Goal: Answer question/provide support: Share knowledge or assist other users

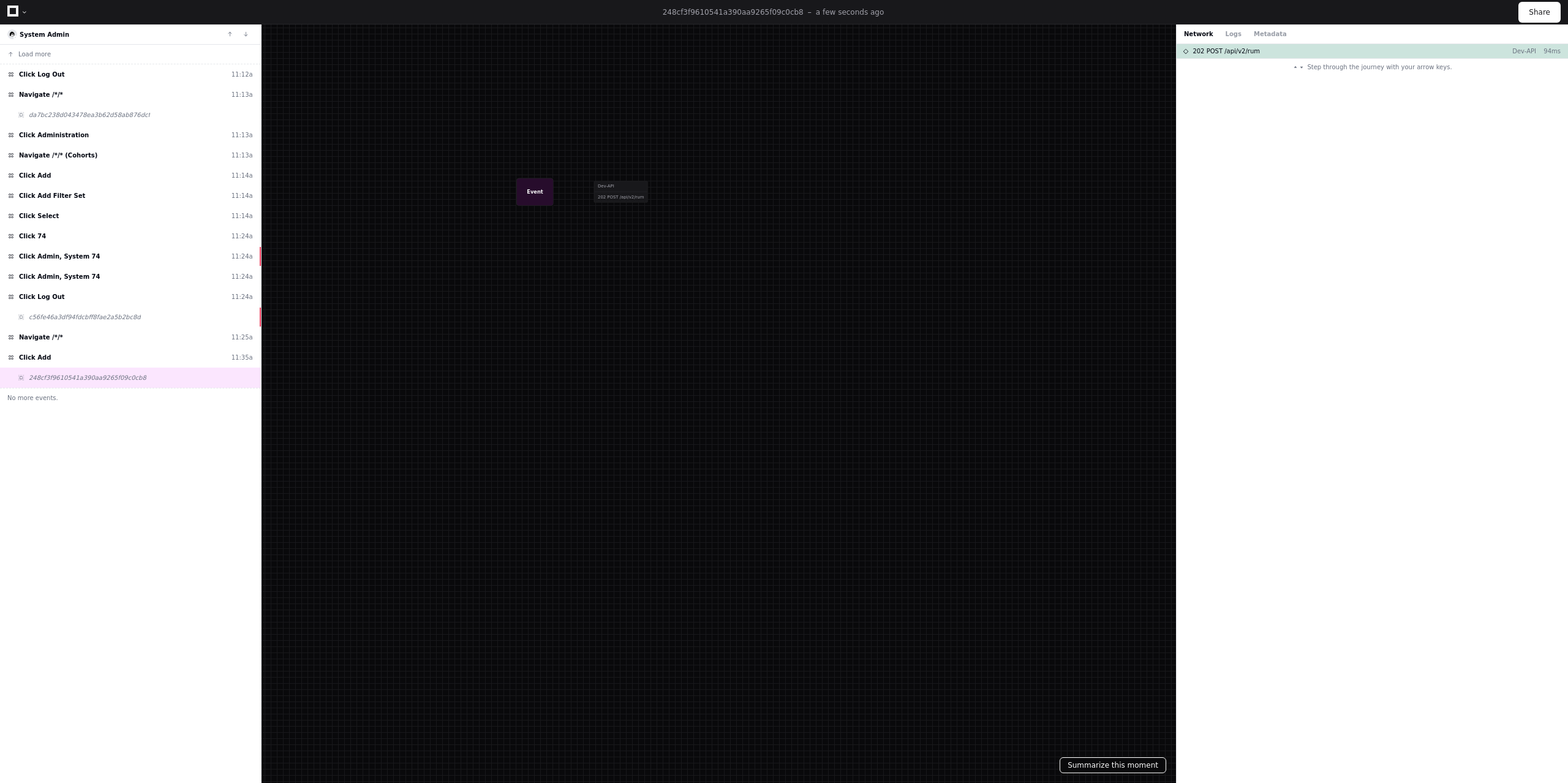
click at [1110, 762] on button "Summarize this moment" at bounding box center [1112, 765] width 107 height 16
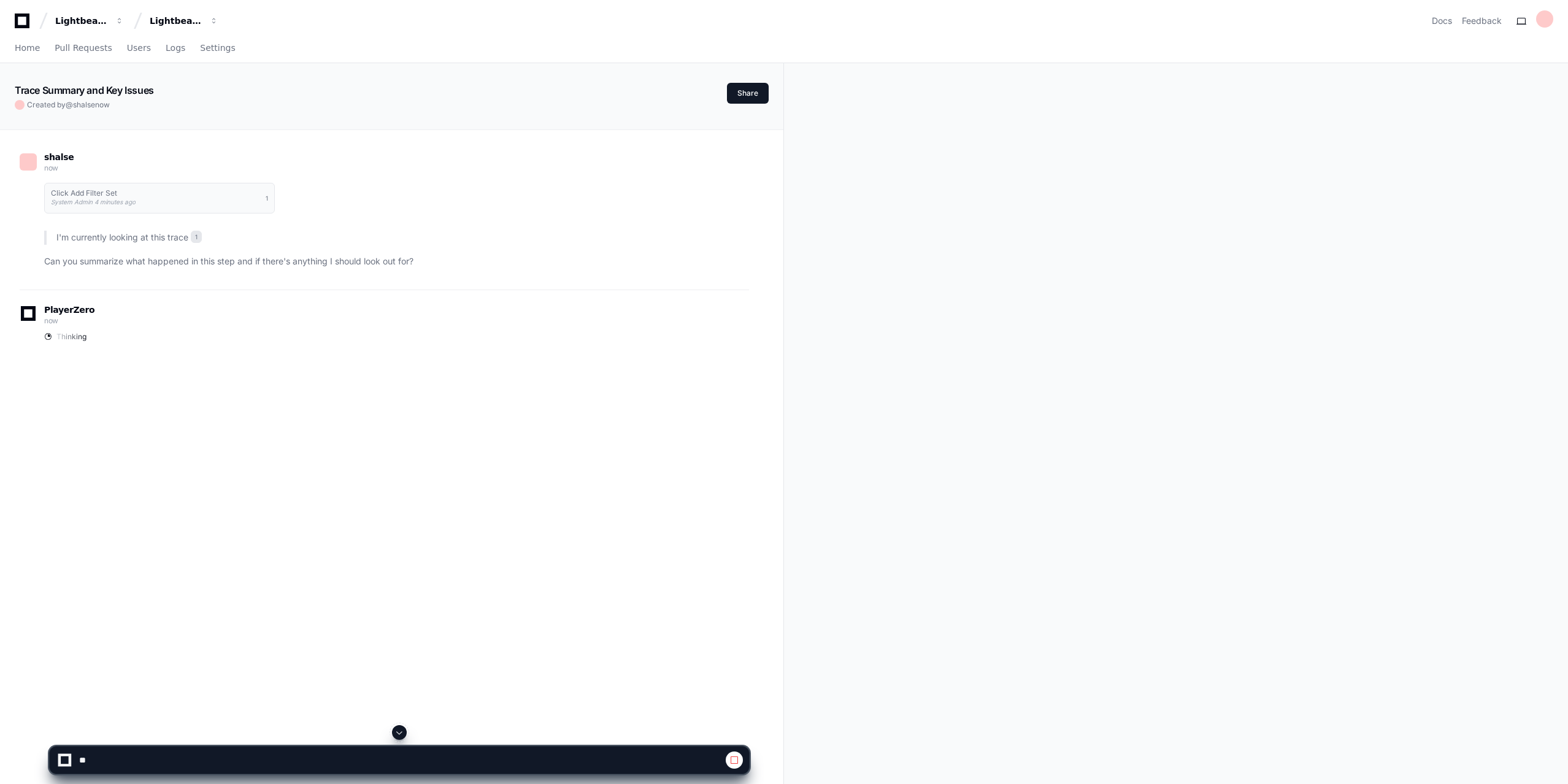
click at [325, 269] on div "shalse now Click Add Filter Set System Admin 4 minutes ago 1 I'm currently look…" at bounding box center [384, 212] width 729 height 152
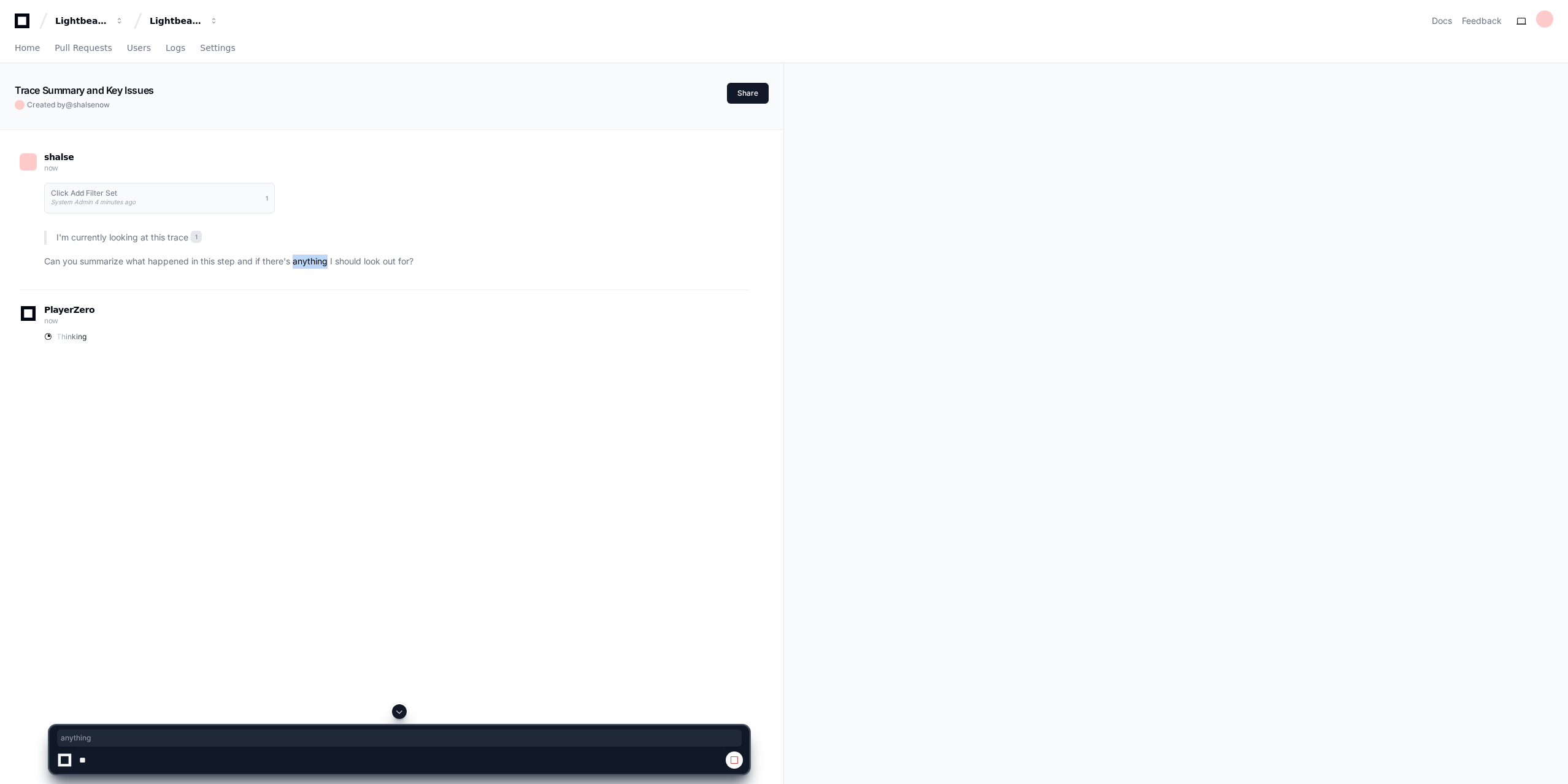
click at [325, 269] on div "shalse now Click Add Filter Set System Admin 4 minutes ago 1 I'm currently look…" at bounding box center [384, 212] width 729 height 152
click at [732, 759] on span at bounding box center [734, 760] width 10 height 10
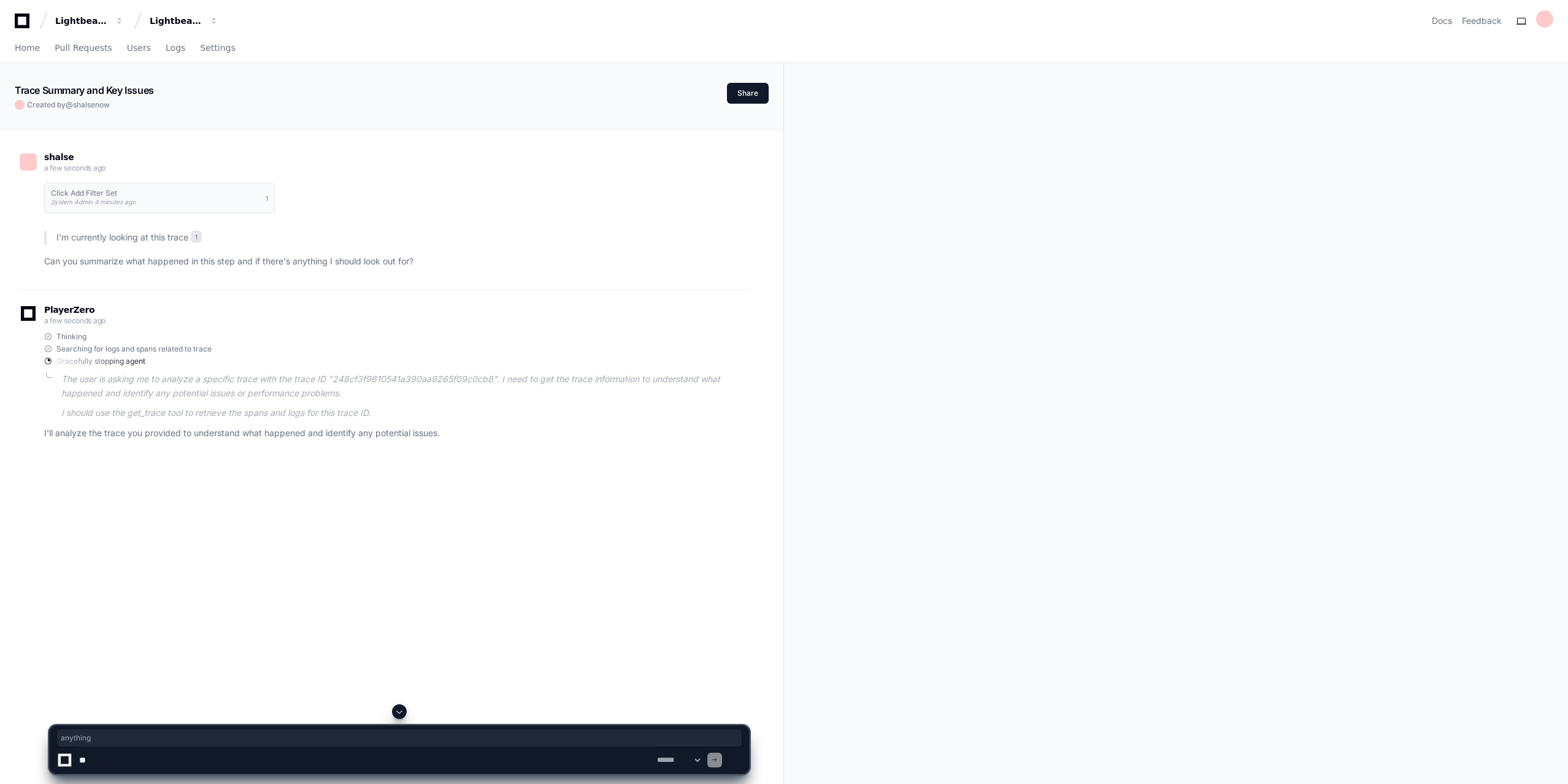
click at [245, 753] on textarea at bounding box center [365, 760] width 578 height 27
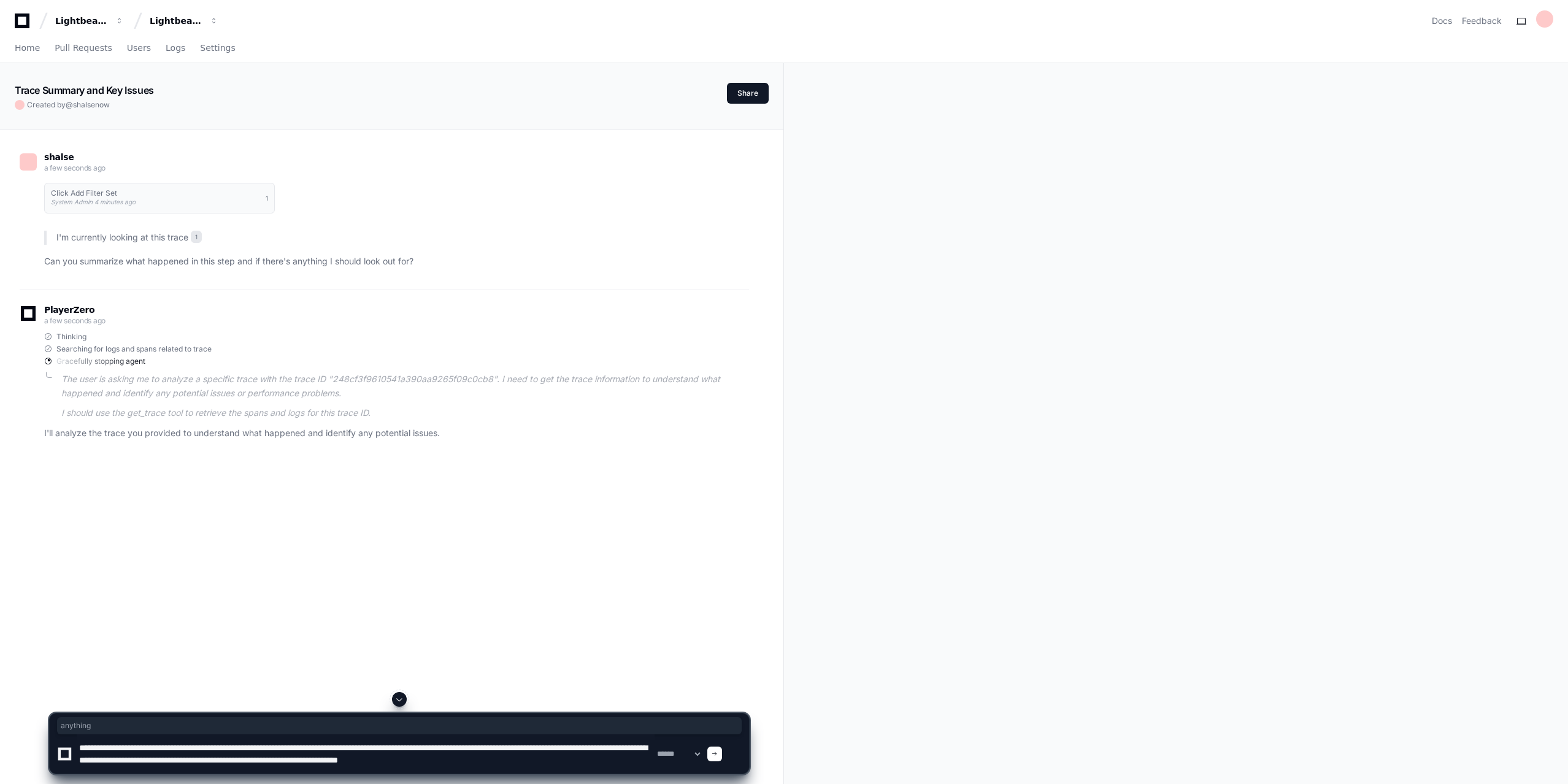
scroll to position [3, 0]
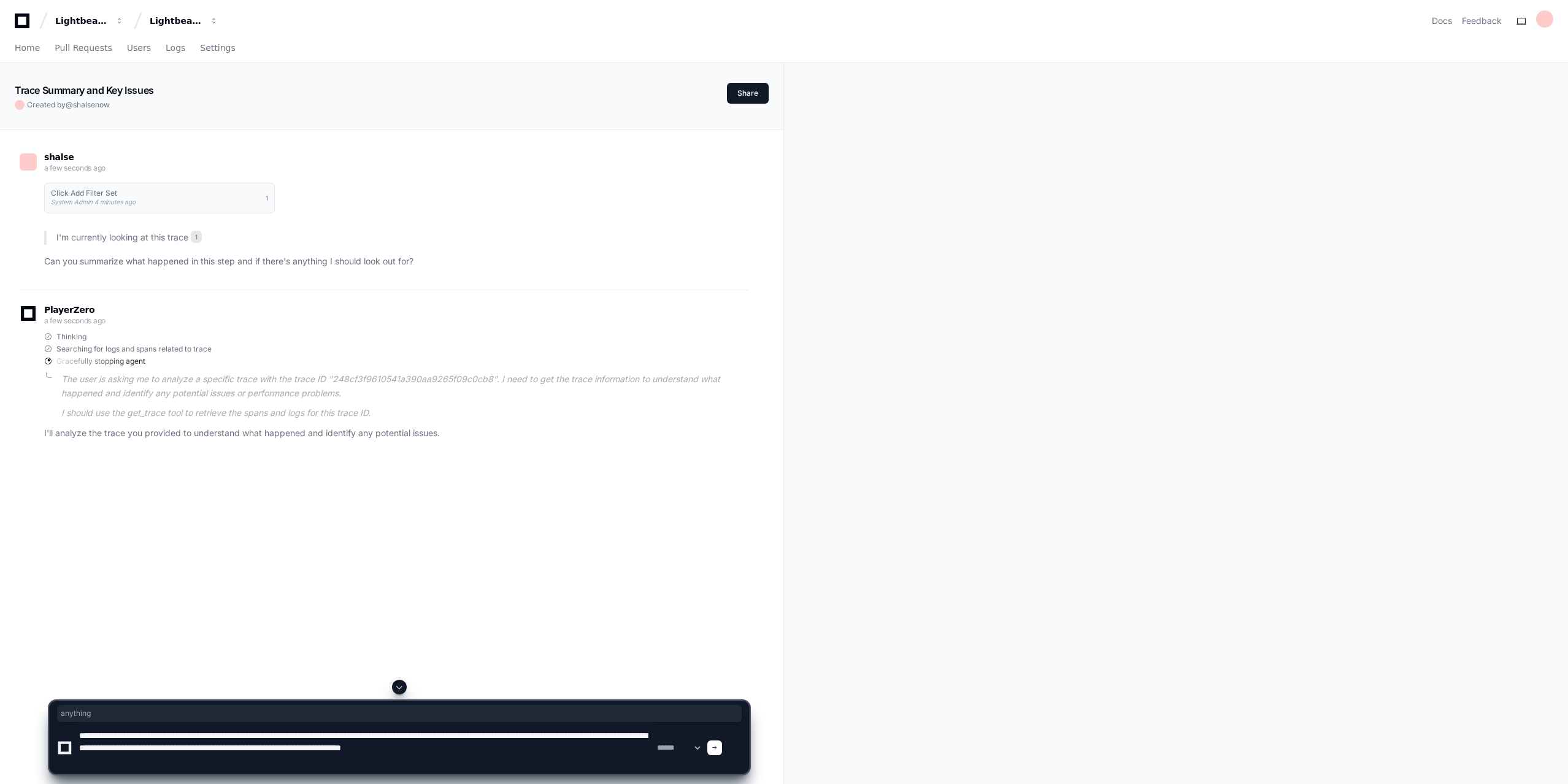
paste textarea "**********"
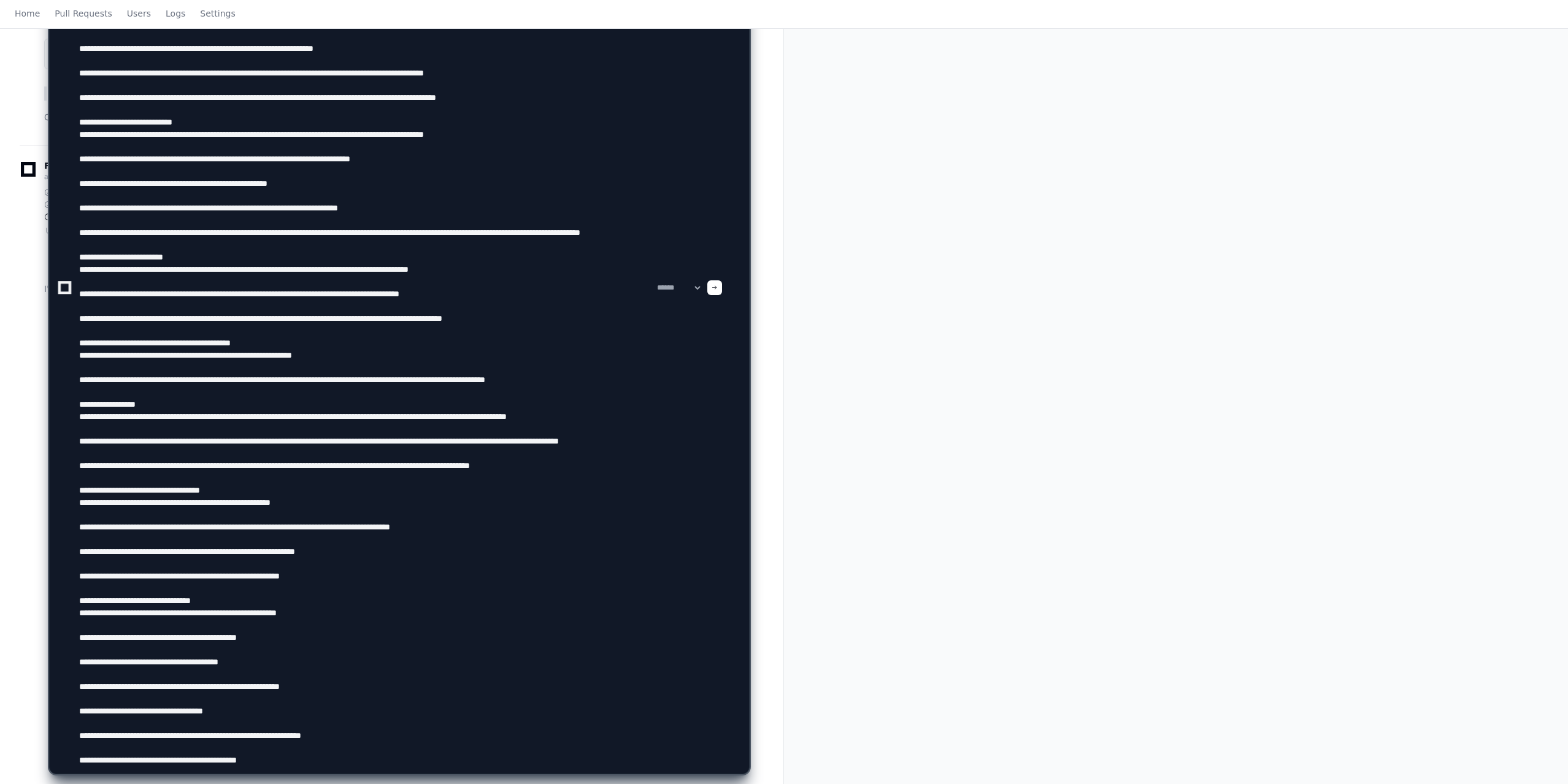
scroll to position [199, 0]
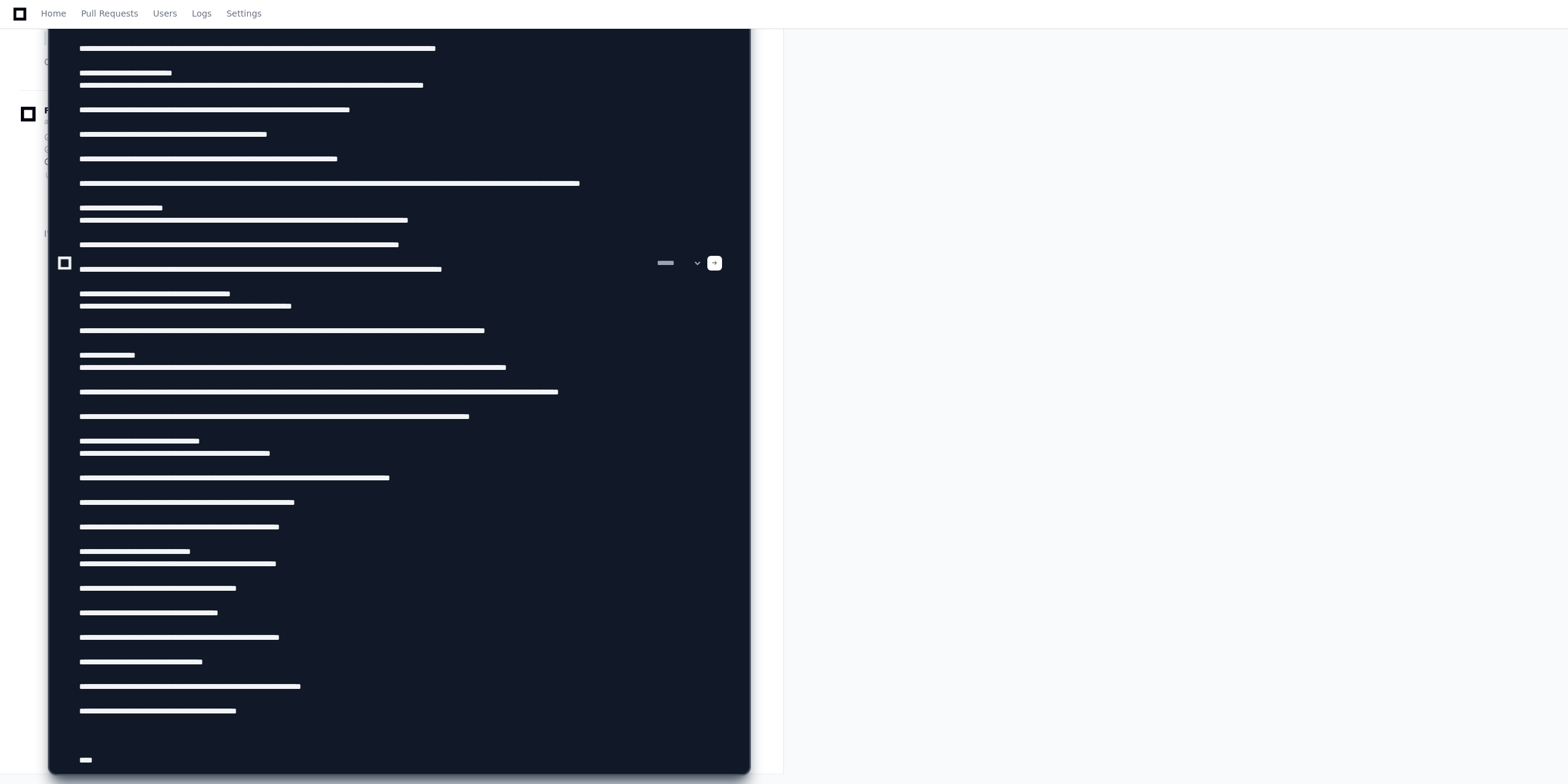
drag, startPoint x: 297, startPoint y: 717, endPoint x: 75, endPoint y: 709, distance: 222.1
click at [75, 709] on div "**********" at bounding box center [399, 263] width 684 height 1021
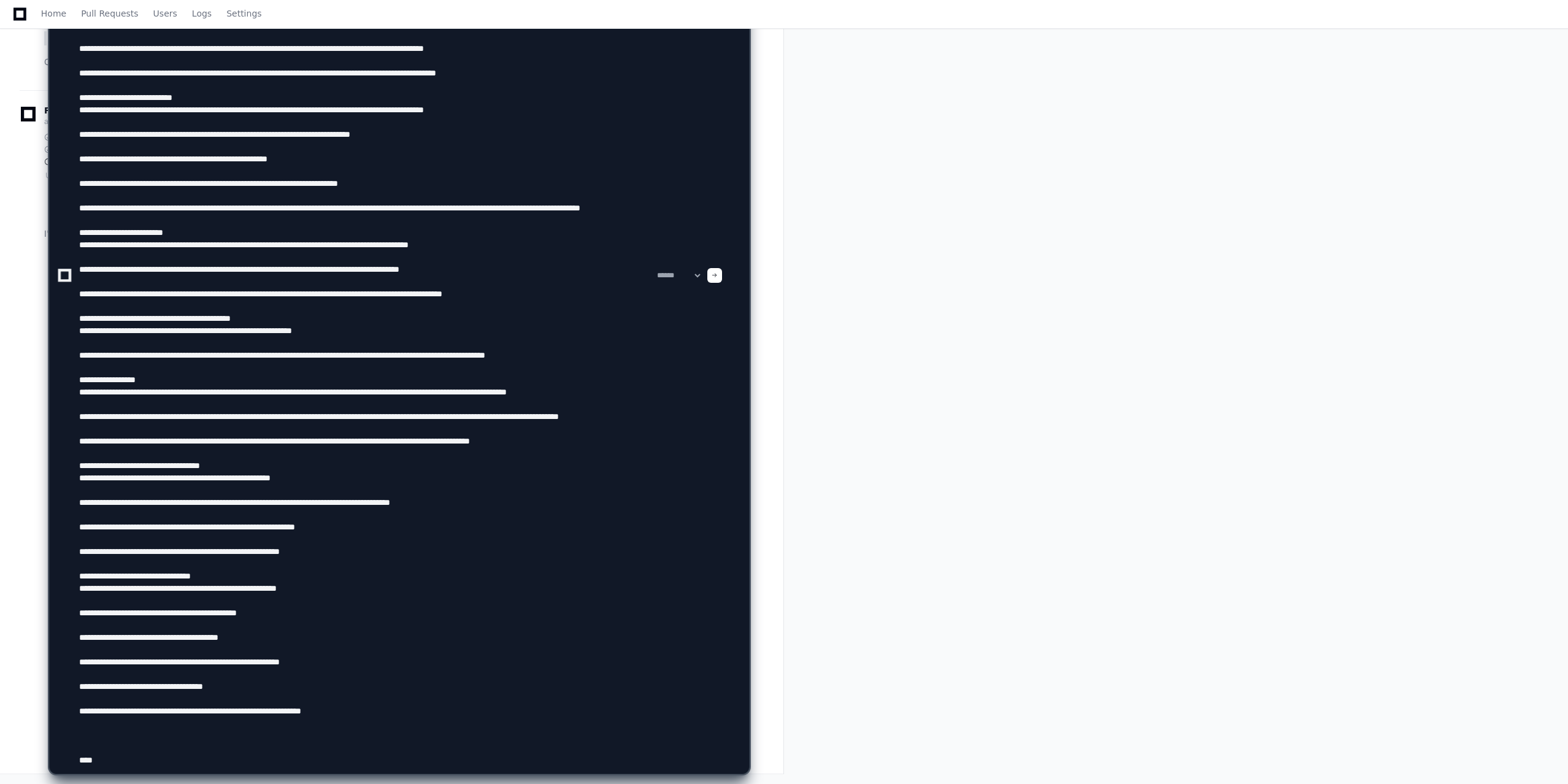
click at [92, 763] on textarea at bounding box center [365, 275] width 578 height 996
type textarea "**********"
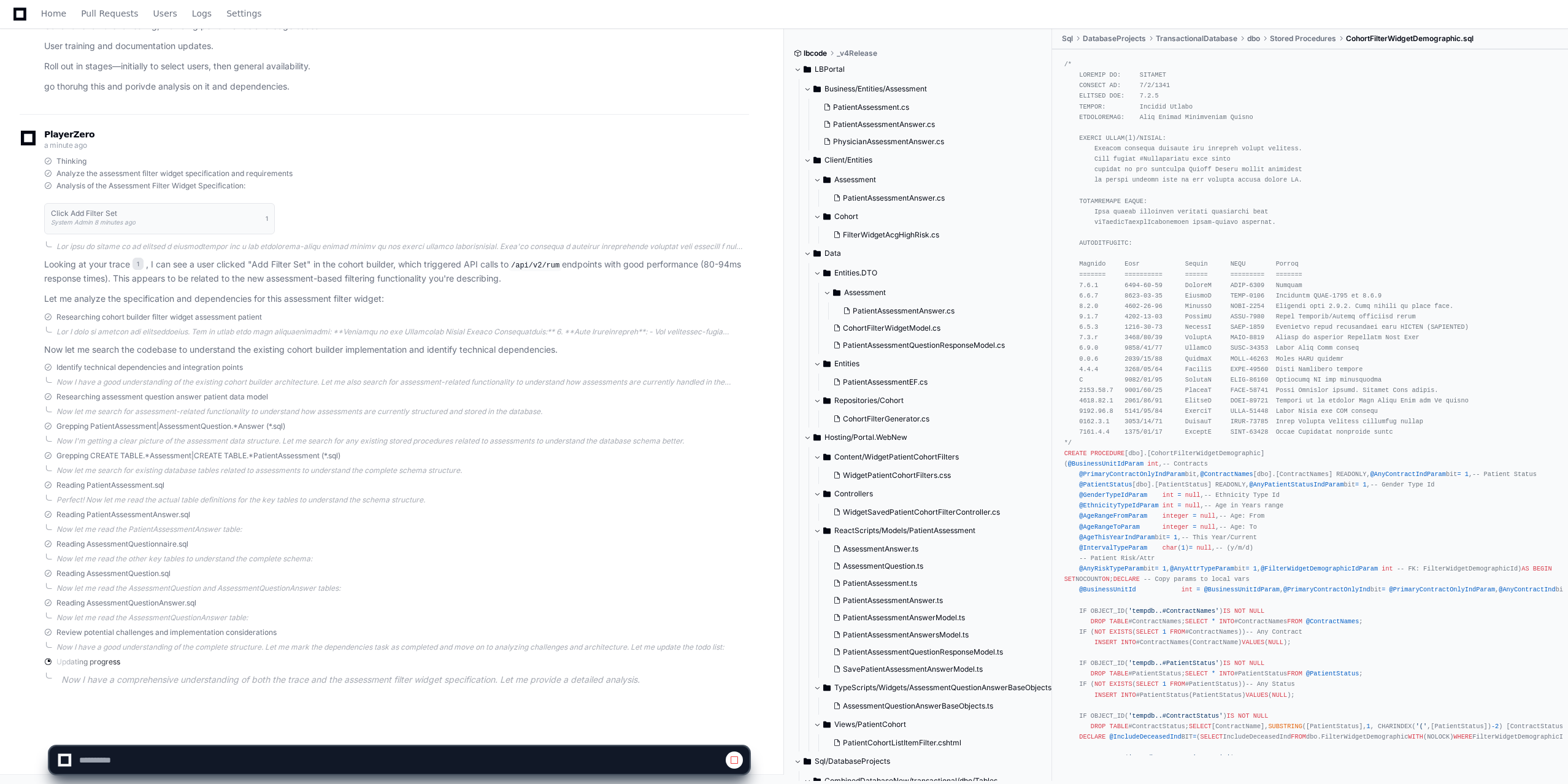
scroll to position [1291, 0]
click at [559, 265] on code "/api/v2/rum" at bounding box center [535, 265] width 54 height 11
click at [470, 267] on p "Looking at your trace 1 , I can see a user clicked "Add Filter Set" in the coho…" at bounding box center [396, 271] width 705 height 29
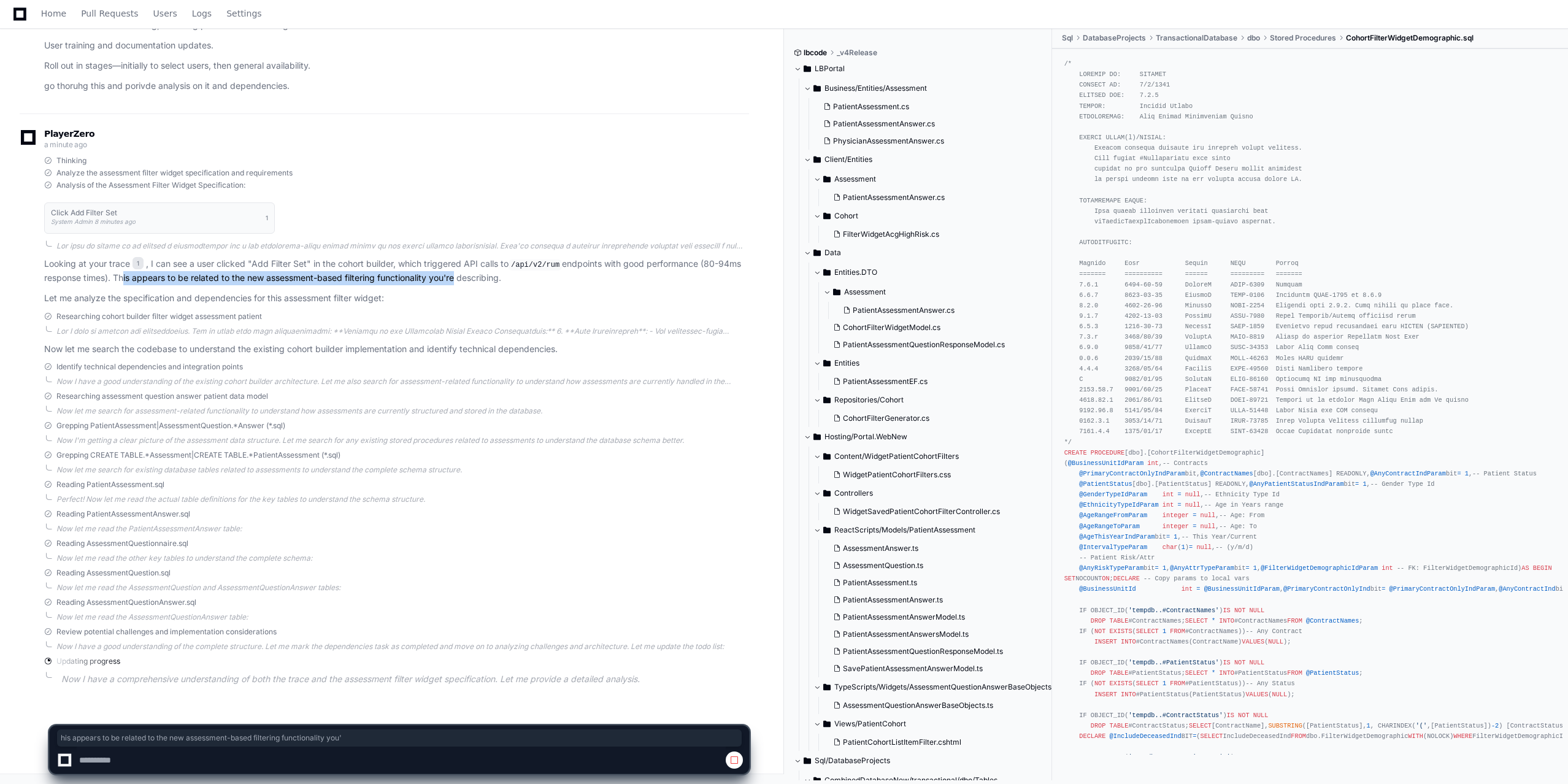
drag, startPoint x: 117, startPoint y: 274, endPoint x: 458, endPoint y: 276, distance: 341.0
click at [458, 276] on p "Looking at your trace 1 , I can see a user clicked "Add Filter Set" in the coho…" at bounding box center [396, 271] width 705 height 29
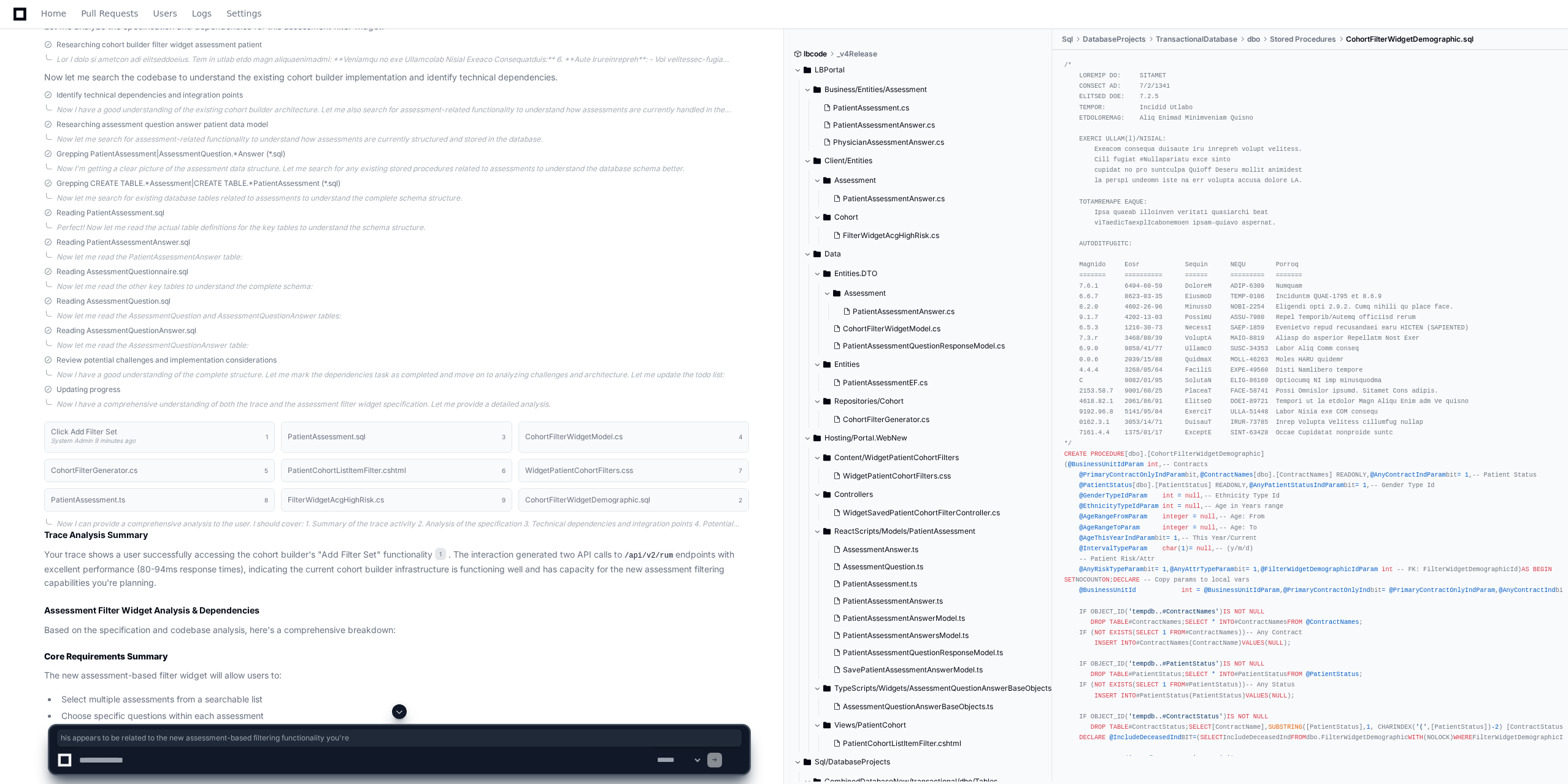
scroll to position [1551, 0]
click at [573, 445] on button "CohortFilterWidgetModel.cs 4" at bounding box center [634, 435] width 231 height 30
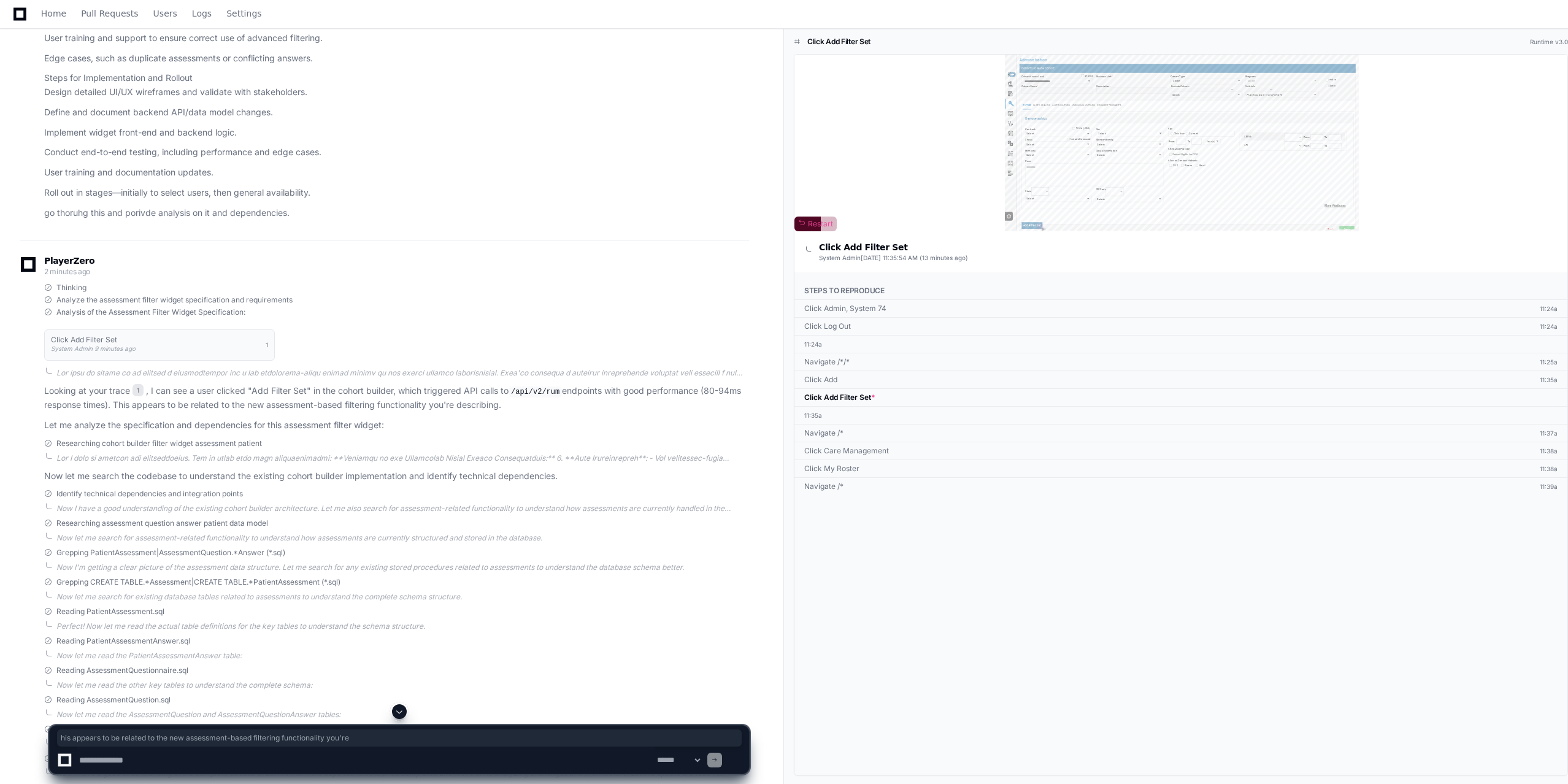
scroll to position [0, 0]
drag, startPoint x: 79, startPoint y: 469, endPoint x: 135, endPoint y: 475, distance: 56.3
click at [135, 463] on div at bounding box center [402, 458] width 692 height 10
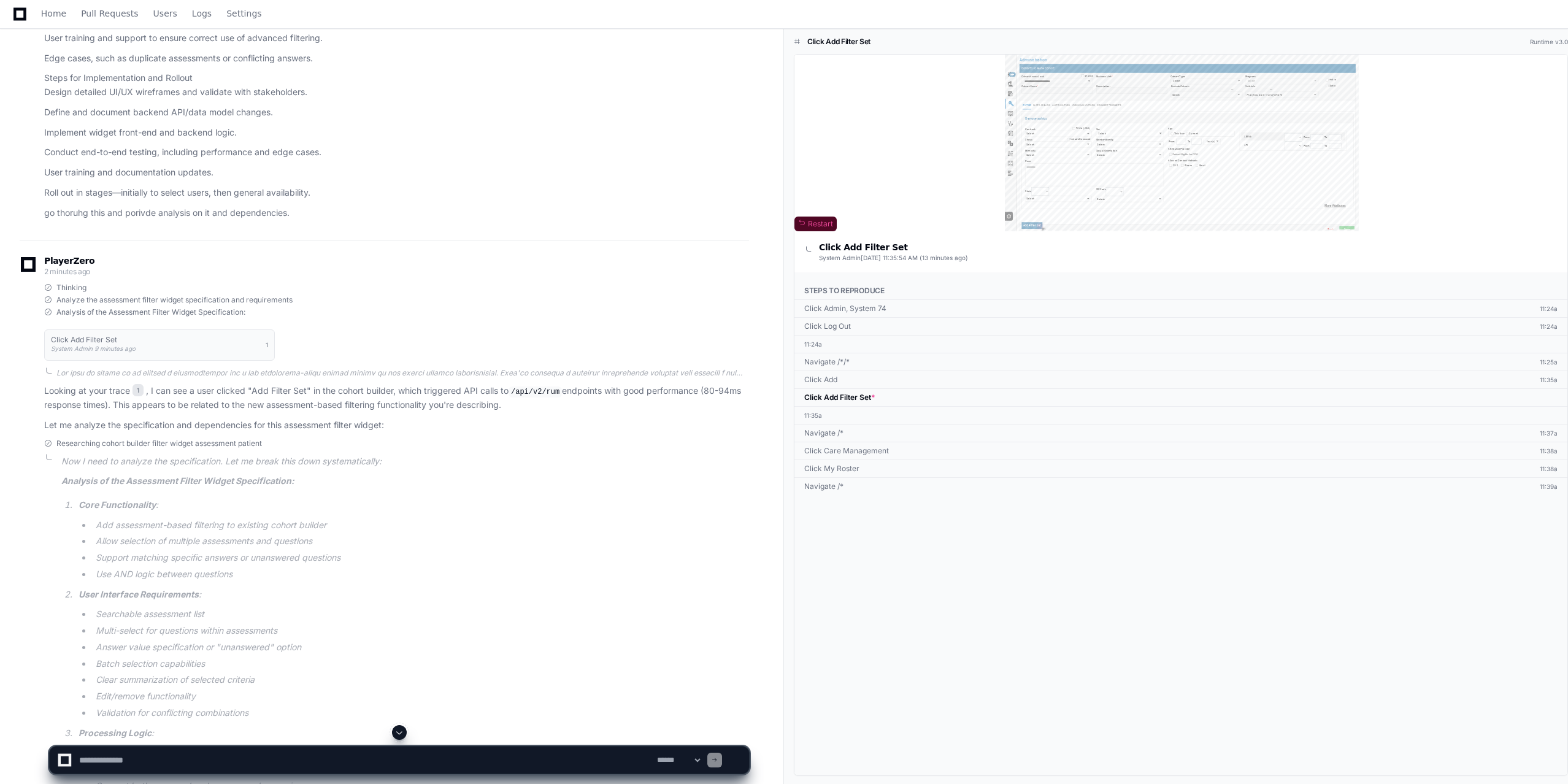
click at [135, 468] on p "Now I need to analyze the specification. Let me break this down systematically:" at bounding box center [405, 461] width 688 height 14
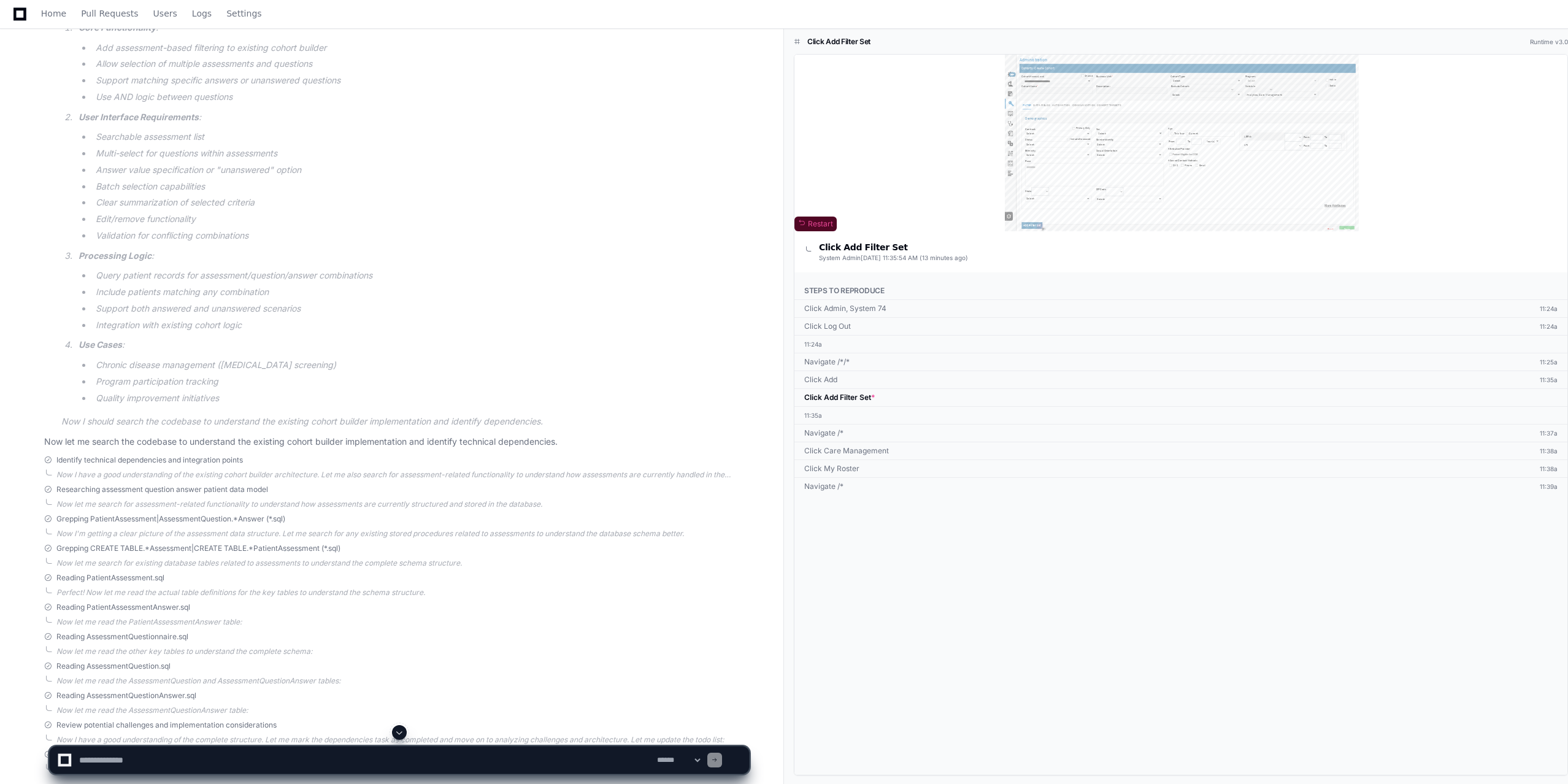
scroll to position [1631, 0]
click at [133, 462] on span "Identify technical dependencies and integration points" at bounding box center [149, 456] width 186 height 10
click at [47, 461] on span at bounding box center [48, 457] width 7 height 7
click at [95, 462] on span "Identify technical dependencies and integration points" at bounding box center [149, 456] width 186 height 10
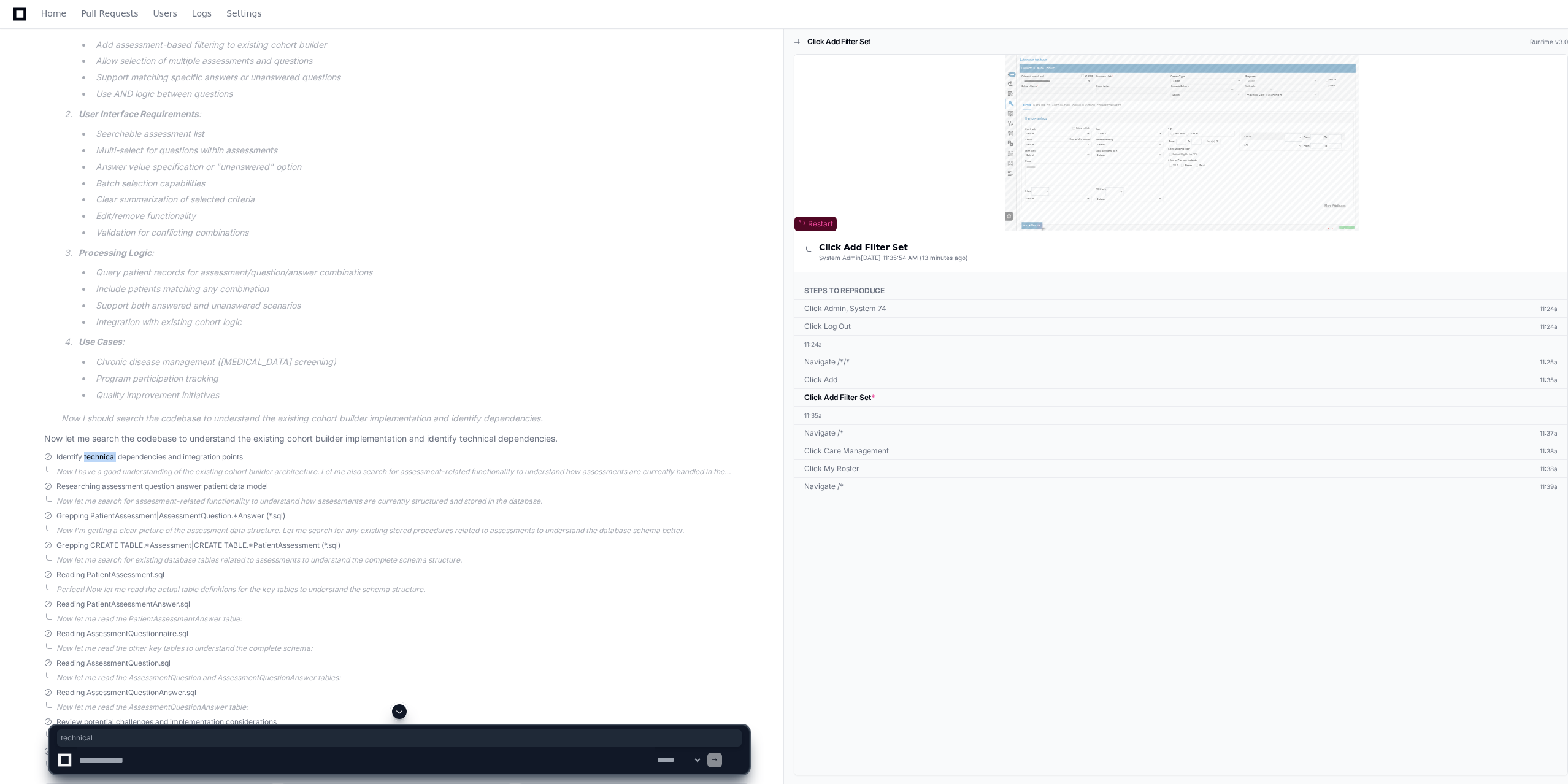
click at [95, 462] on span "Identify technical dependencies and integration points" at bounding box center [149, 456] width 186 height 10
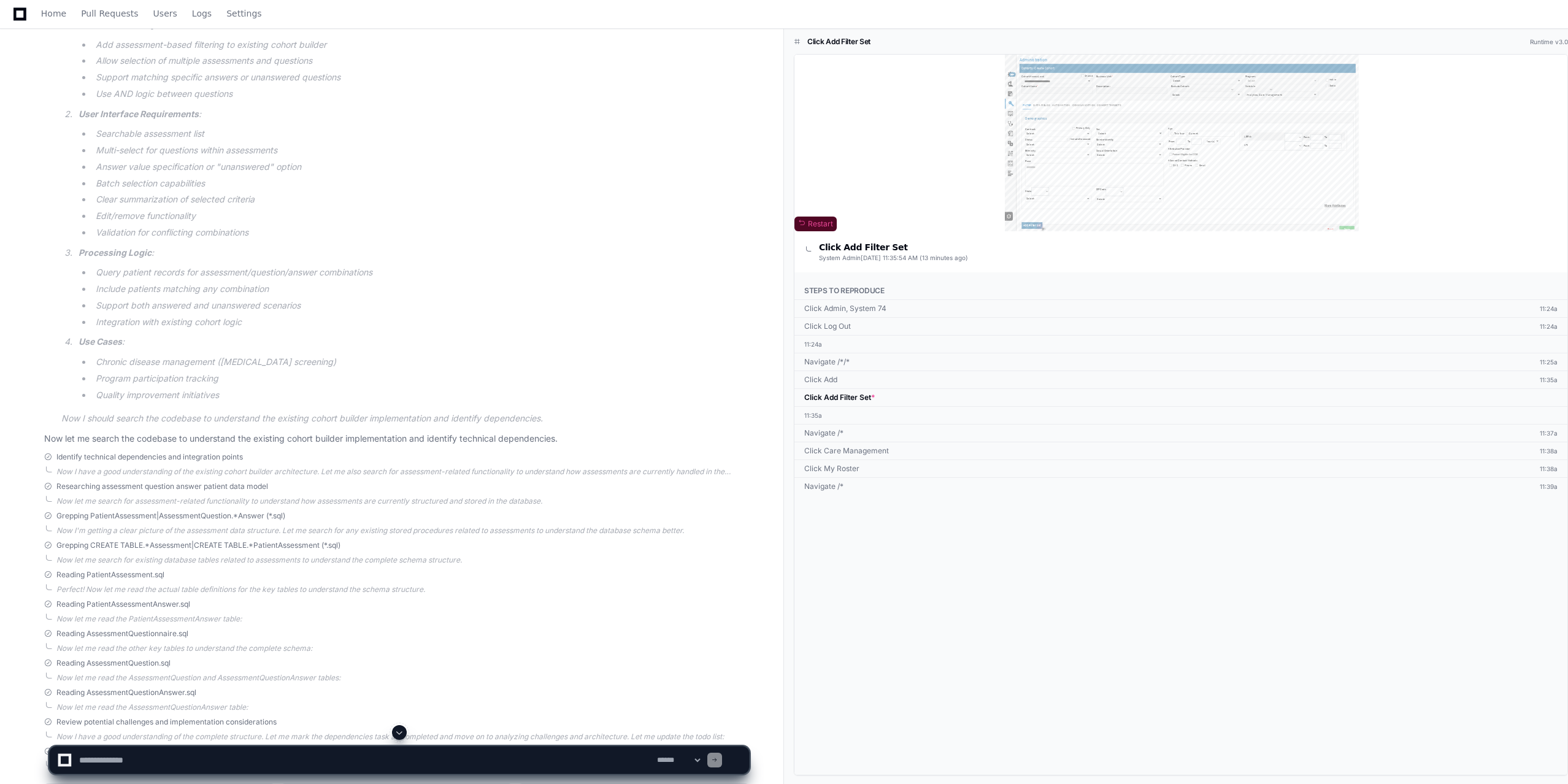
click at [205, 462] on span "Identify technical dependencies and integration points" at bounding box center [149, 456] width 186 height 10
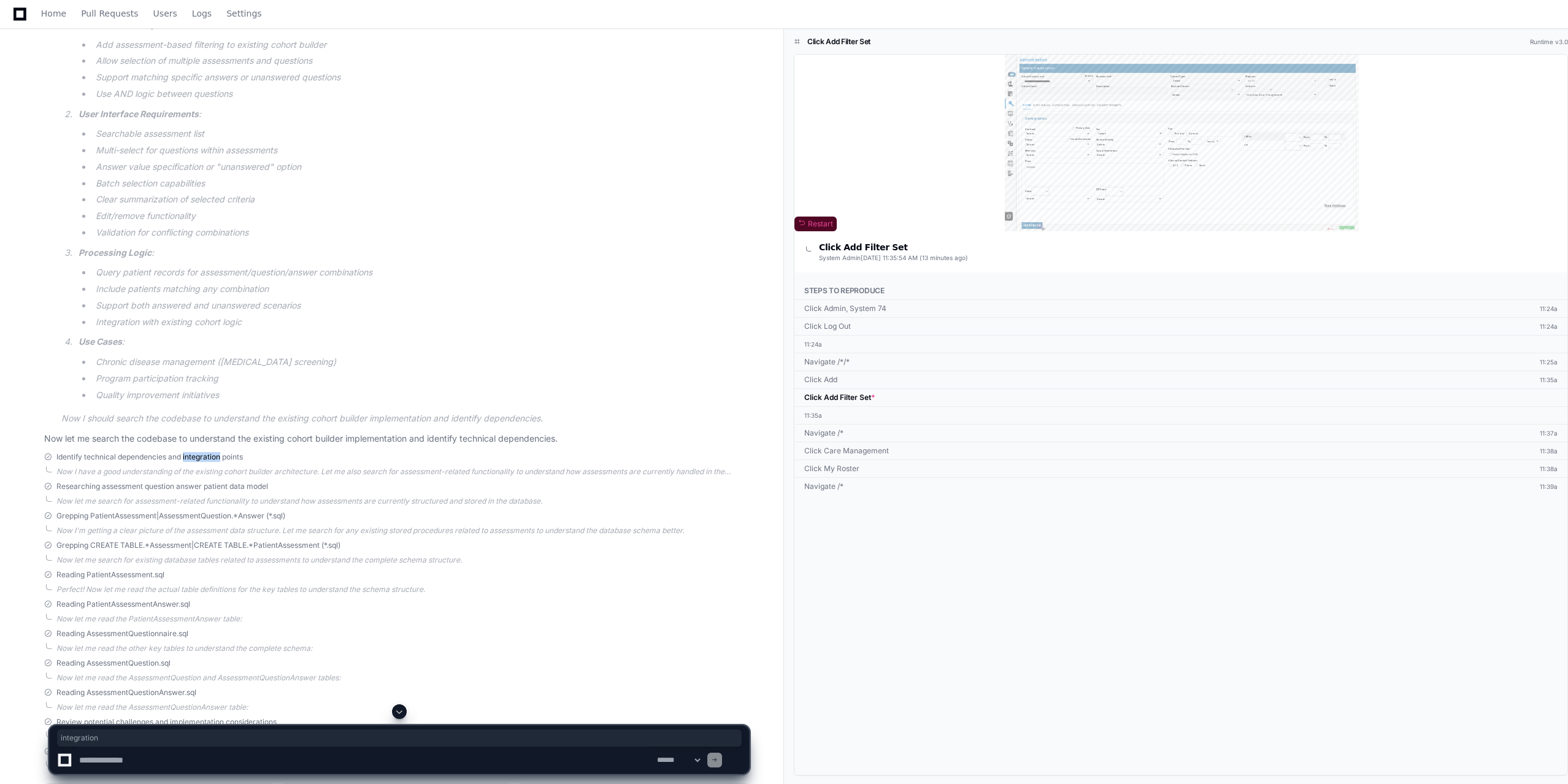
click at [205, 462] on span "Identify technical dependencies and integration points" at bounding box center [149, 456] width 186 height 10
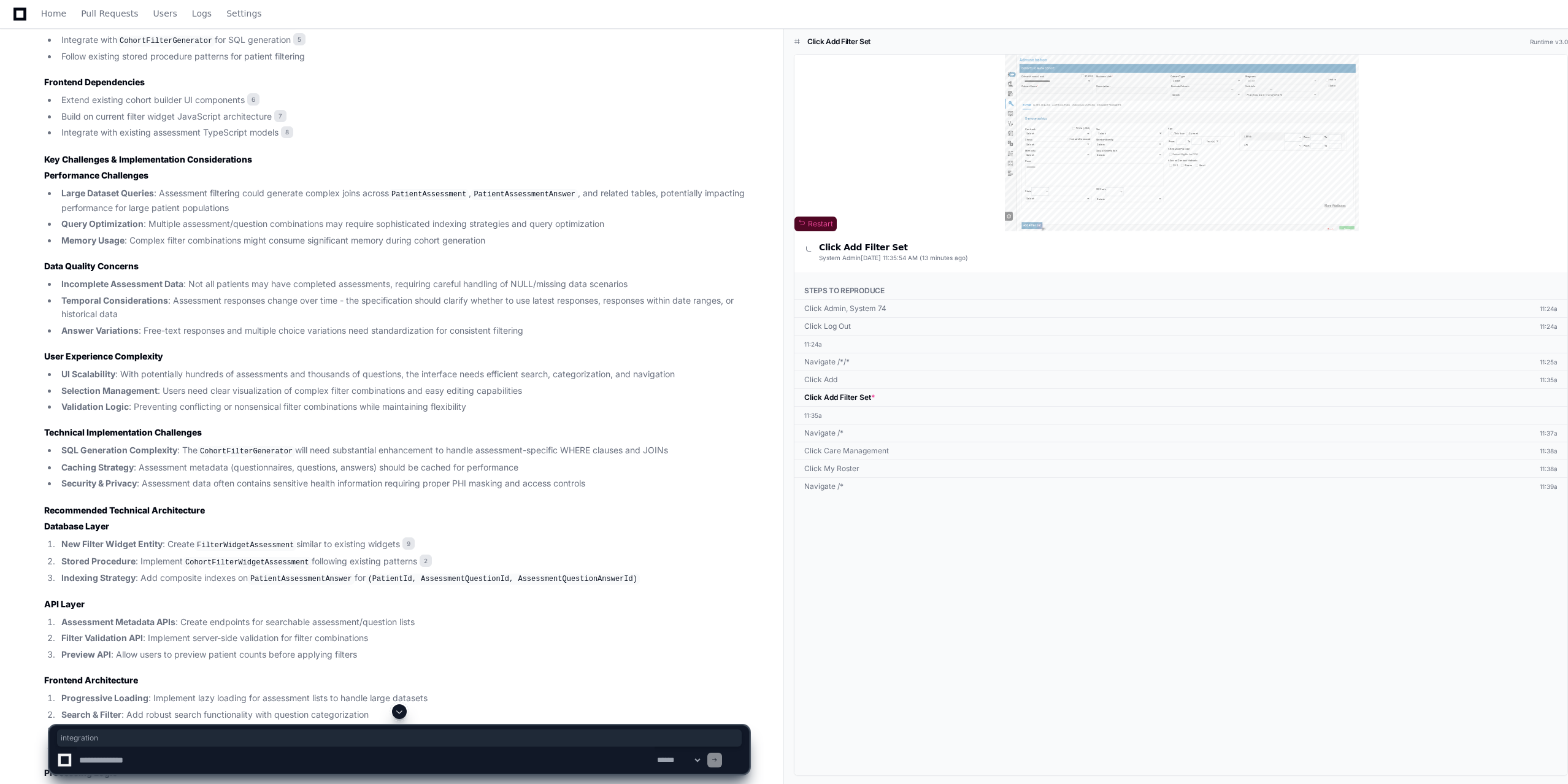
scroll to position [2975, 0]
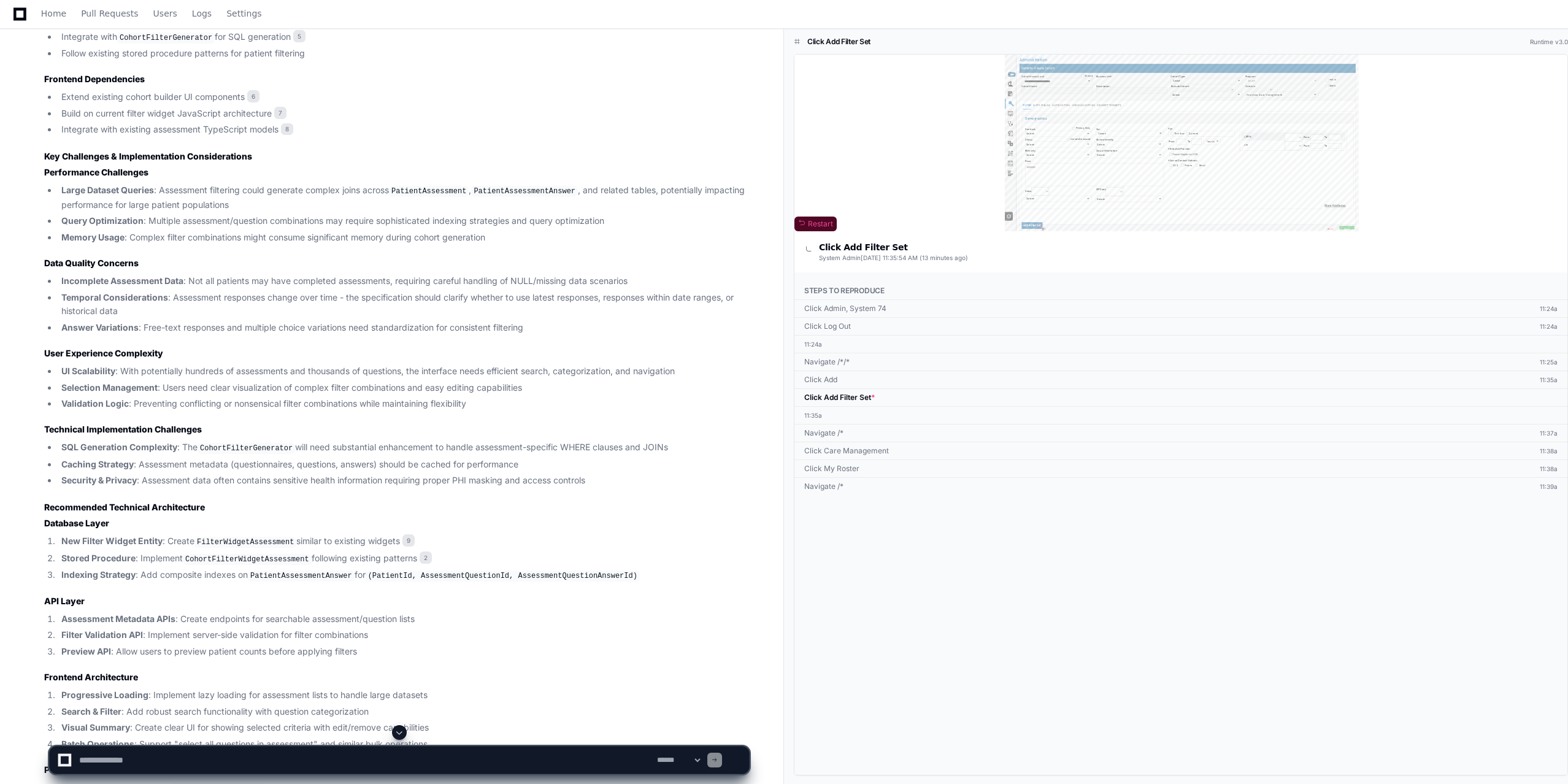
click at [236, 560] on ol "New Filter Widget Entity : Create FilterWidgetAssessment similar to existing wi…" at bounding box center [396, 559] width 705 height 49
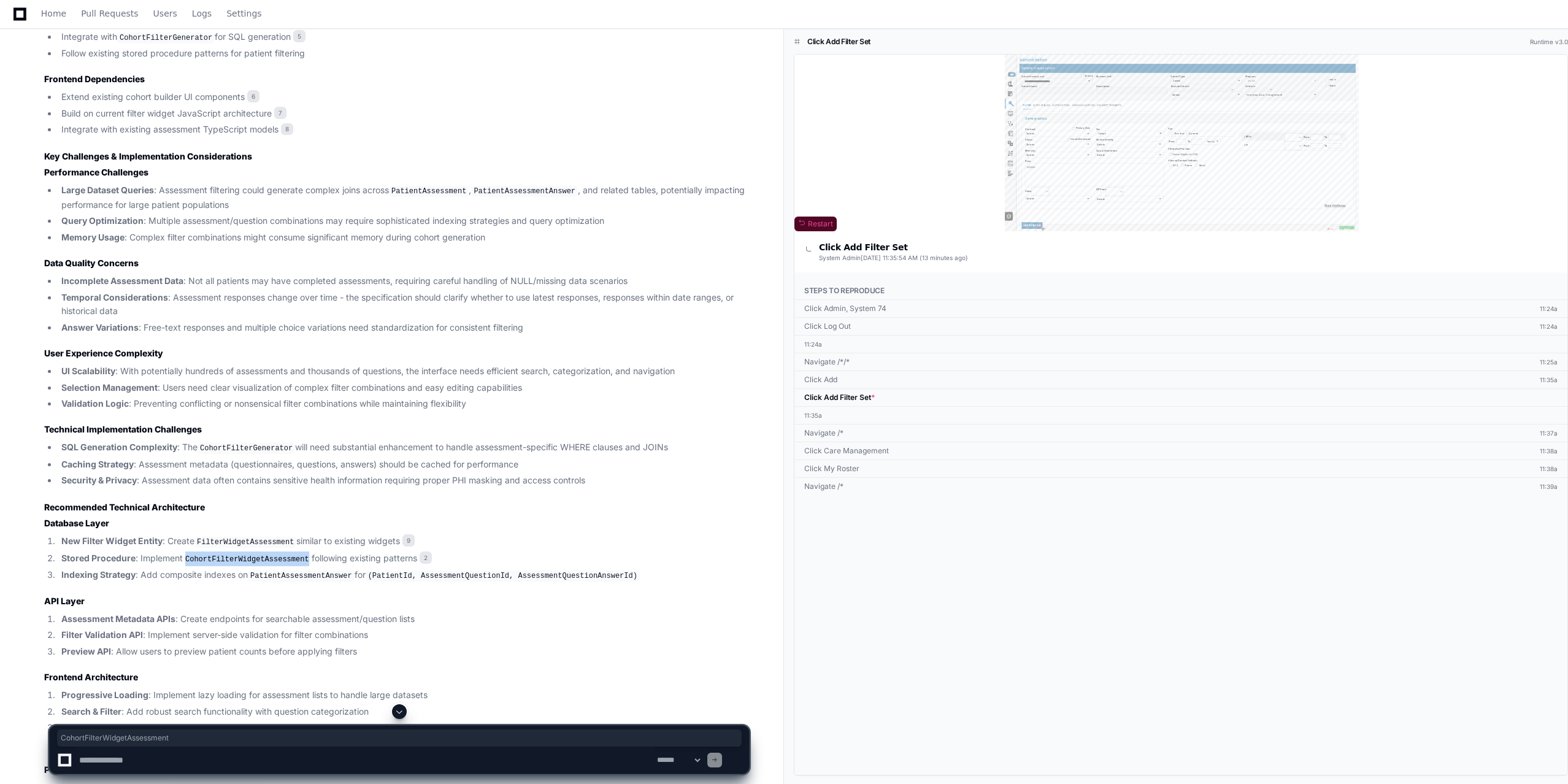
click at [236, 560] on ol "New Filter Widget Entity : Create FilterWidgetAssessment similar to existing wi…" at bounding box center [396, 559] width 705 height 49
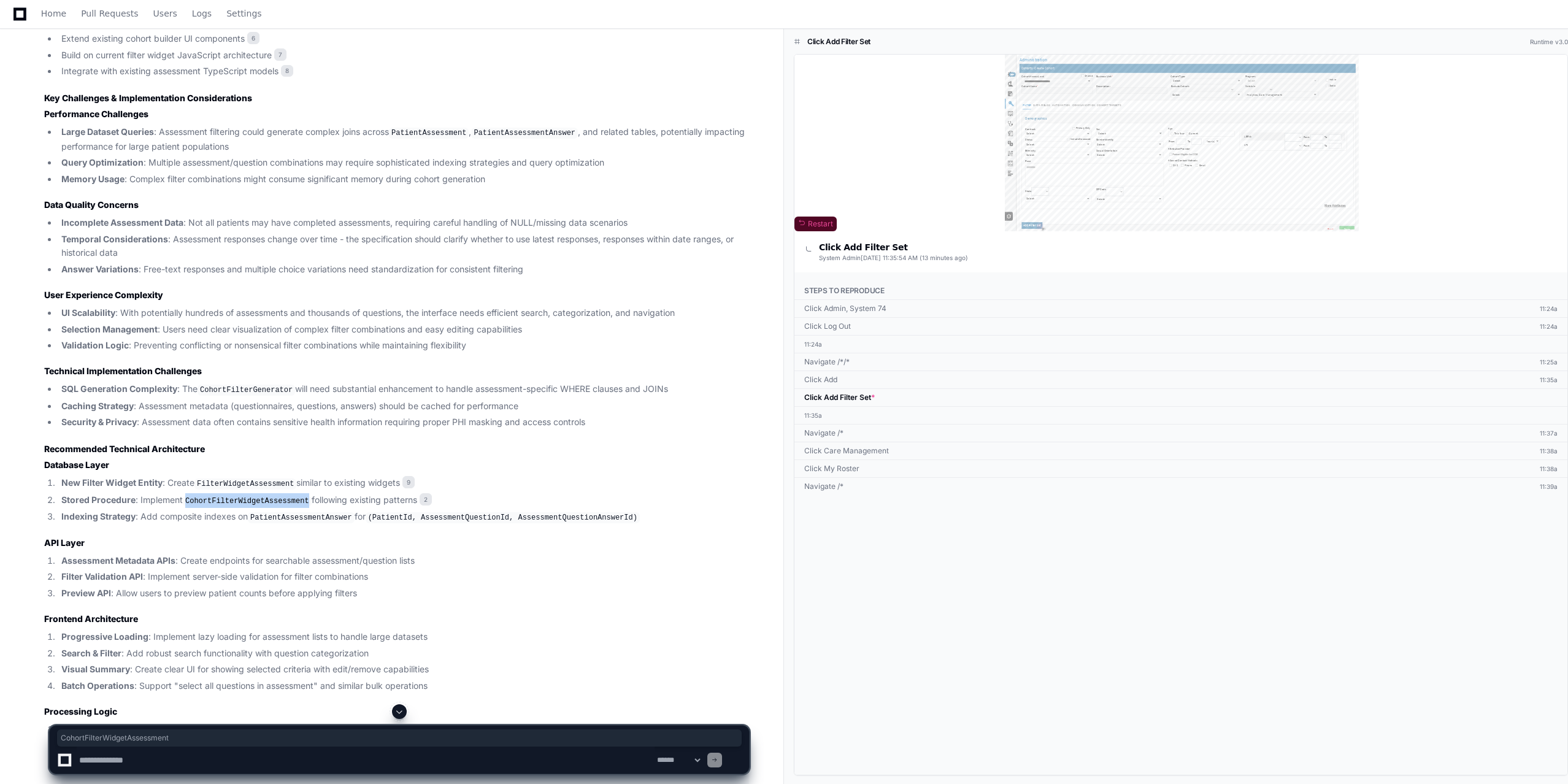
scroll to position [3035, 0]
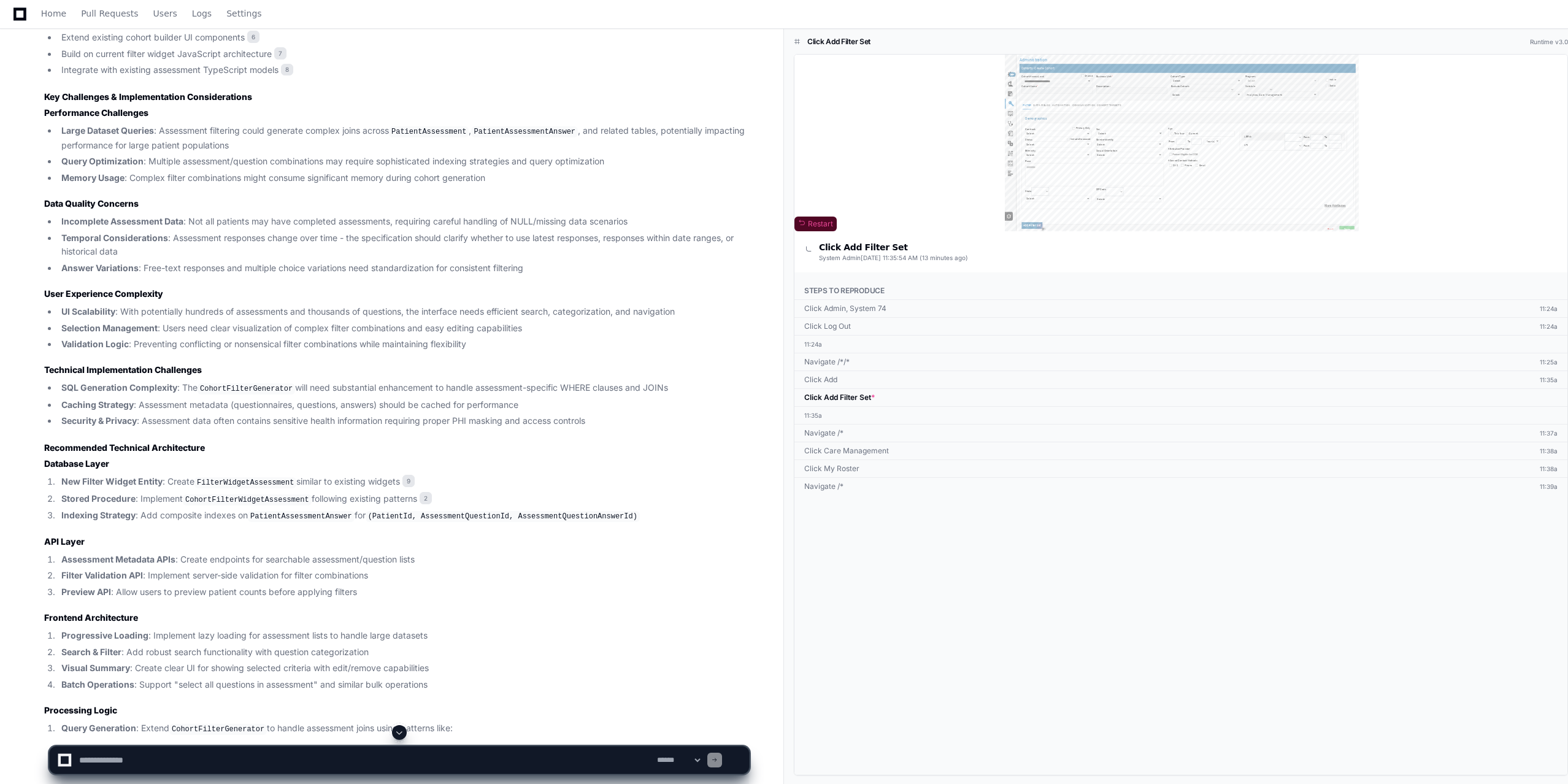
click at [268, 522] on code "PatientAssessmentAnswer" at bounding box center [301, 516] width 107 height 11
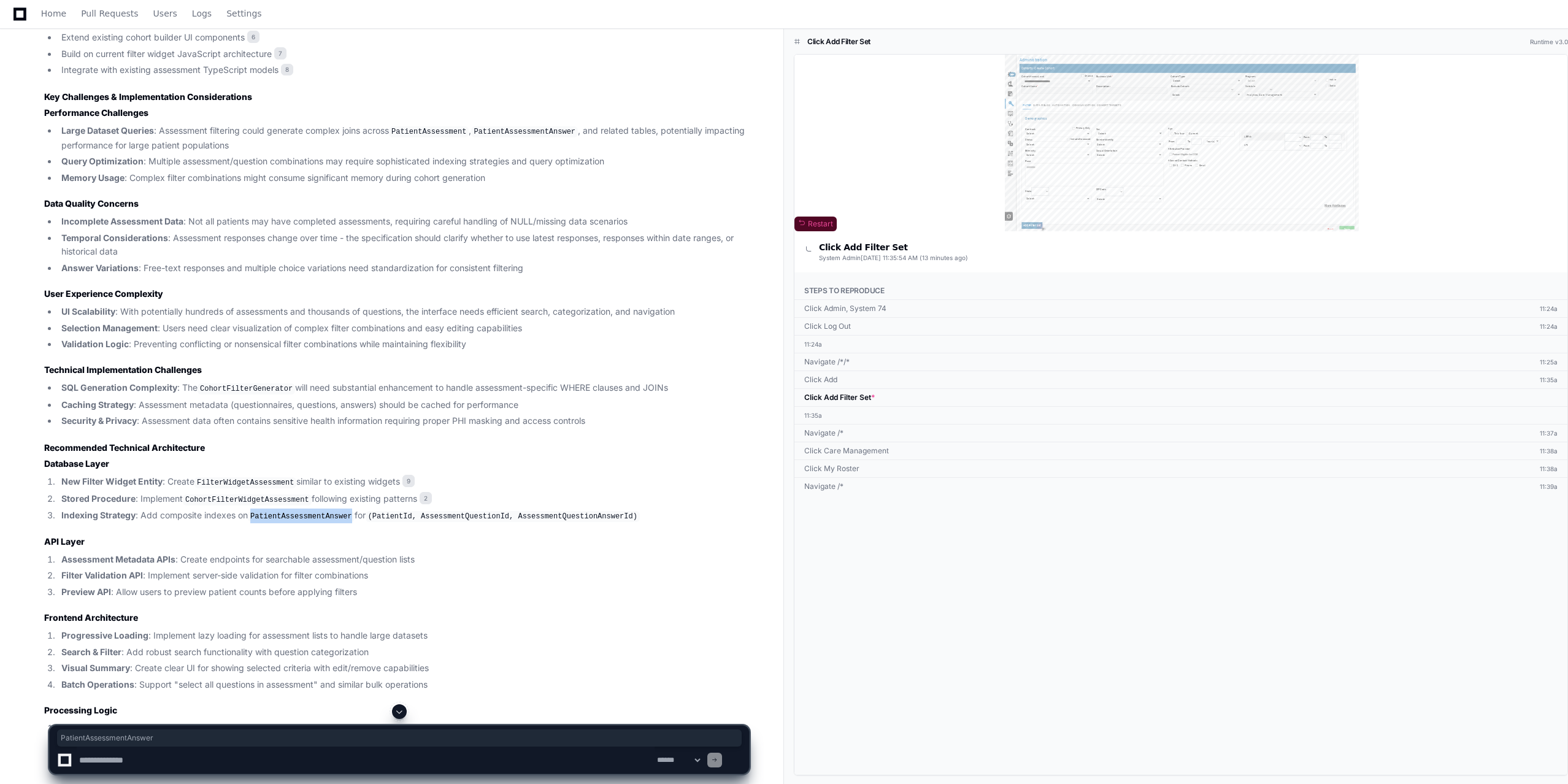
click at [268, 522] on code "PatientAssessmentAnswer" at bounding box center [301, 516] width 107 height 11
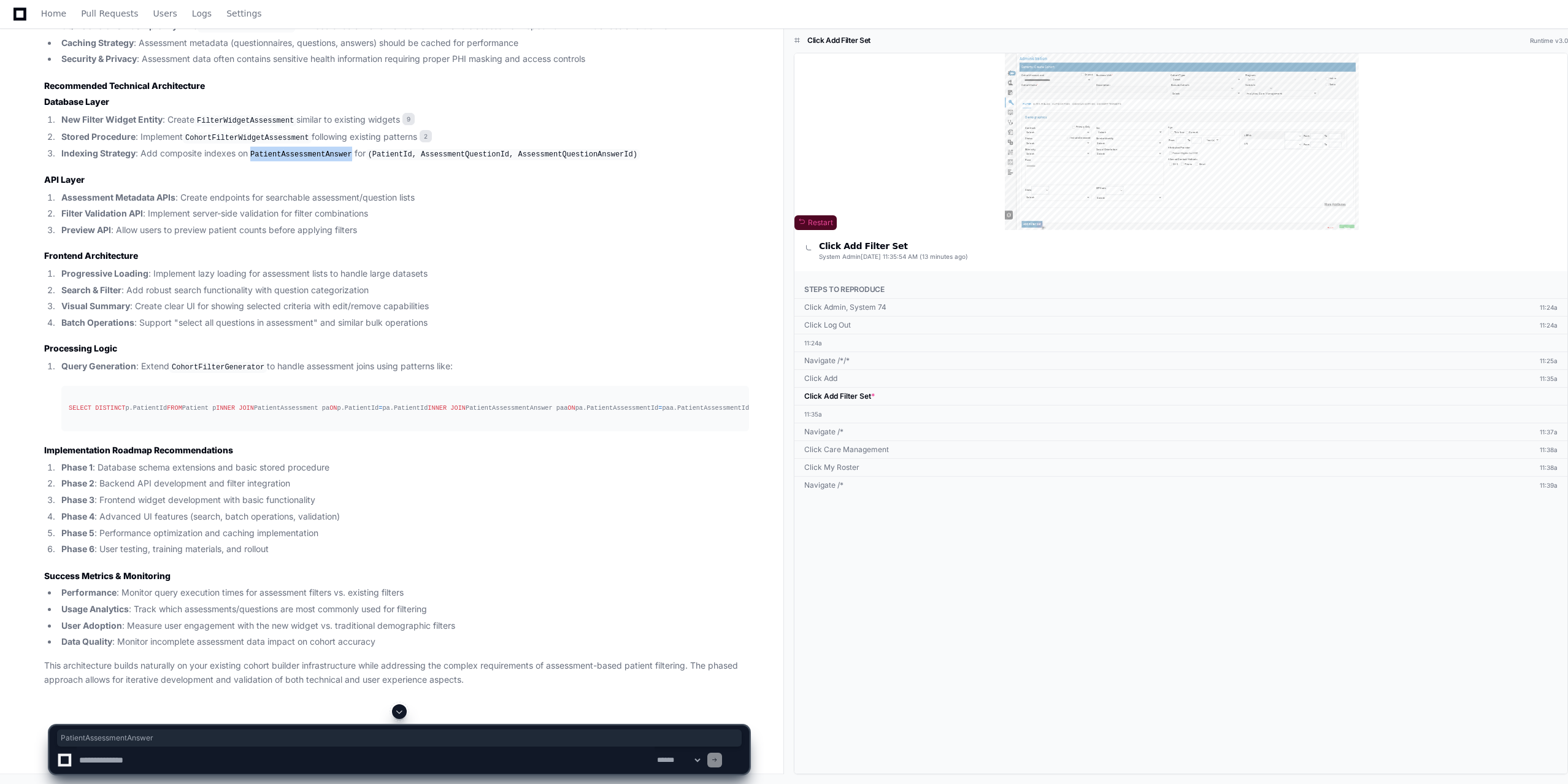
scroll to position [3456, 0]
click at [165, 480] on li "Phase 2 : Backend API development and filter integration" at bounding box center [402, 484] width 691 height 14
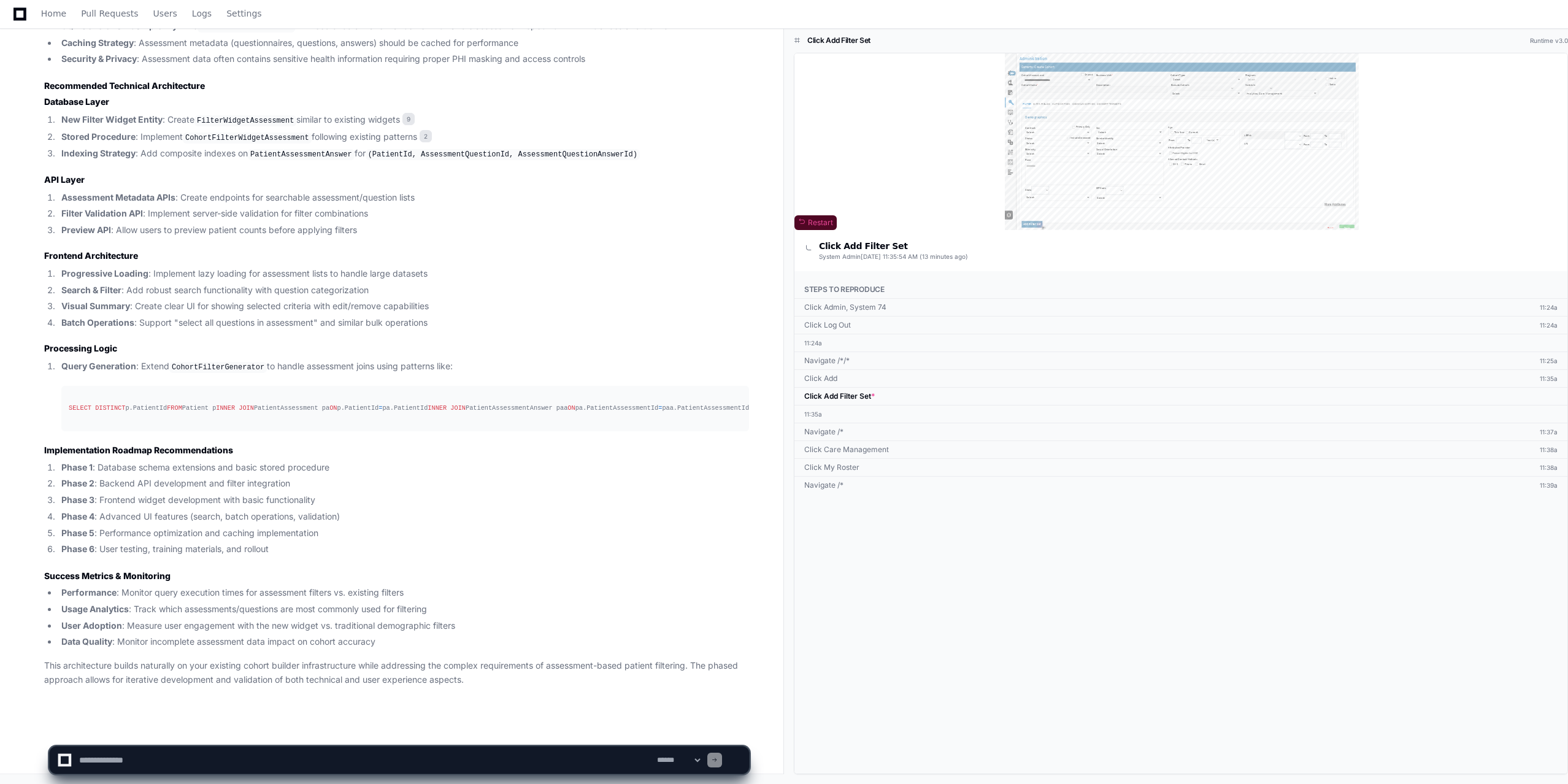
click at [258, 464] on li "Phase 1 : Database schema extensions and basic stored procedure" at bounding box center [402, 467] width 691 height 14
click at [198, 761] on textarea at bounding box center [365, 760] width 578 height 27
type textarea "*"
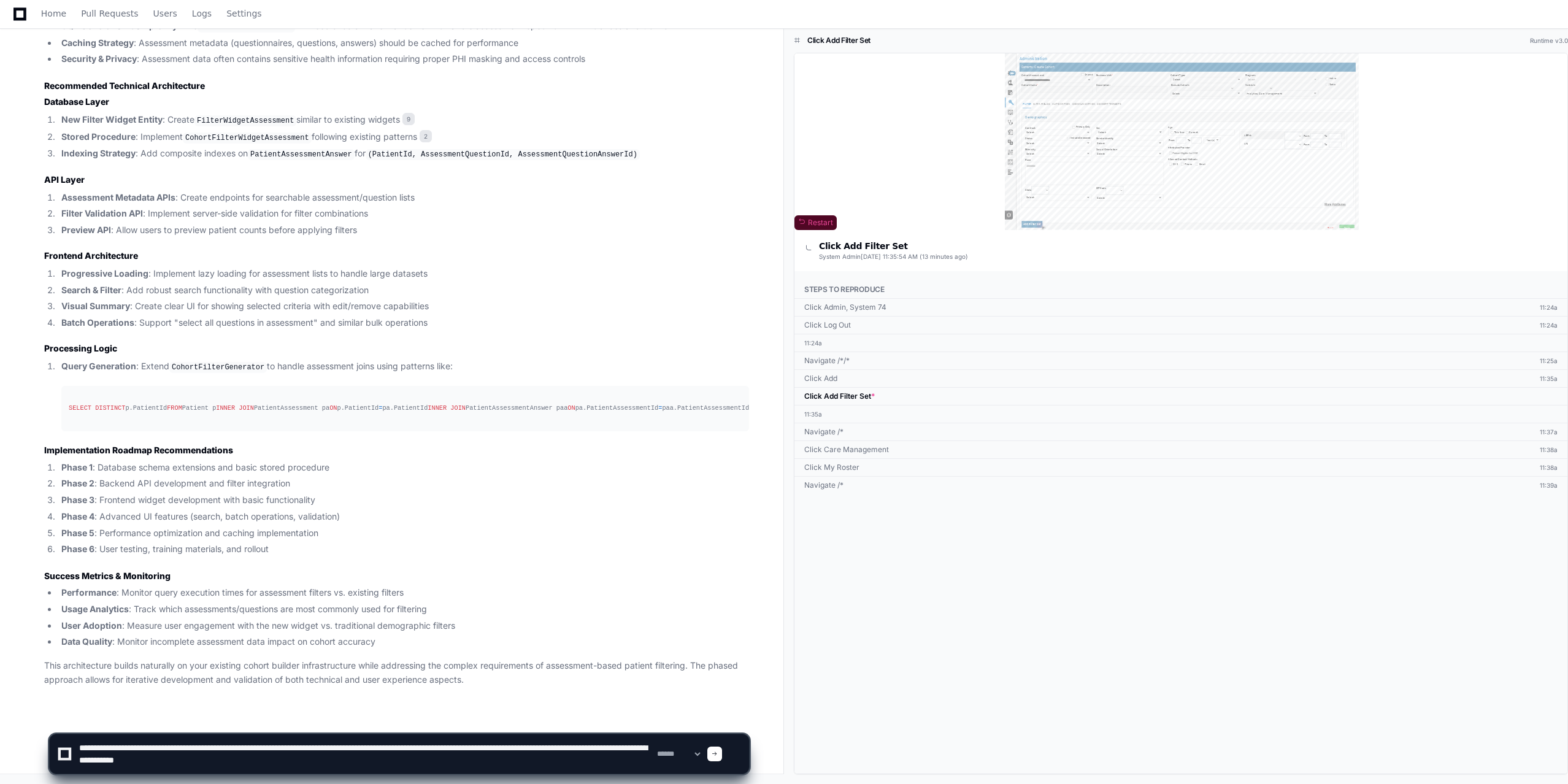
type textarea "**********"
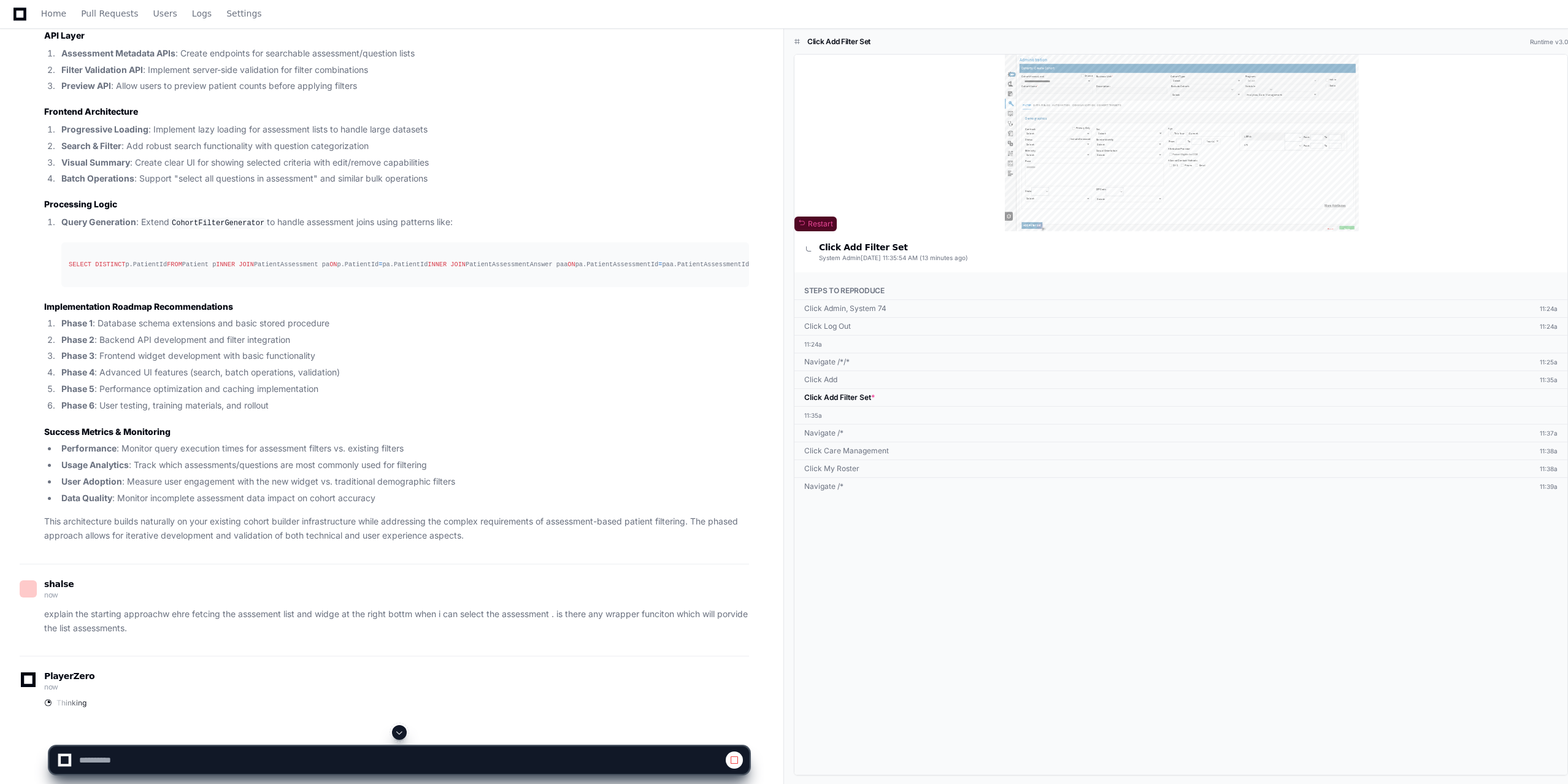
scroll to position [3107, 0]
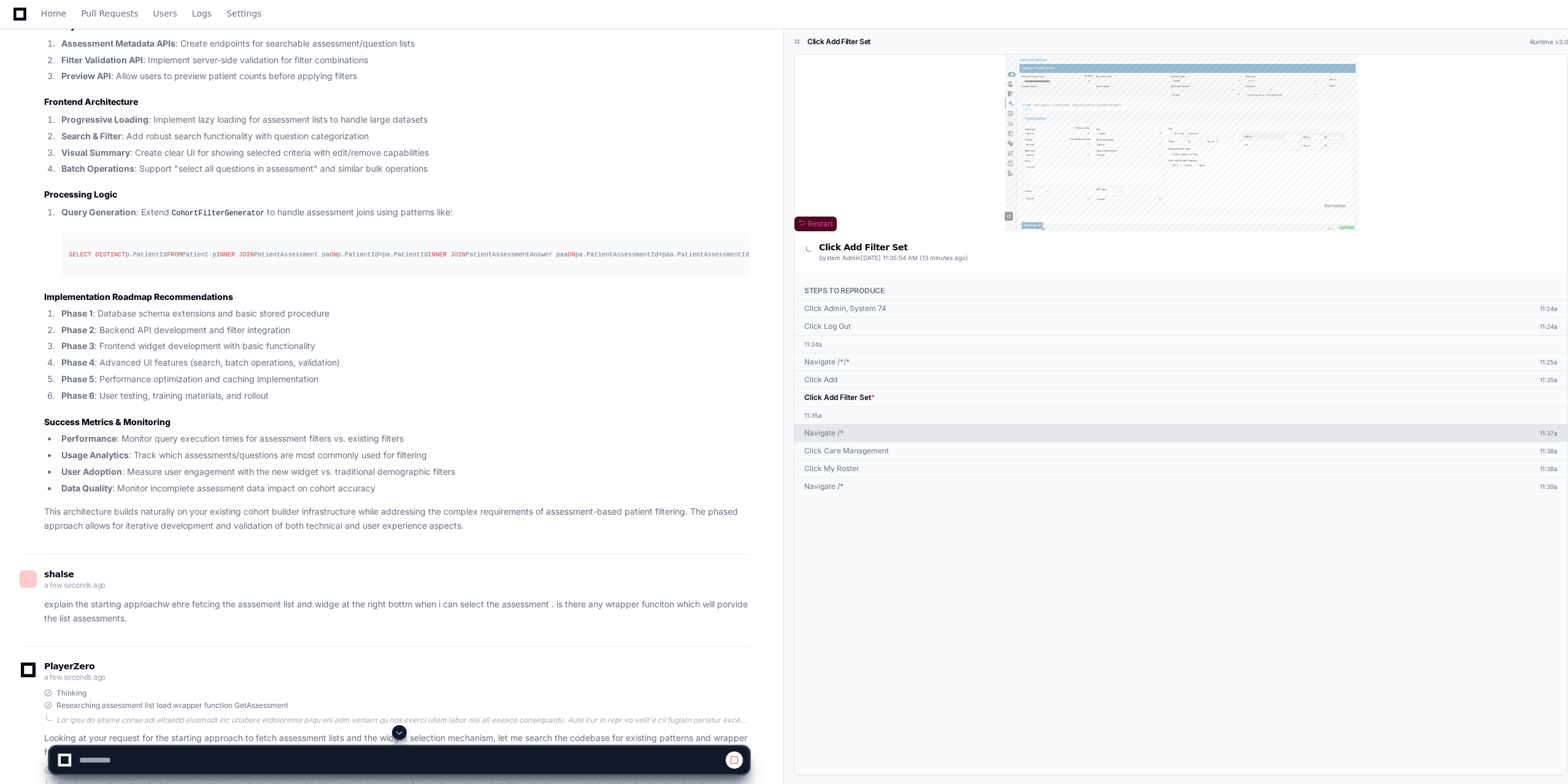
click at [1155, 424] on link "Navigate /* 11:37a" at bounding box center [1180, 433] width 773 height 18
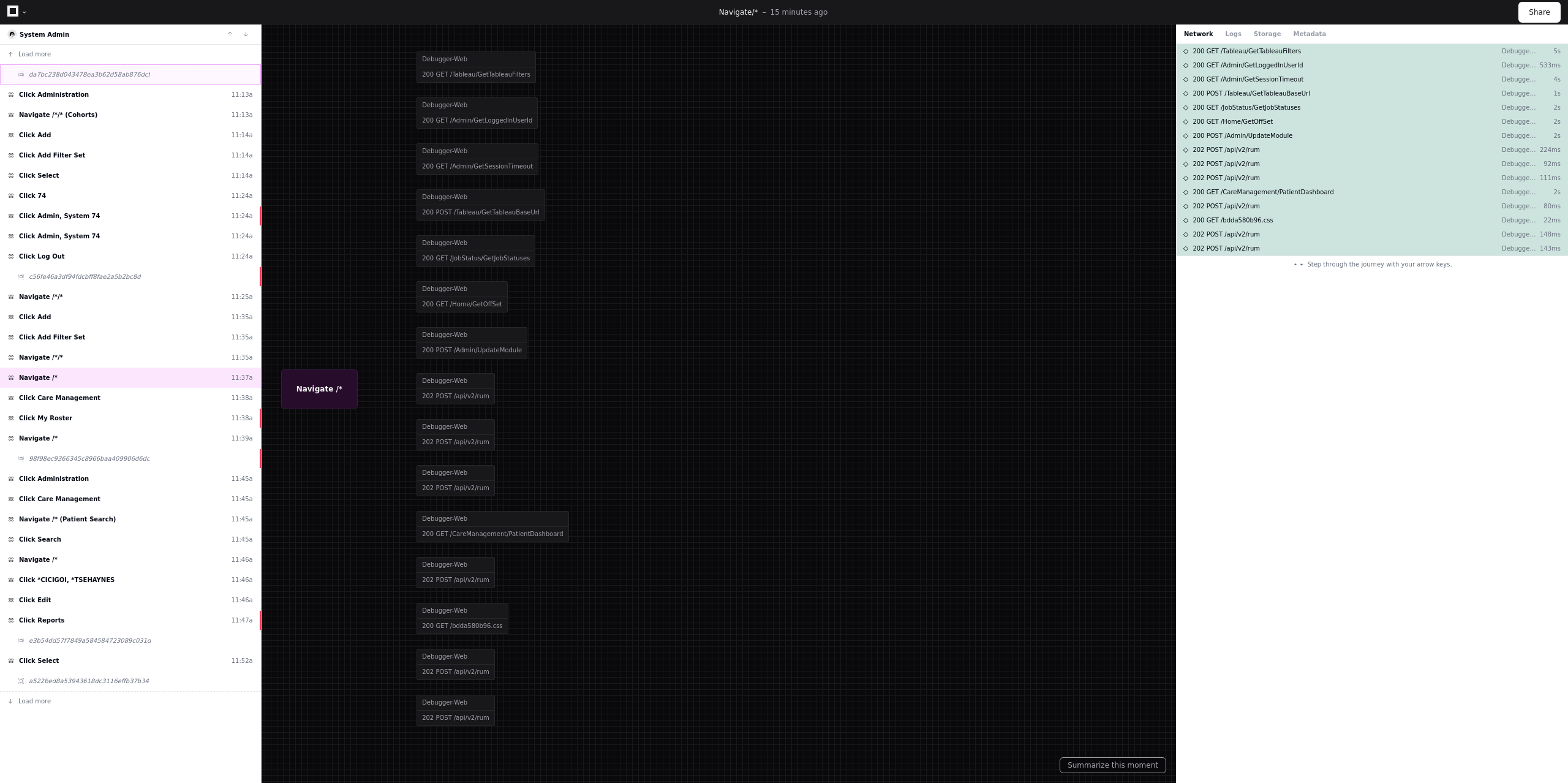
click at [78, 78] on span "da7bc238d043478ea3b62d58ab876dcf" at bounding box center [89, 74] width 121 height 10
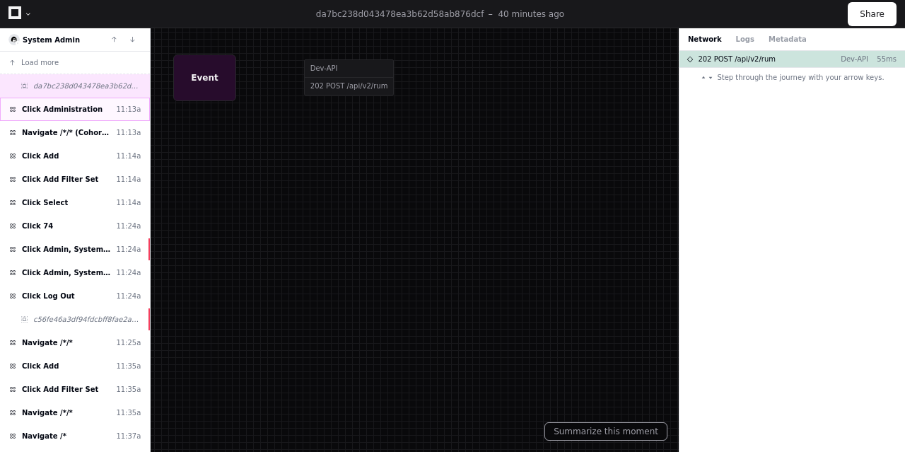
click at [66, 108] on span "Click Administration" at bounding box center [62, 109] width 81 height 11
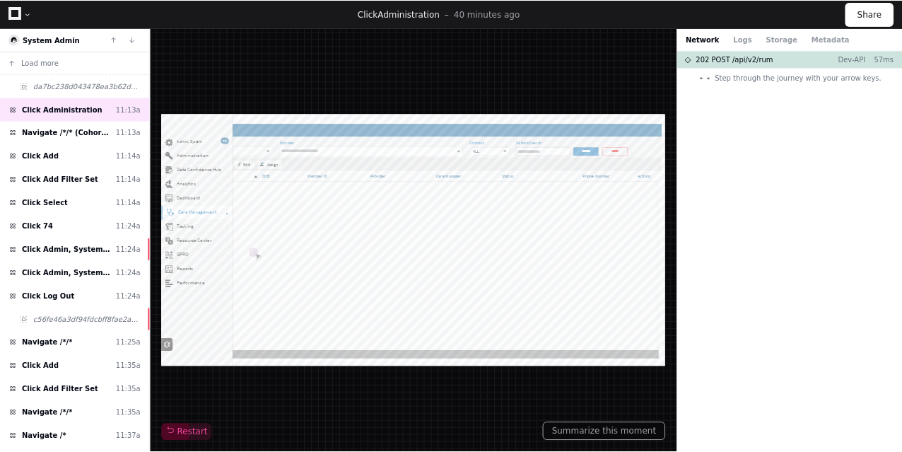
scroll to position [415, 0]
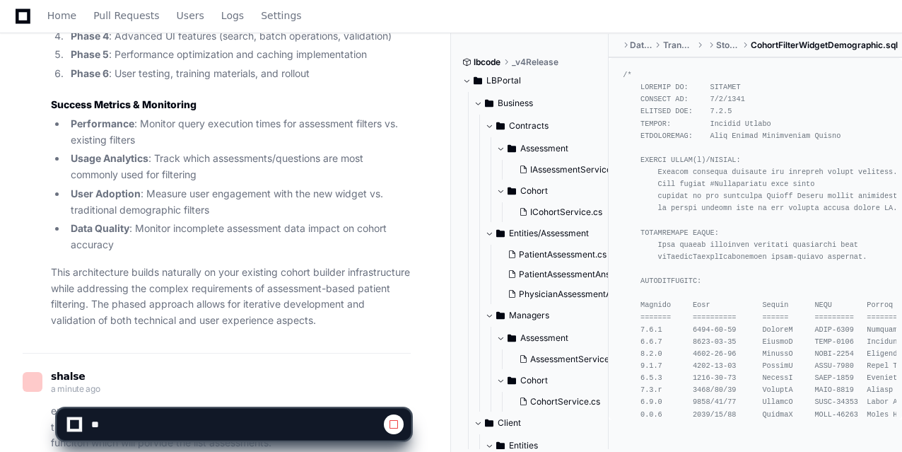
scroll to position [5434, 0]
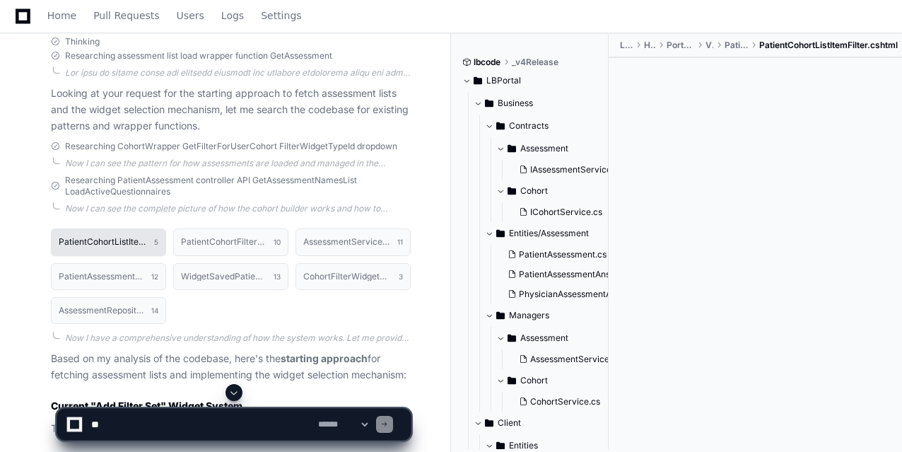
click at [115, 246] on h1 "PatientCohortListItemFilter.cshtml" at bounding box center [103, 242] width 88 height 8
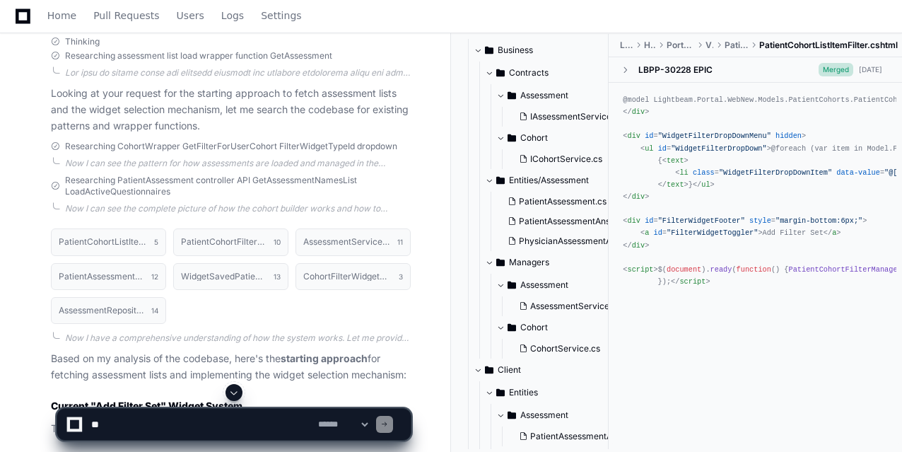
scroll to position [64, 0]
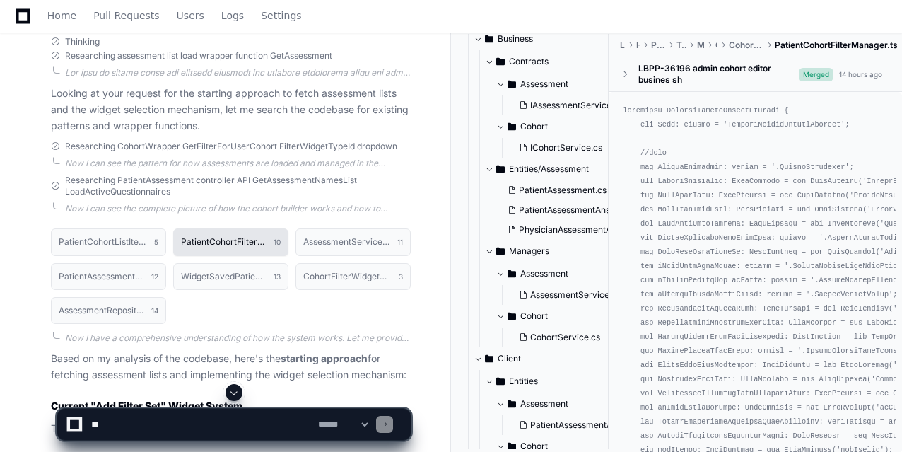
click at [234, 246] on h1 "PatientCohortFilterManager.ts" at bounding box center [224, 242] width 86 height 8
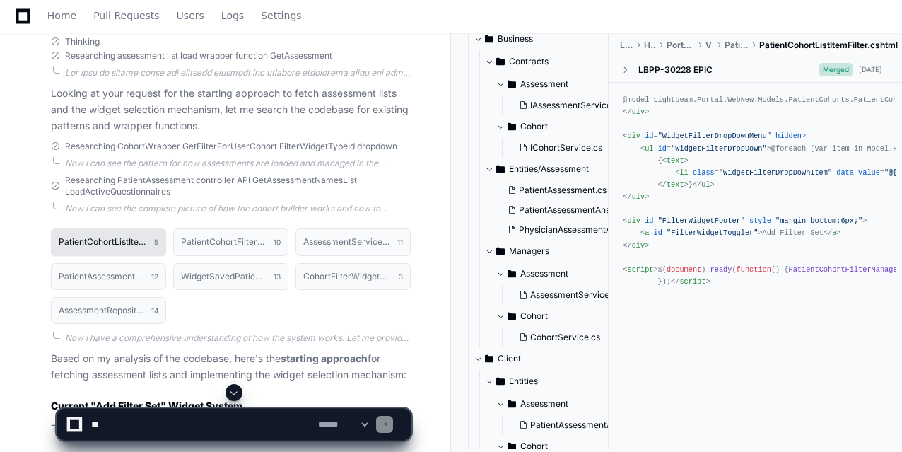
click at [127, 255] on button "PatientCohortListItemFilter.cshtml 5" at bounding box center [108, 241] width 115 height 27
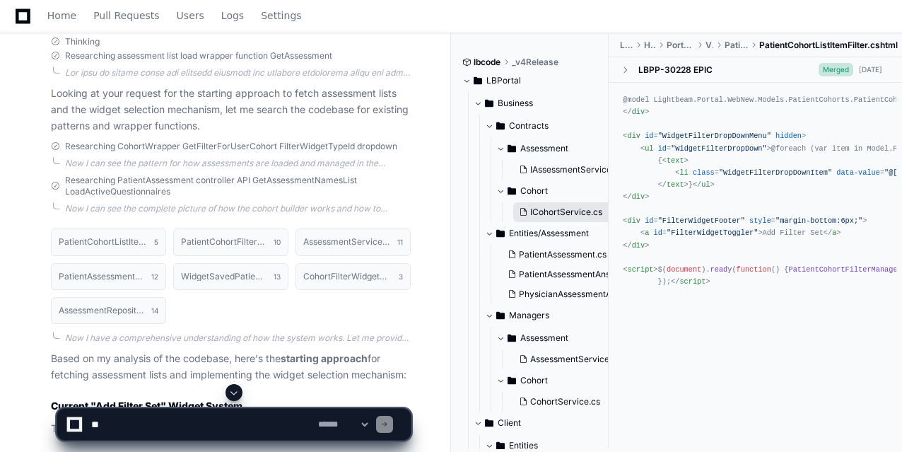
click at [549, 213] on span "ICohortService.cs" at bounding box center [566, 212] width 72 height 11
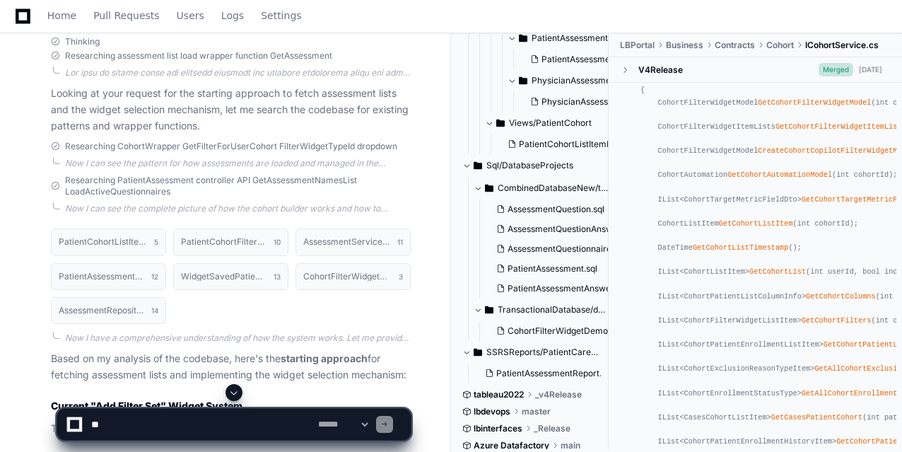
scroll to position [1424, 0]
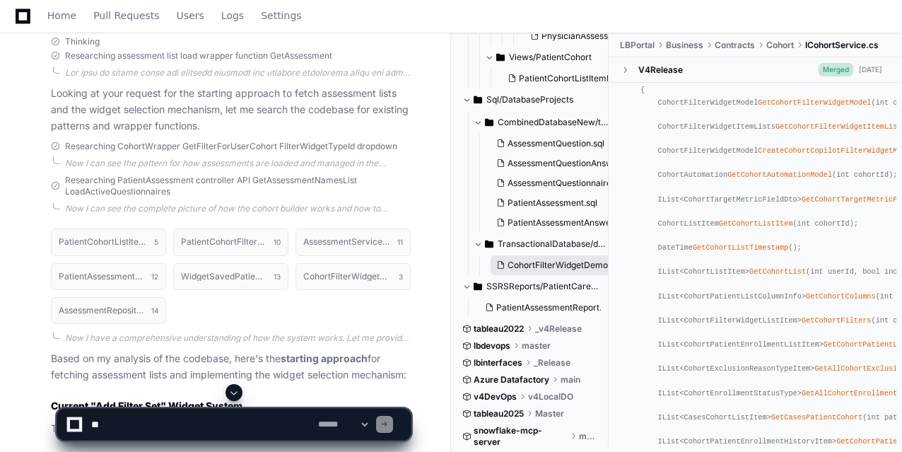
click at [538, 262] on span "CohortFilterWidgetDemographic.sql" at bounding box center [580, 265] width 144 height 11
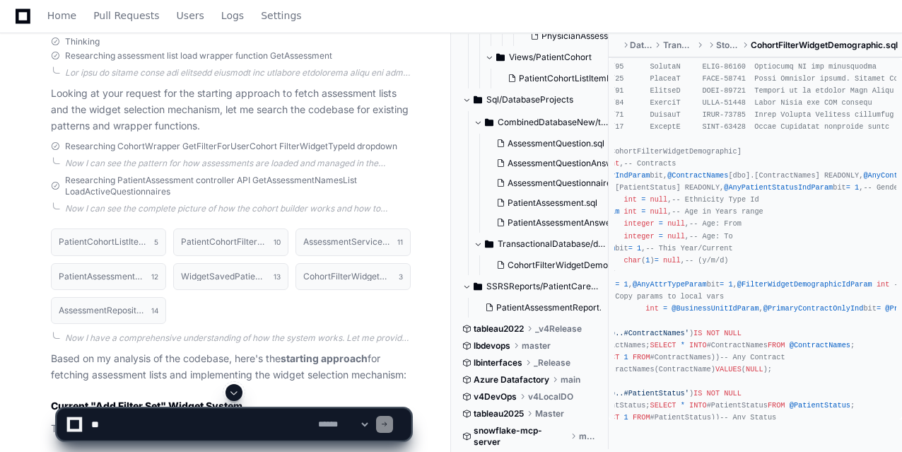
scroll to position [0, 0]
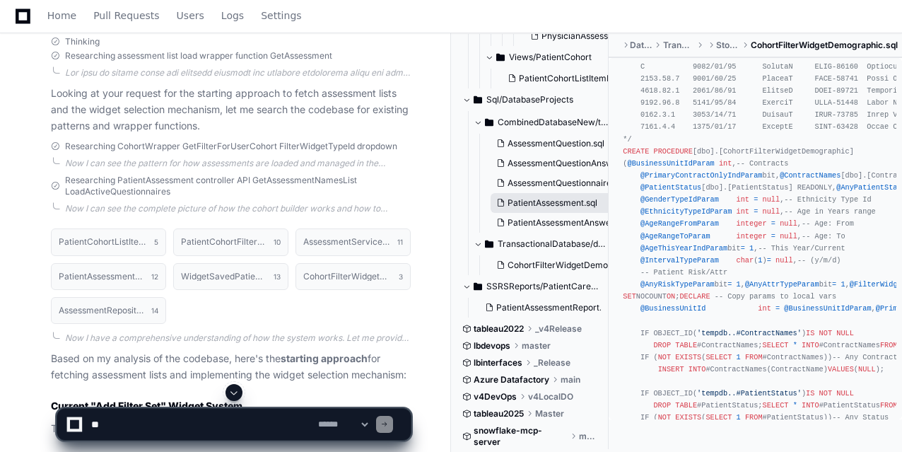
click at [534, 207] on span "PatientAssessment.sql" at bounding box center [553, 202] width 90 height 11
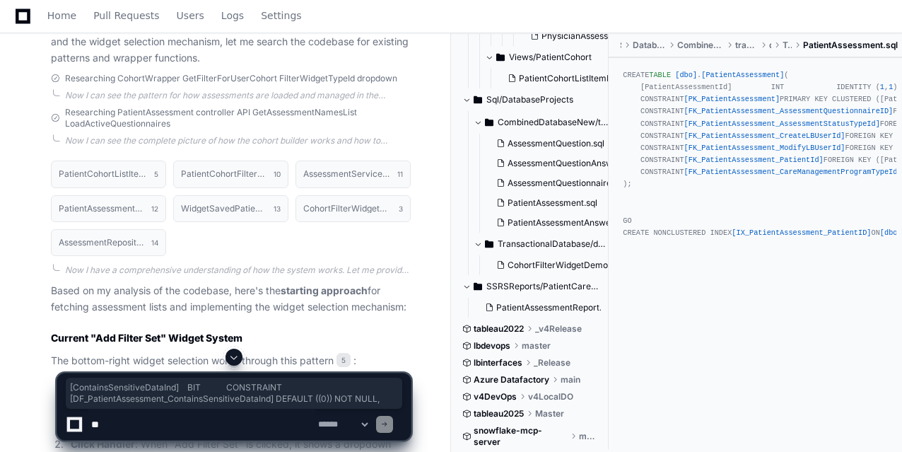
scroll to position [5504, 0]
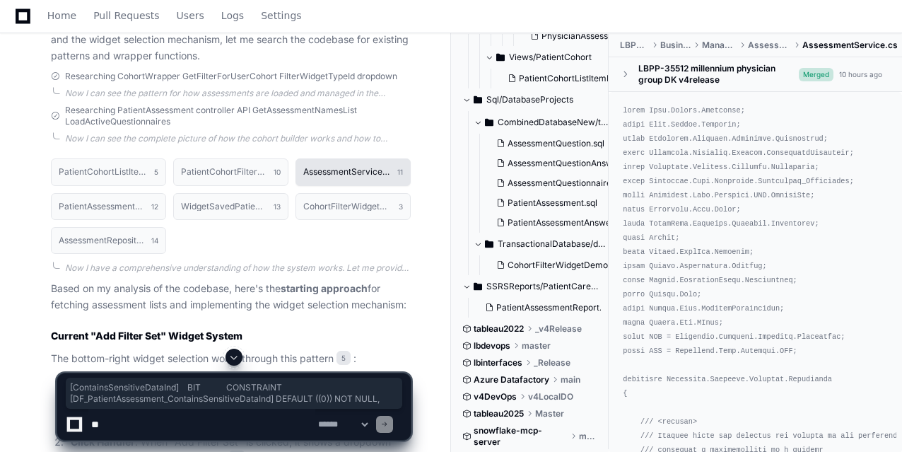
click at [332, 176] on h1 "AssessmentService.cs" at bounding box center [346, 172] width 87 height 8
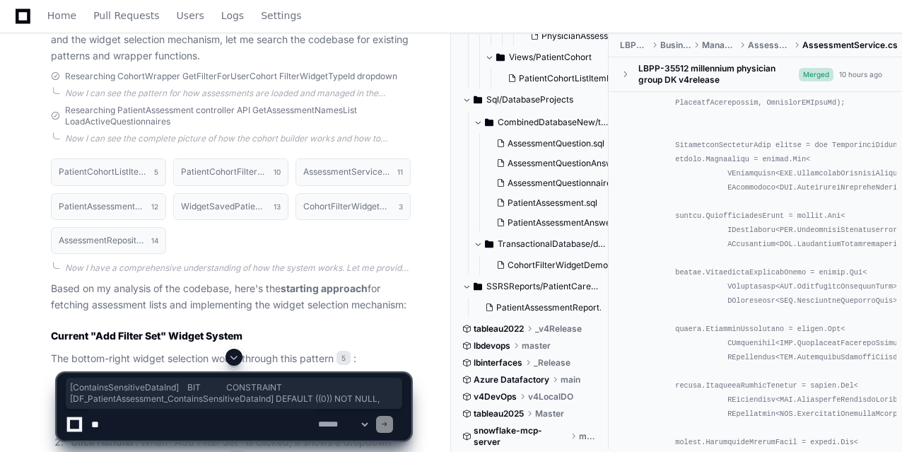
scroll to position [1085, 0]
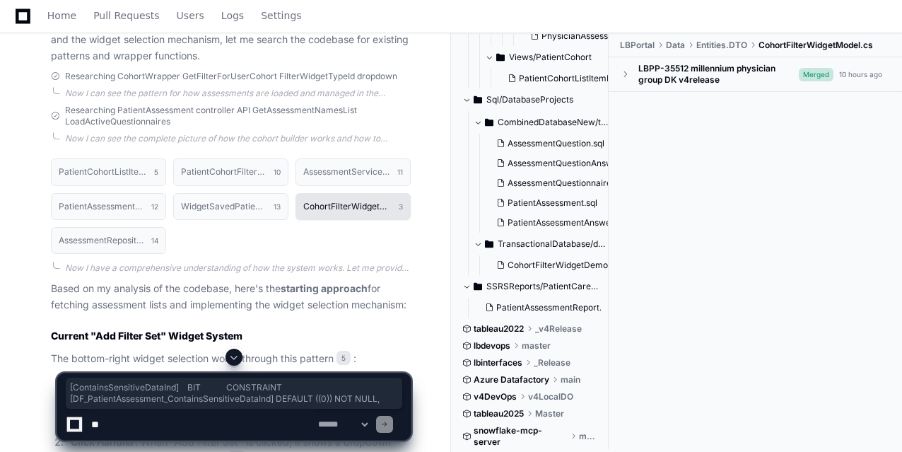
click at [342, 211] on h1 "CohortFilterWidgetModel.cs" at bounding box center [347, 206] width 88 height 8
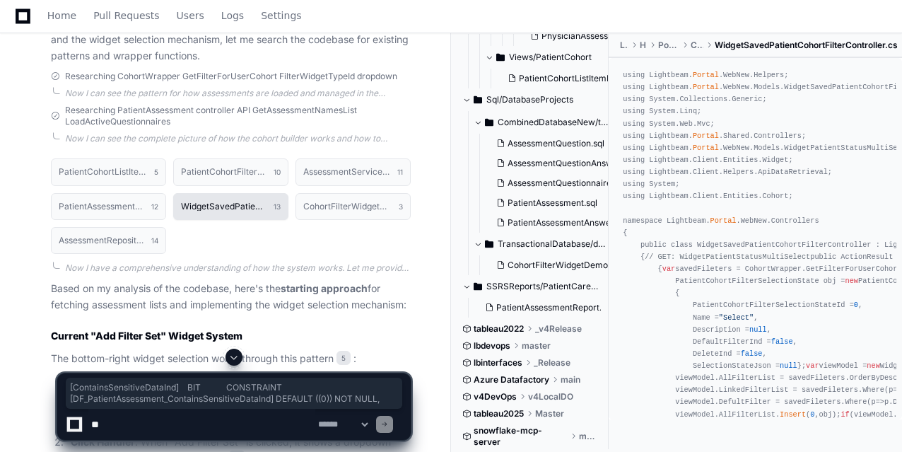
click at [242, 211] on h1 "WidgetSavedPatientCohortFilterController.cs" at bounding box center [224, 206] width 86 height 8
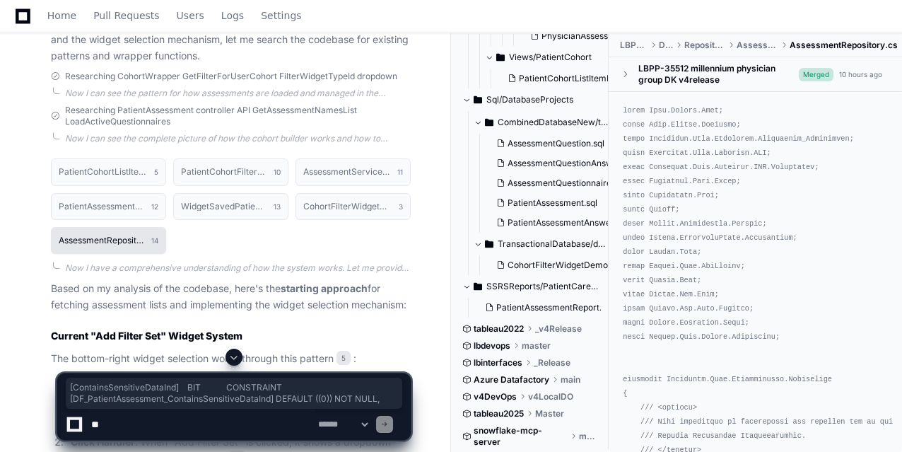
click at [101, 245] on h1 "AssessmentRepository.cs" at bounding box center [102, 240] width 86 height 8
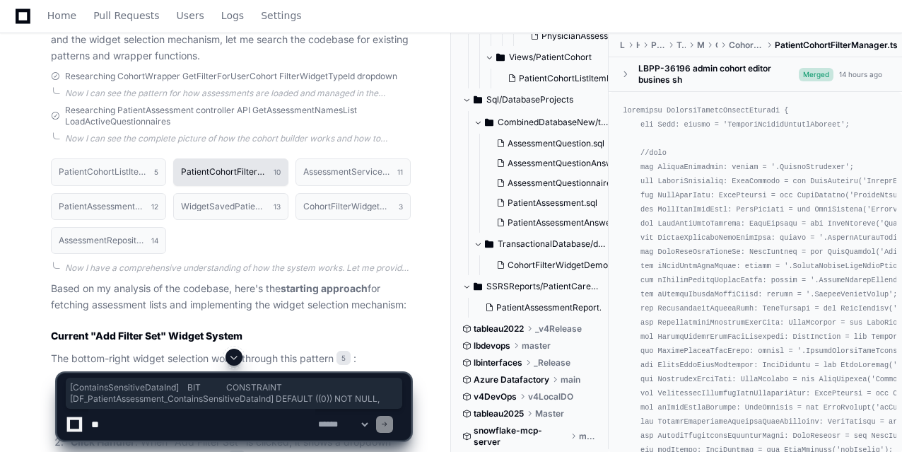
click at [212, 176] on h1 "PatientCohortFilterManager.ts" at bounding box center [224, 172] width 86 height 8
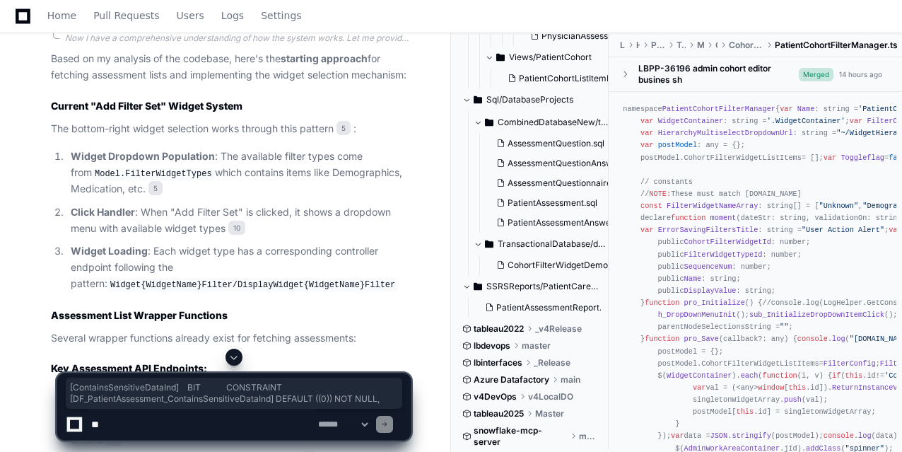
scroll to position [5736, 0]
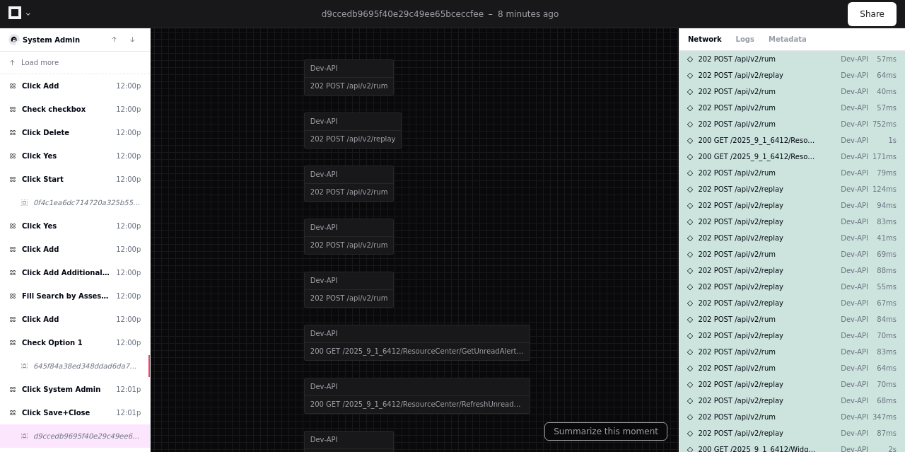
click at [16, 15] on icon at bounding box center [14, 12] width 13 height 13
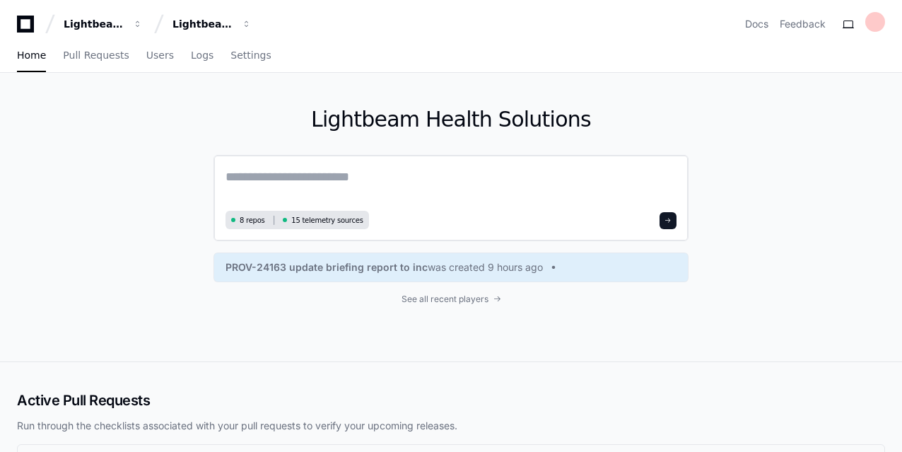
click at [291, 169] on textarea at bounding box center [451, 187] width 451 height 40
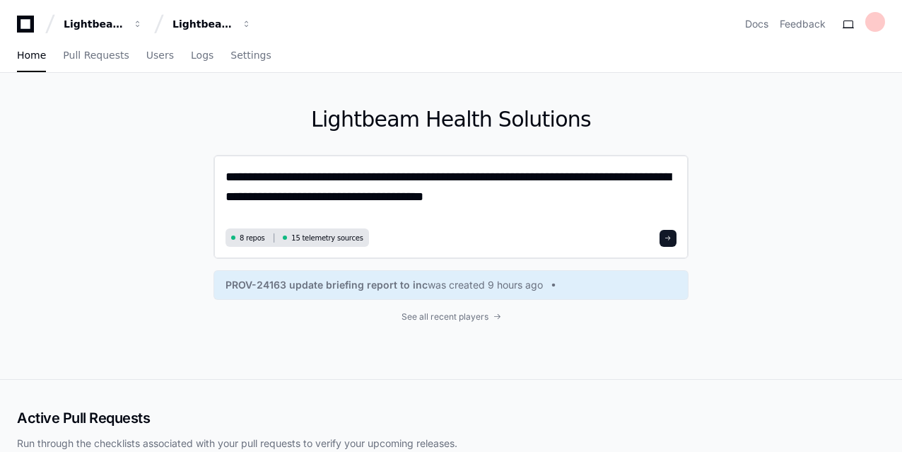
type textarea "**********"
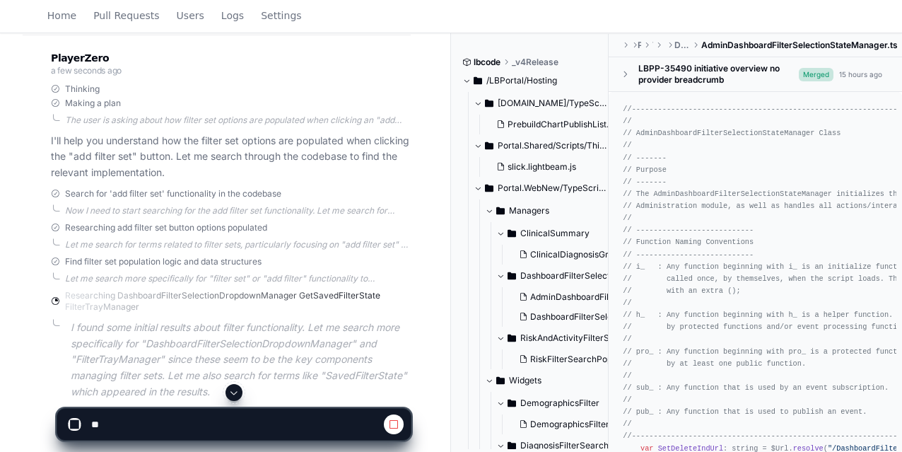
scroll to position [290, 0]
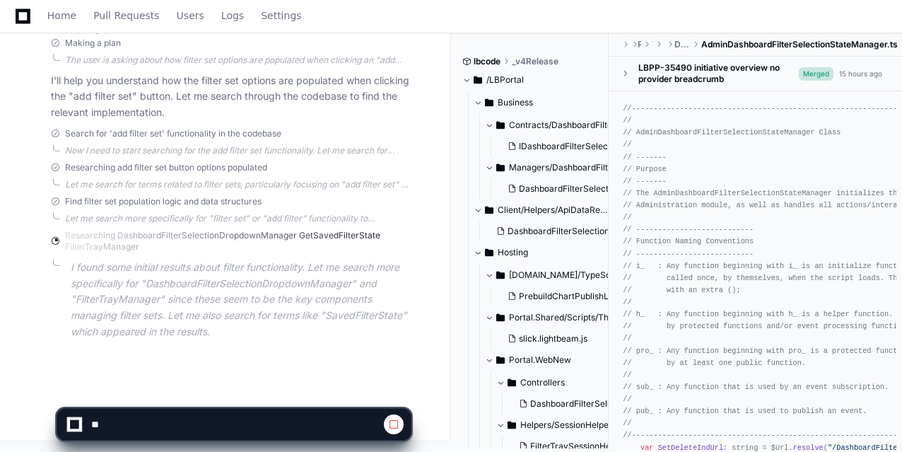
click at [405, 425] on div at bounding box center [234, 424] width 355 height 33
click at [394, 425] on span at bounding box center [393, 424] width 11 height 11
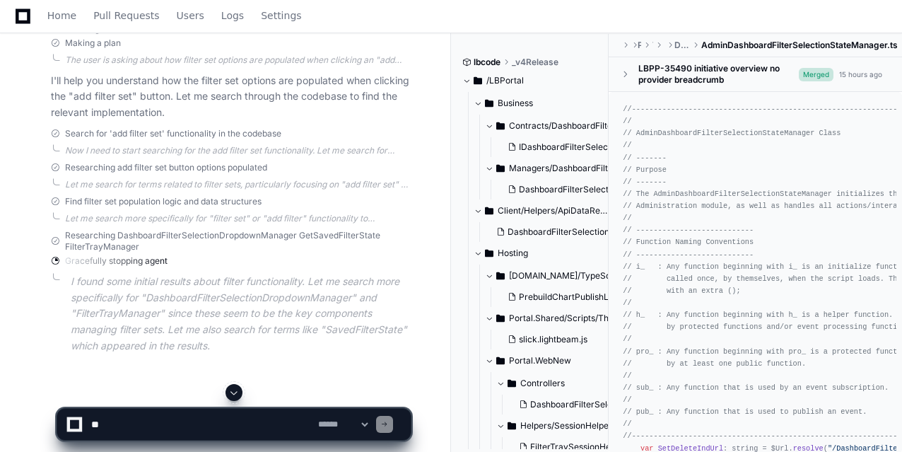
click at [184, 426] on textarea at bounding box center [201, 424] width 227 height 31
click at [371, 424] on select "**********" at bounding box center [342, 424] width 55 height 10
click at [230, 421] on textarea at bounding box center [201, 424] width 227 height 31
type textarea "**********"
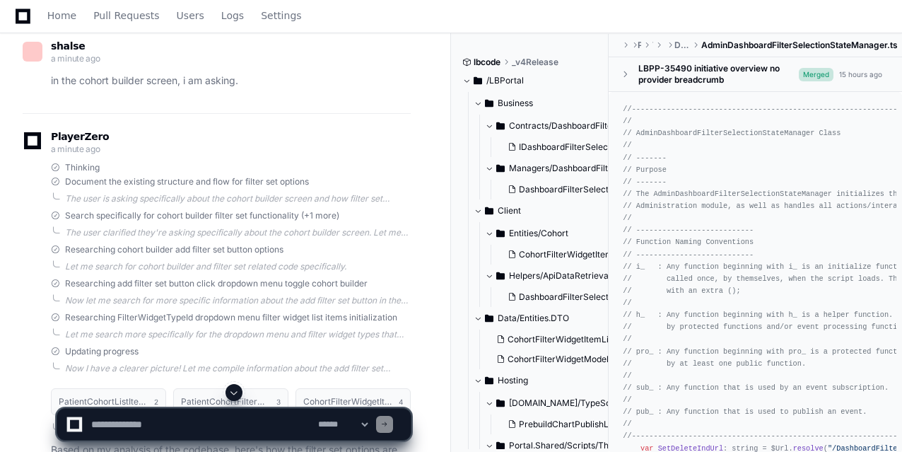
scroll to position [571, 0]
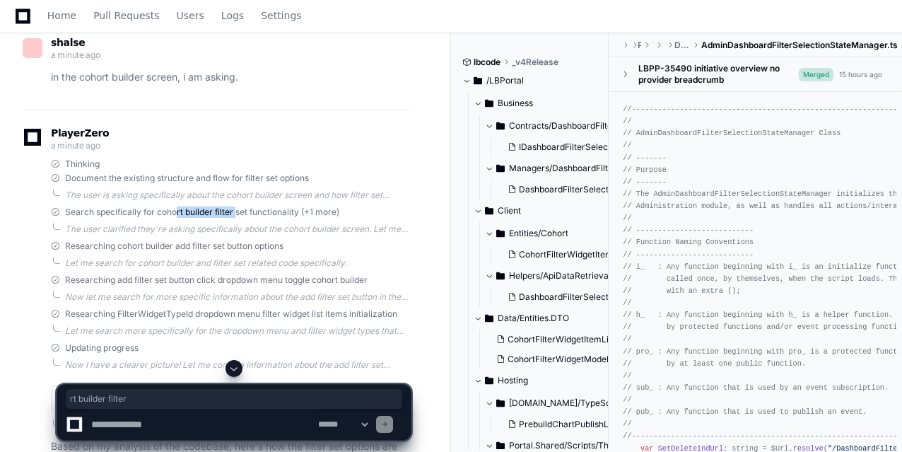
drag, startPoint x: 177, startPoint y: 211, endPoint x: 235, endPoint y: 211, distance: 58.0
click at [235, 211] on span "Search specifically for cohort builder filter set functionality (+1 more)" at bounding box center [202, 212] width 274 height 11
click at [144, 231] on div "The user clarified they're asking specifically about the cohort builder screen.…" at bounding box center [238, 228] width 346 height 11
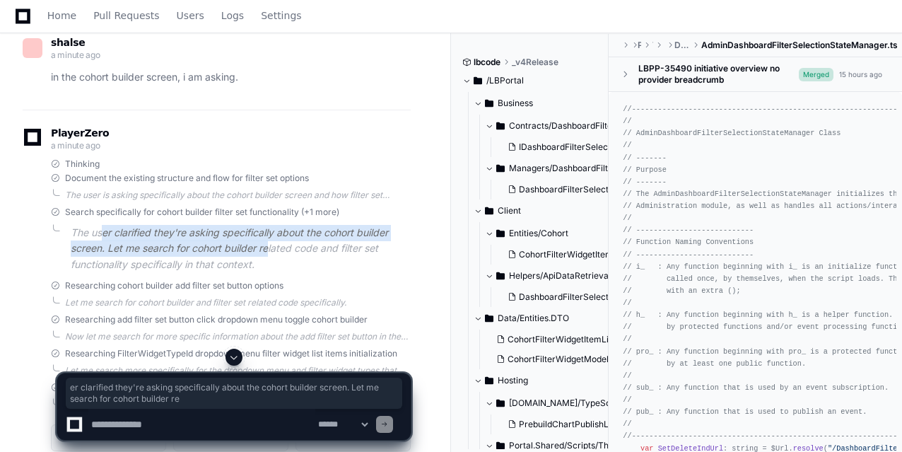
drag, startPoint x: 104, startPoint y: 227, endPoint x: 272, endPoint y: 257, distance: 170.9
click at [272, 257] on p "The user clarified they're asking specifically about the cohort builder screen.…" at bounding box center [241, 249] width 340 height 48
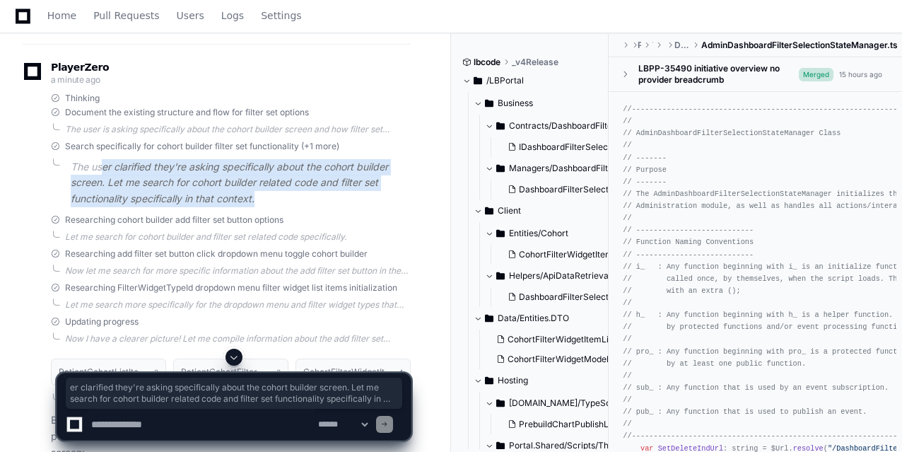
scroll to position [646, 0]
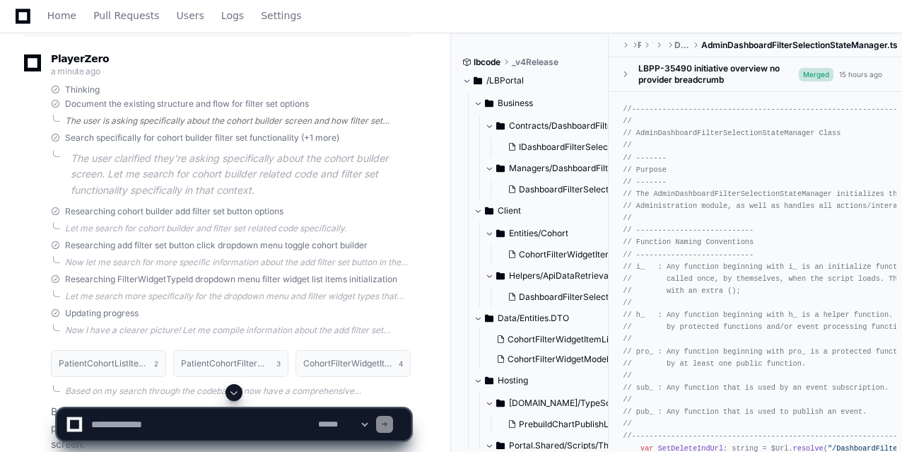
click at [161, 122] on div "The user is asking specifically about the cohort builder screen and how filter …" at bounding box center [238, 120] width 346 height 11
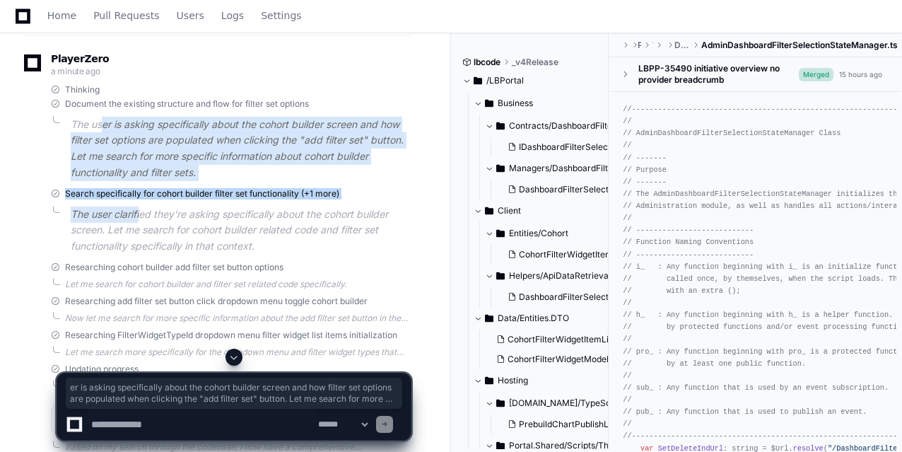
drag, startPoint x: 103, startPoint y: 126, endPoint x: 140, endPoint y: 216, distance: 97.7
click at [140, 216] on p "The user clarified they're asking specifically about the cohort builder screen.…" at bounding box center [241, 231] width 340 height 48
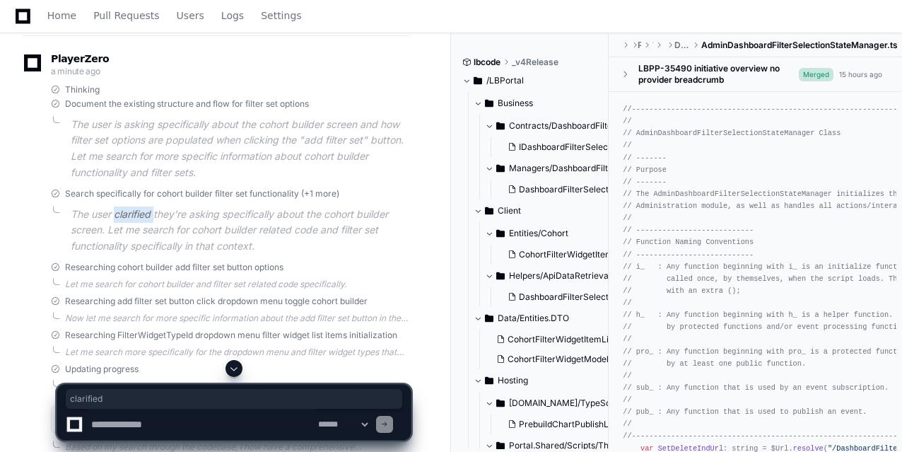
click at [140, 216] on p "The user clarified they're asking specifically about the cohort builder screen.…" at bounding box center [241, 231] width 340 height 48
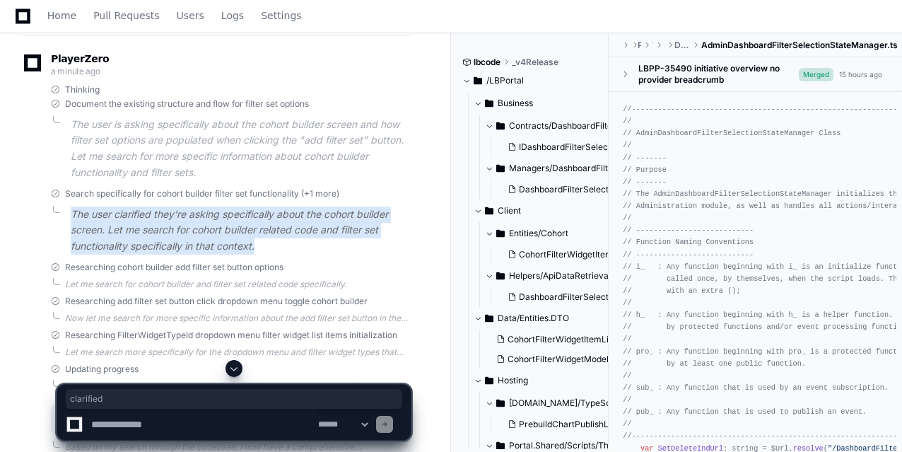
click at [140, 216] on p "The user clarified they're asking specifically about the cohort builder screen.…" at bounding box center [241, 231] width 340 height 48
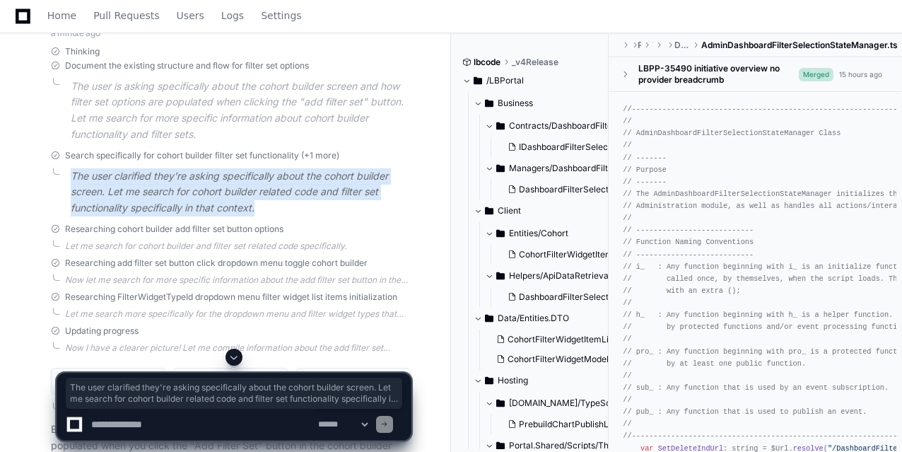
scroll to position [693, 0]
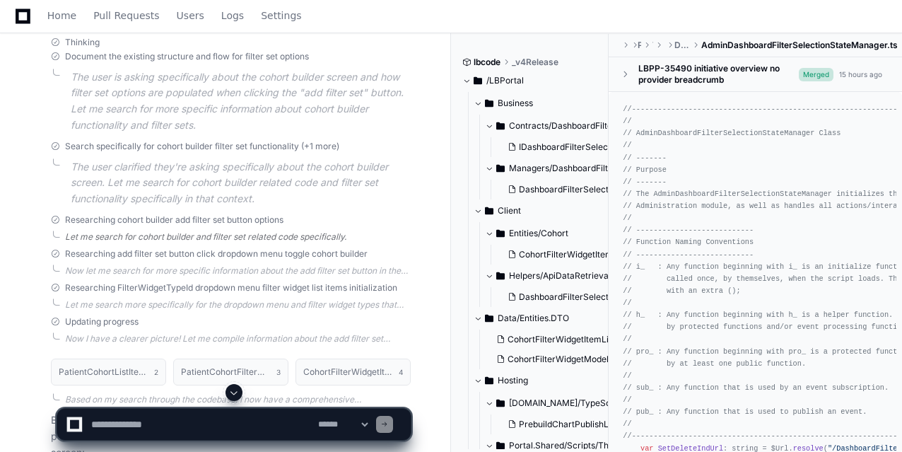
click at [165, 238] on div "Let me search for cohort builder and filter set related code specifically." at bounding box center [238, 236] width 346 height 11
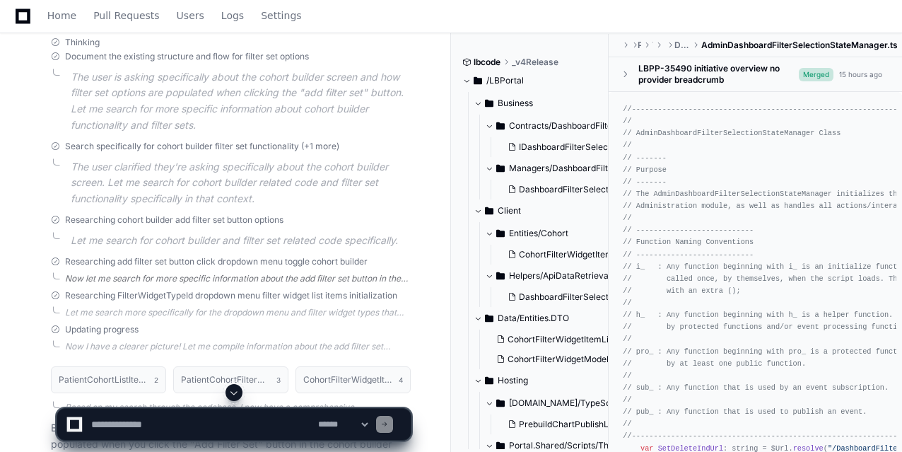
click at [160, 277] on div "Now let me search for more specific information about the add filter set button…" at bounding box center [238, 278] width 346 height 11
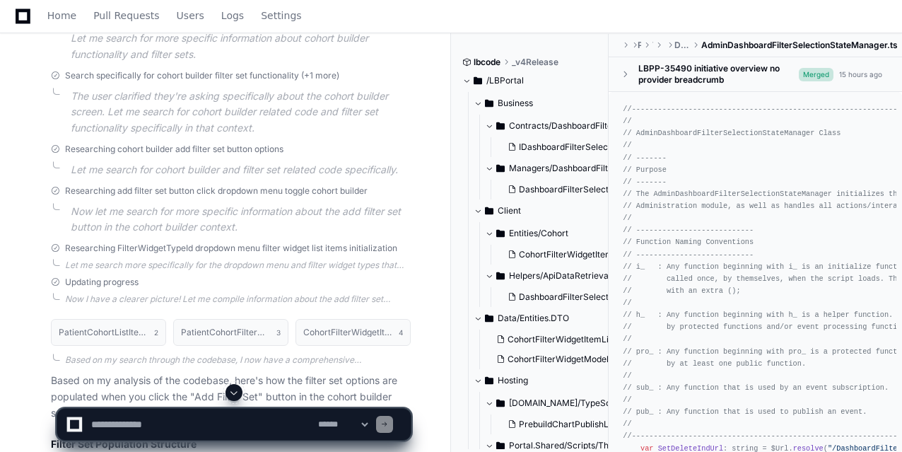
scroll to position [774, 0]
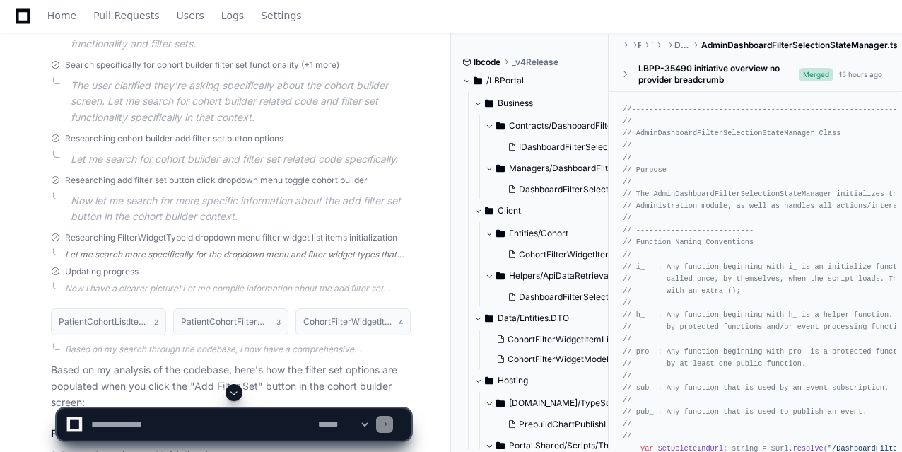
click at [151, 252] on div "Let me search more specifically for the dropdown menu and filter widget types t…" at bounding box center [238, 254] width 346 height 11
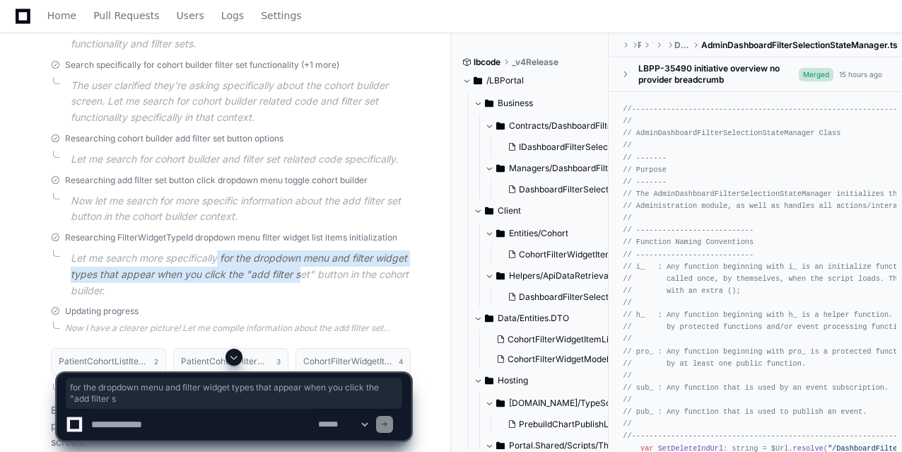
drag, startPoint x: 219, startPoint y: 255, endPoint x: 298, endPoint y: 281, distance: 83.2
click at [298, 281] on p "Let me search more specifically for the dropdown menu and filter widget types t…" at bounding box center [241, 274] width 340 height 48
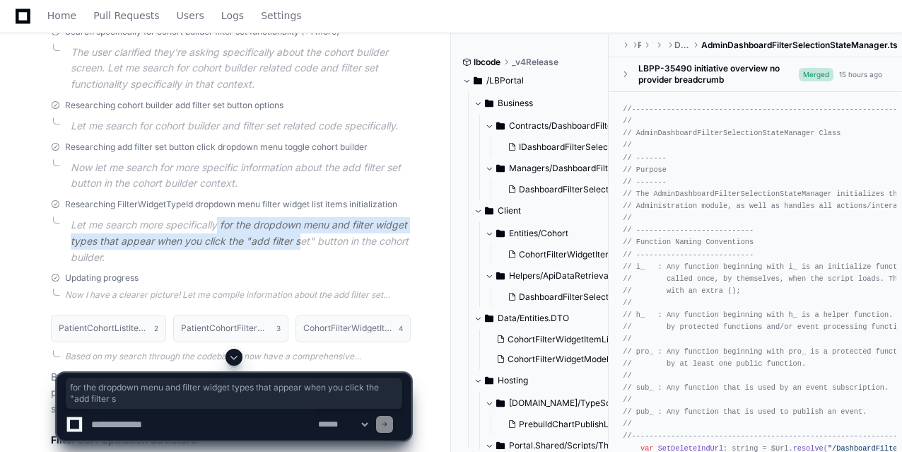
scroll to position [828, 0]
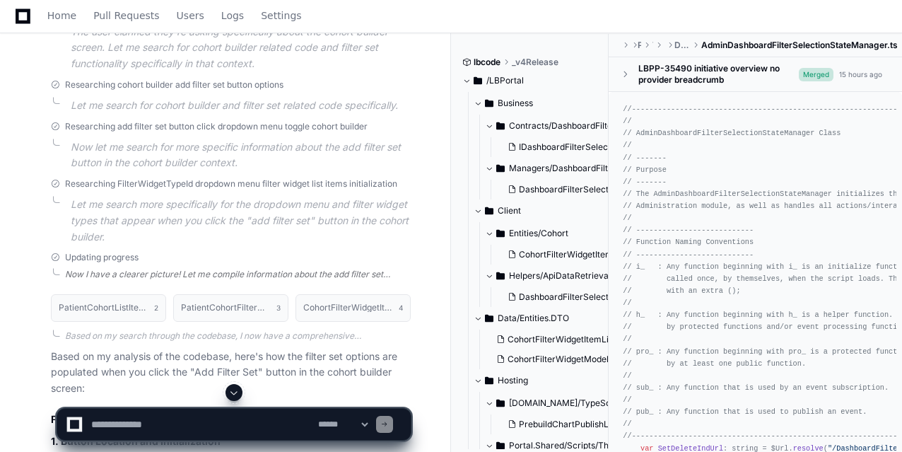
click at [216, 278] on div "Now I have a clearer picture! Let me compile information about the add filter s…" at bounding box center [238, 274] width 346 height 11
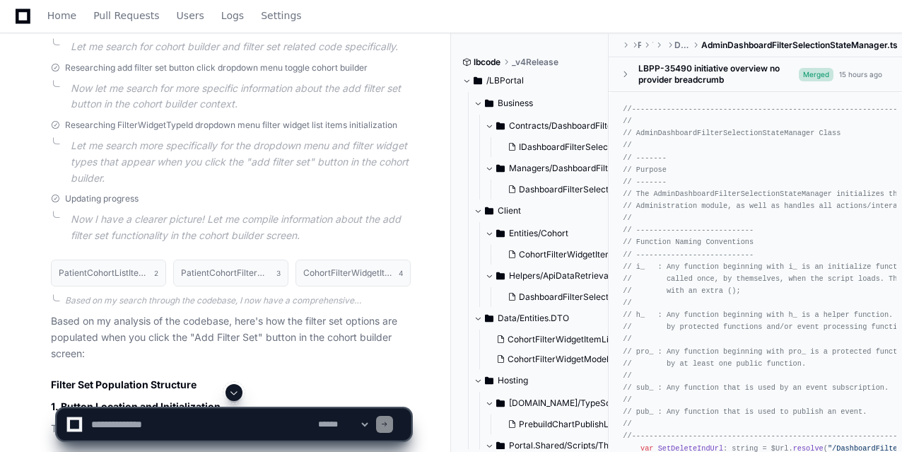
scroll to position [894, 0]
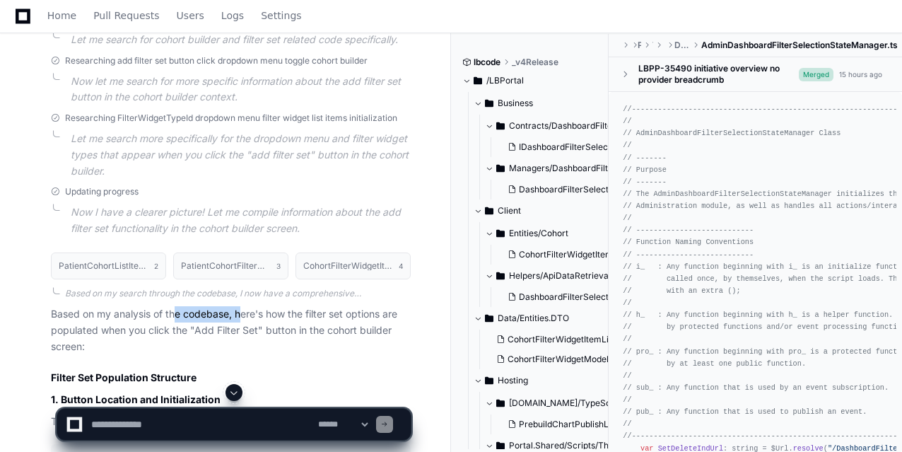
drag, startPoint x: 176, startPoint y: 315, endPoint x: 243, endPoint y: 320, distance: 66.7
click at [243, 320] on p "Based on my analysis of the codebase, here's how the filter set options are pop…" at bounding box center [231, 330] width 360 height 48
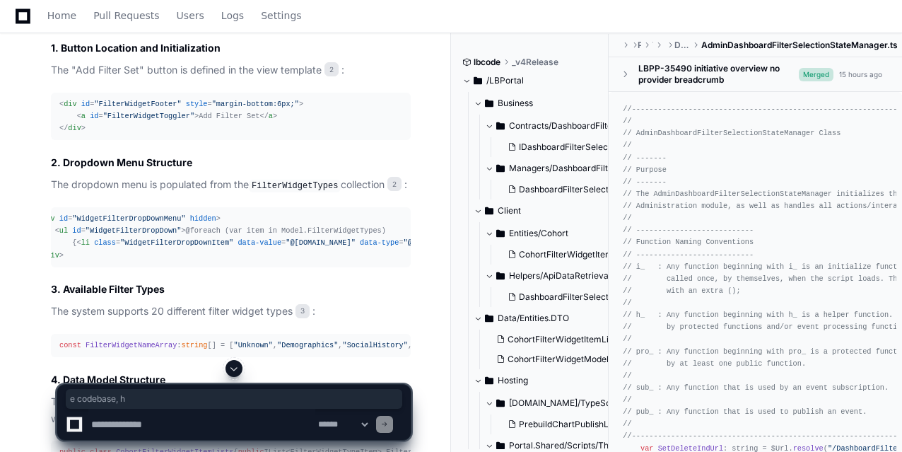
scroll to position [0, 23]
click at [133, 418] on textarea at bounding box center [201, 424] width 227 height 31
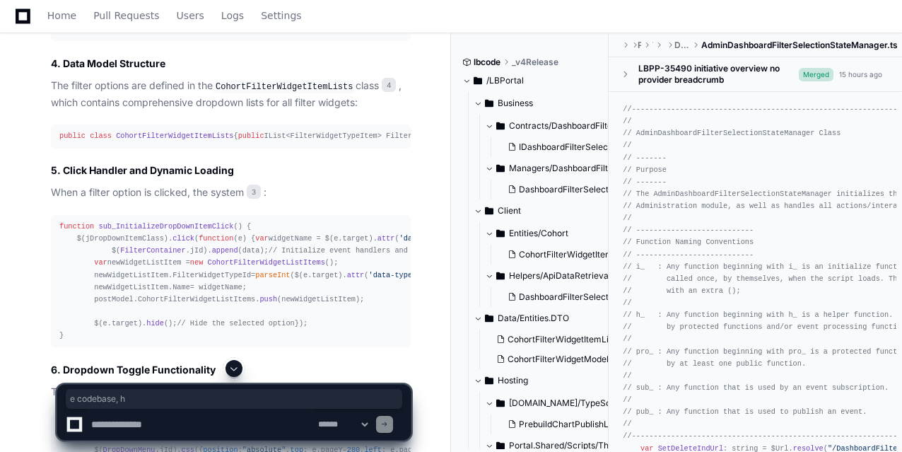
scroll to position [1567, 0]
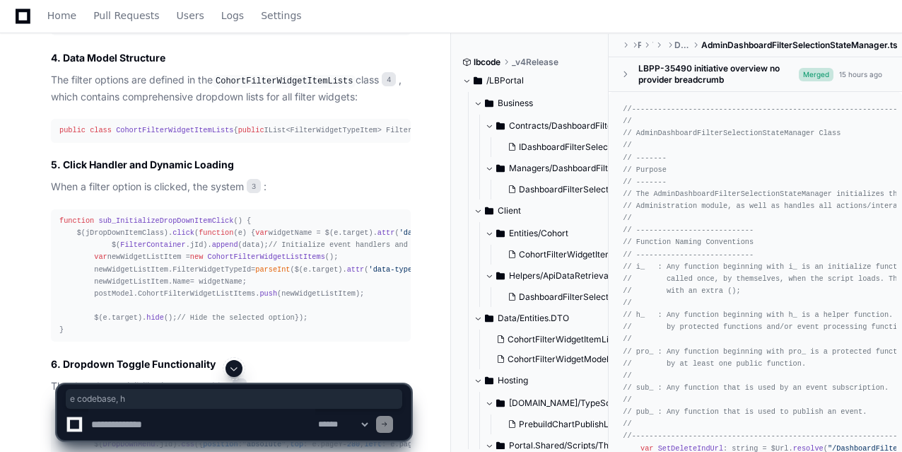
click at [277, 28] on span ""Demographics"" at bounding box center [307, 23] width 61 height 8
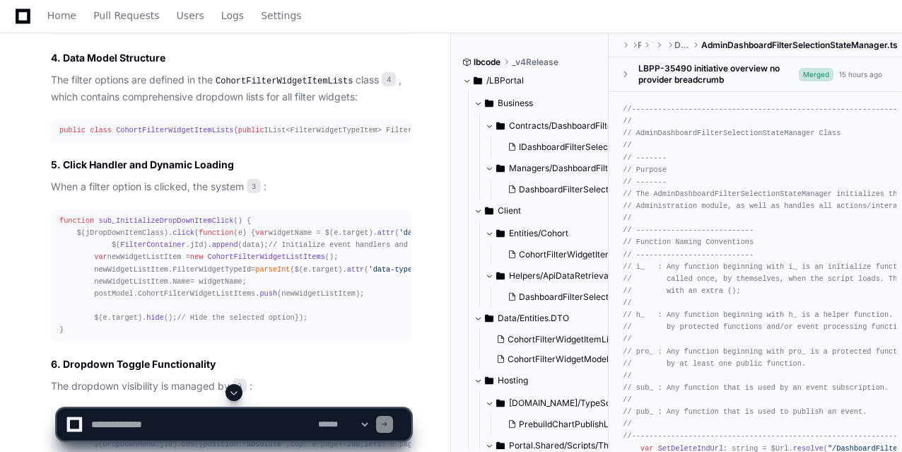
click at [146, 30] on div "const FilterWidgetNameArray : string [] = [ "Unknown" , "Demographics" , "Socia…" at bounding box center [230, 24] width 343 height 12
click at [132, 421] on textarea at bounding box center [201, 424] width 227 height 31
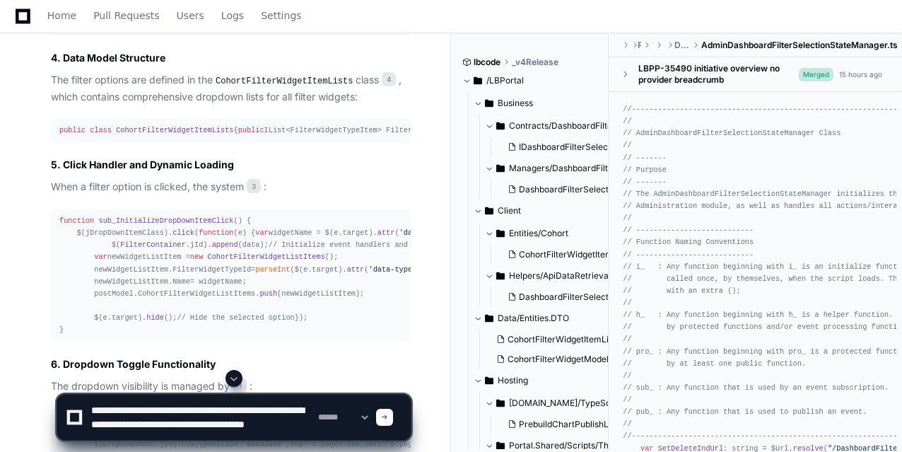
scroll to position [4, 0]
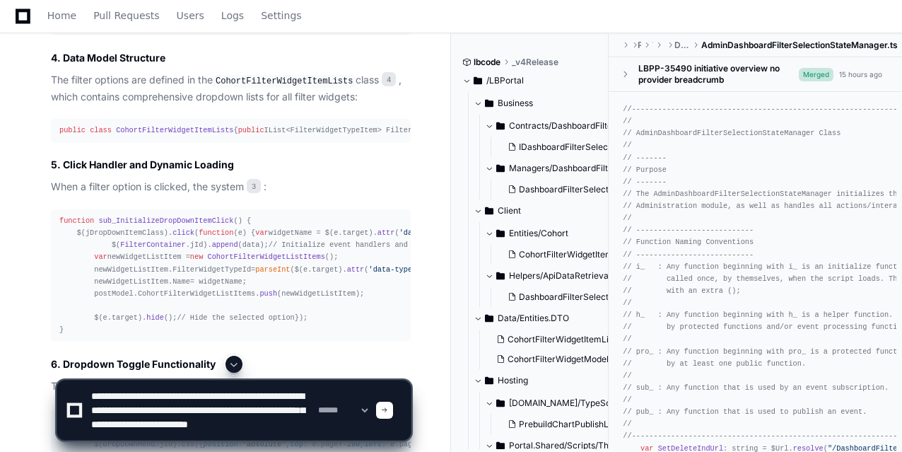
type textarea "**********"
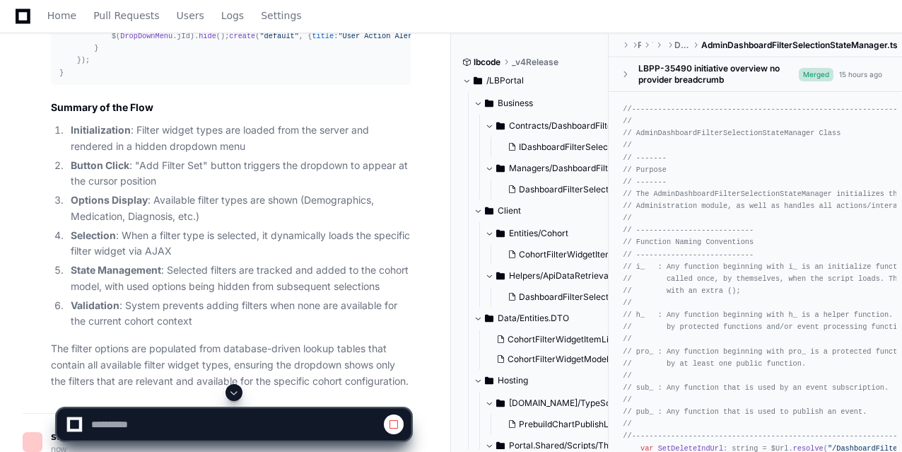
scroll to position [1820, 0]
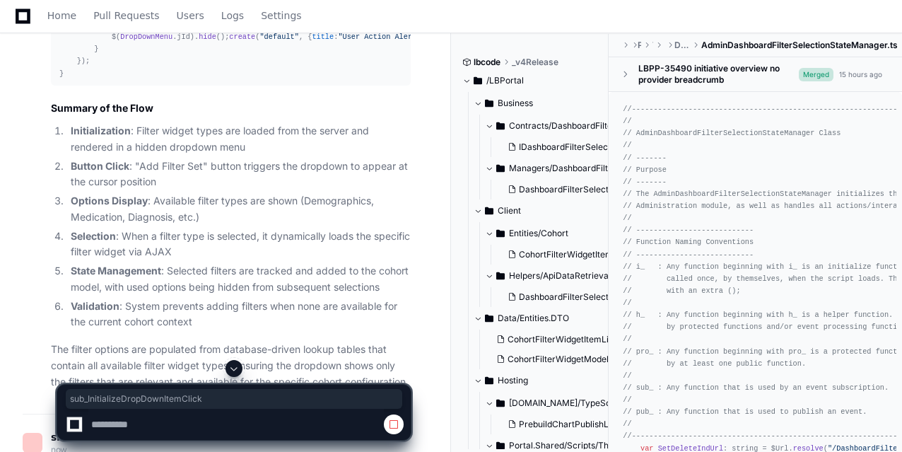
copy span "sub_InitializeDropDownItemClick"
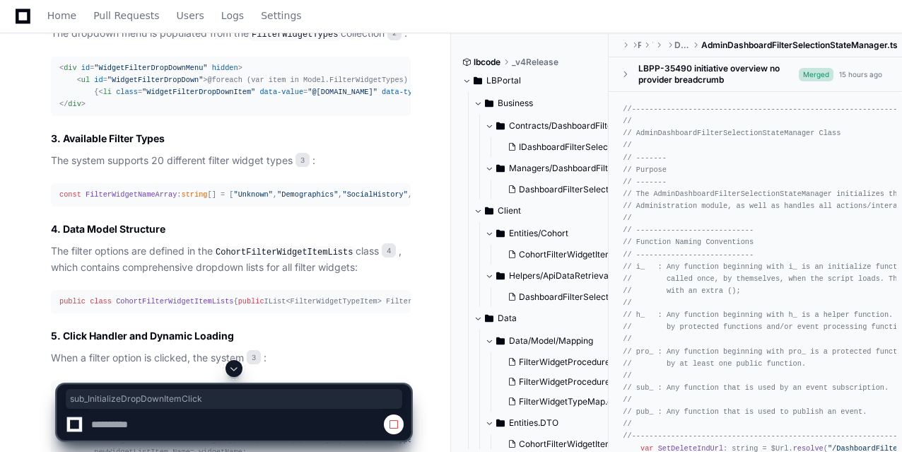
scroll to position [1195, 0]
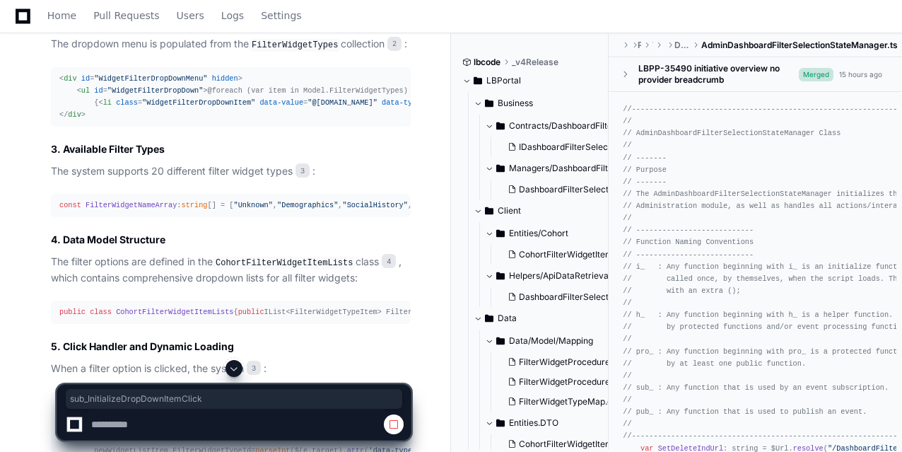
click at [125, 209] on span "FilterWidgetNameArray" at bounding box center [131, 205] width 91 height 8
copy span "FilterWidgetNameArray"
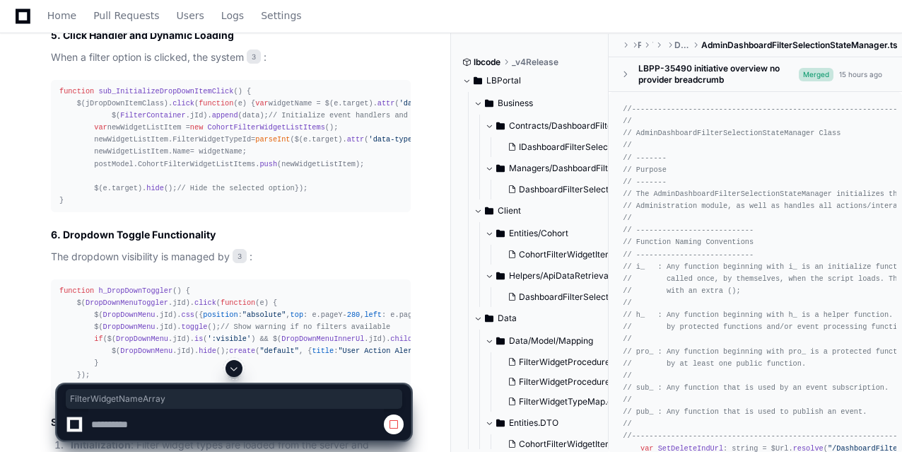
scroll to position [1517, 0]
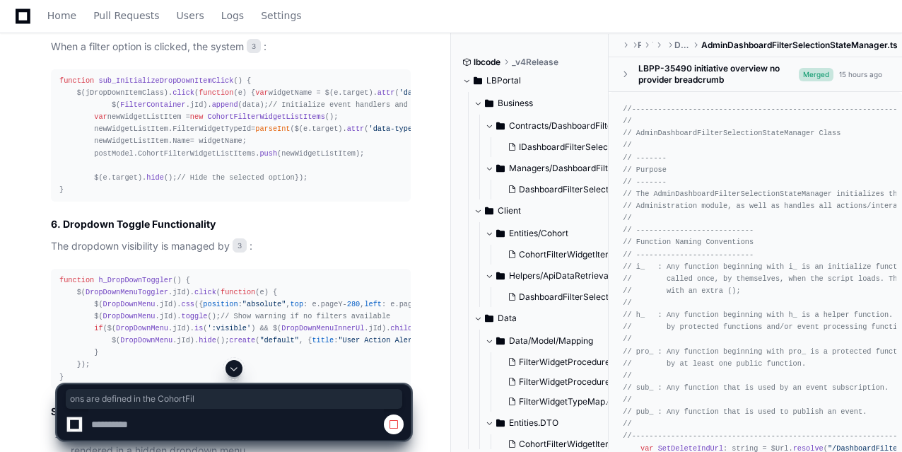
drag, startPoint x: 115, startPoint y: 243, endPoint x: 277, endPoint y: 245, distance: 161.3
drag, startPoint x: 94, startPoint y: 247, endPoint x: 198, endPoint y: 246, distance: 104.0
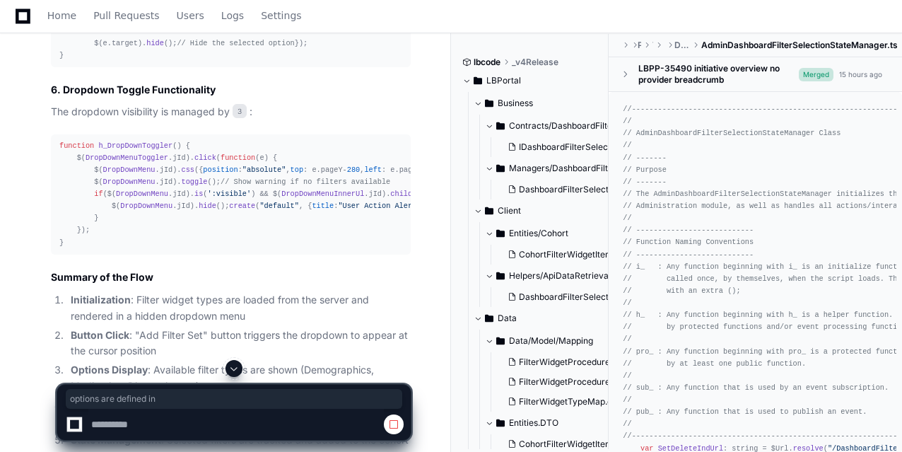
scroll to position [1652, 0]
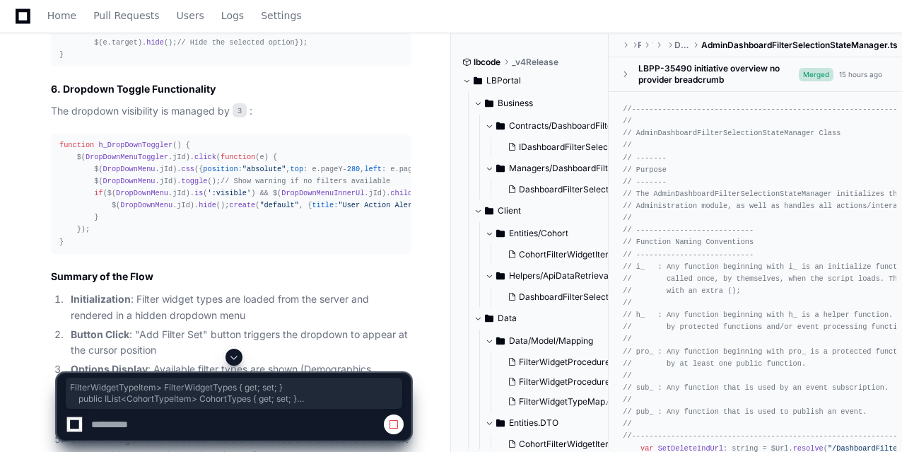
drag, startPoint x: 148, startPoint y: 187, endPoint x: 159, endPoint y: 226, distance: 39.8
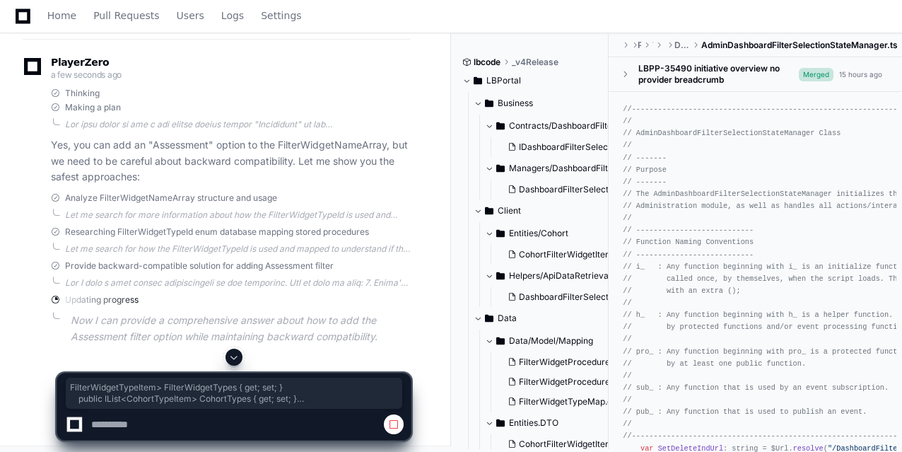
scroll to position [2302, 0]
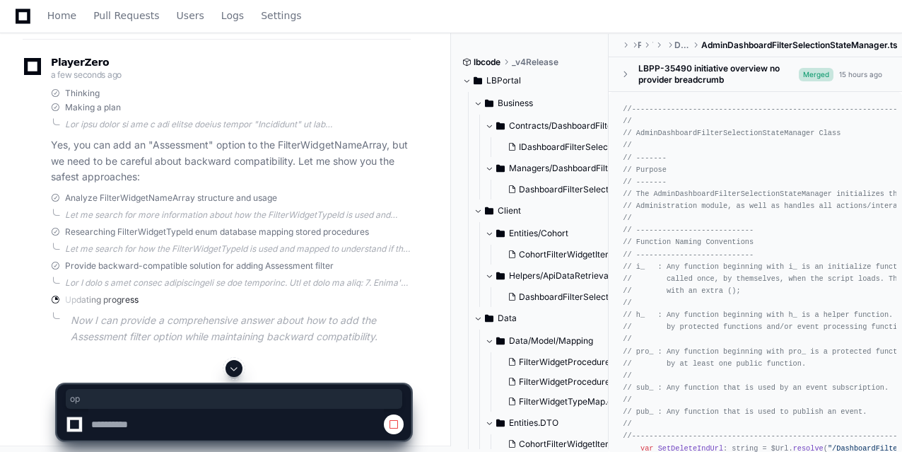
drag, startPoint x: 180, startPoint y: 179, endPoint x: 190, endPoint y: 190, distance: 15.0
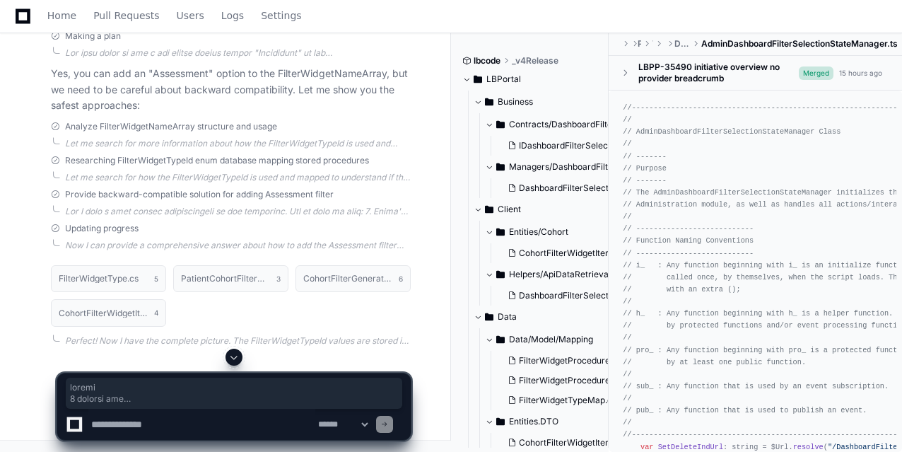
scroll to position [2465, 0]
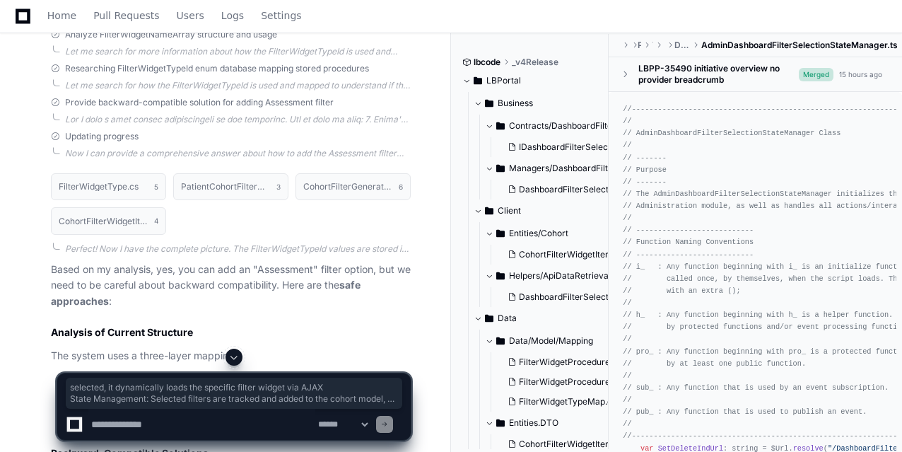
drag, startPoint x: 216, startPoint y: 108, endPoint x: 286, endPoint y: 173, distance: 94.6
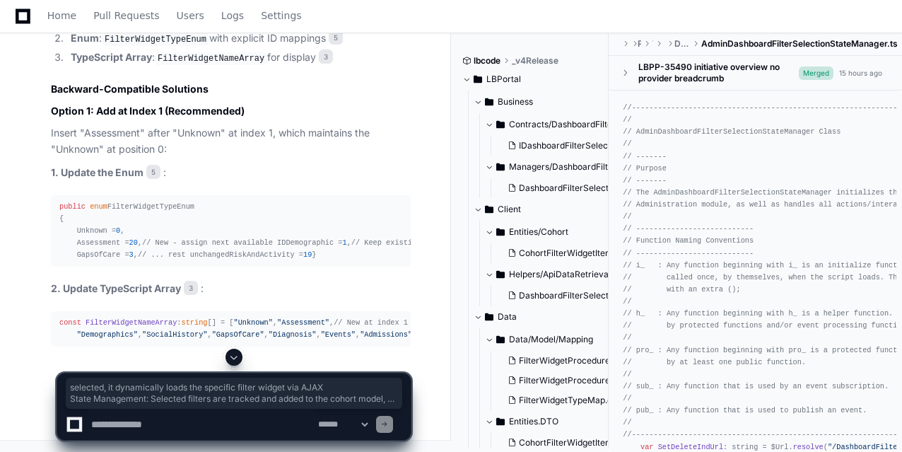
scroll to position [2842, 0]
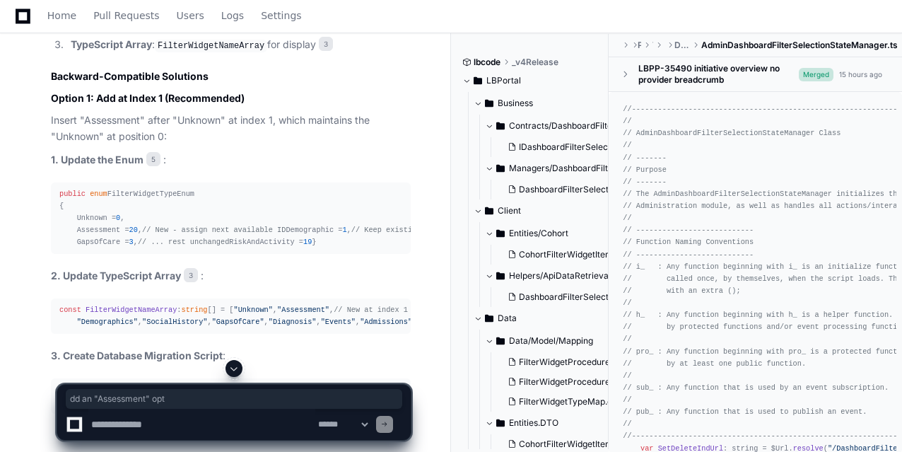
drag, startPoint x: 120, startPoint y: 127, endPoint x: 237, endPoint y: 126, distance: 117.4
drag, startPoint x: 113, startPoint y: 141, endPoint x: 179, endPoint y: 143, distance: 65.8
drag, startPoint x: 92, startPoint y: 175, endPoint x: 182, endPoint y: 178, distance: 90.6
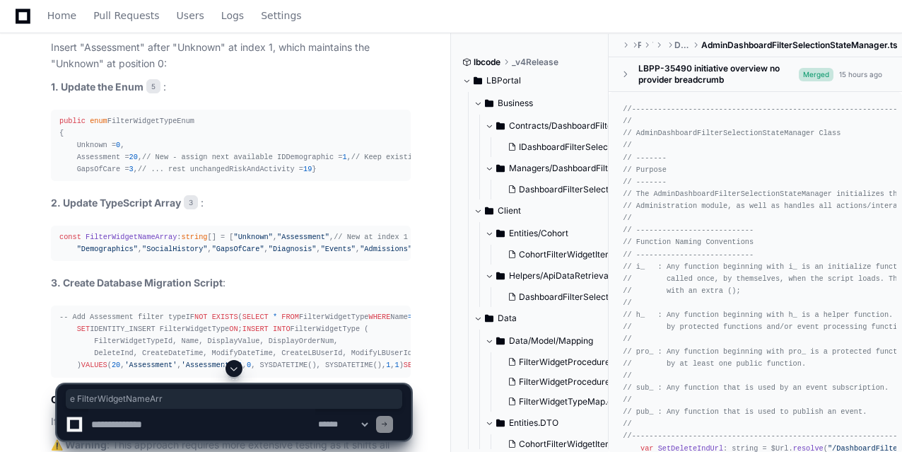
scroll to position [2916, 0]
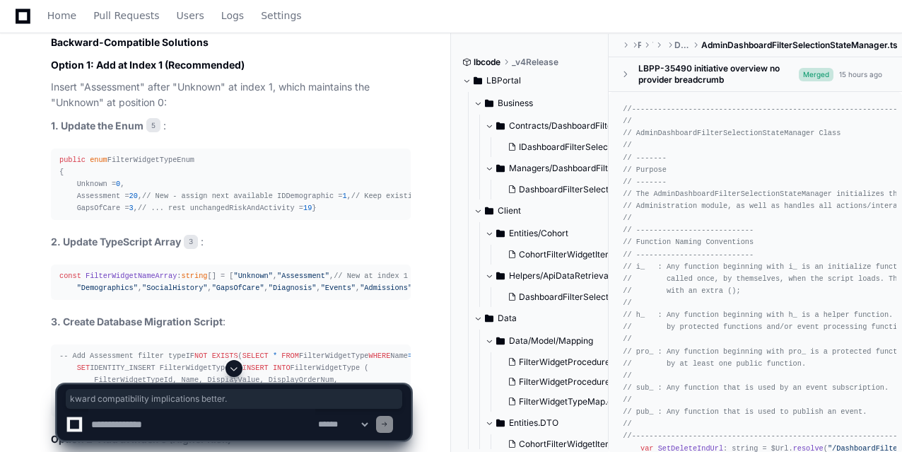
drag, startPoint x: 251, startPoint y: 143, endPoint x: 343, endPoint y: 157, distance: 93.0
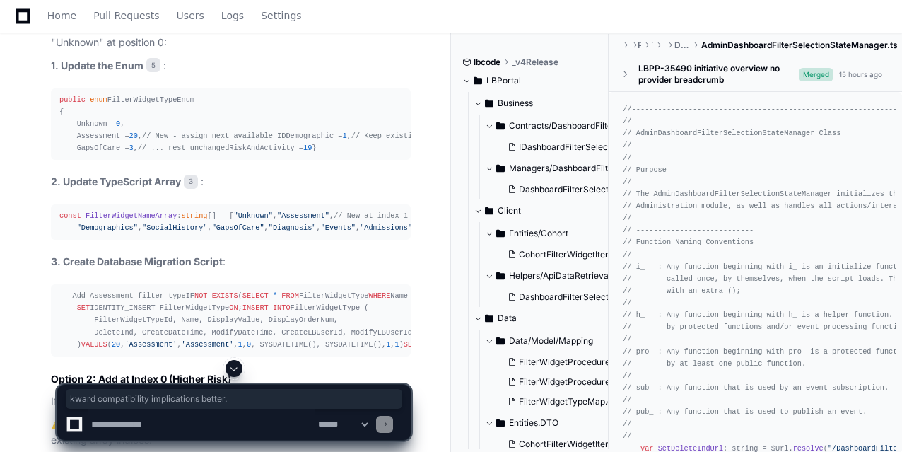
scroll to position [2978, 0]
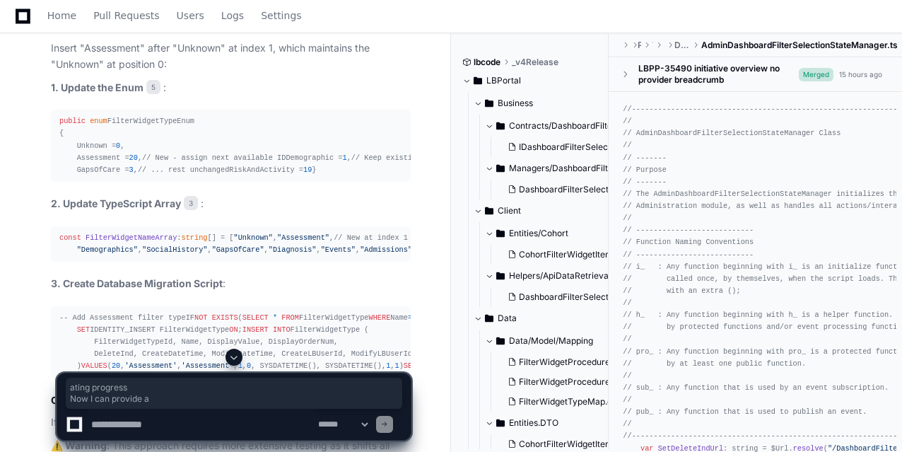
drag, startPoint x: 81, startPoint y: 208, endPoint x: 158, endPoint y: 249, distance: 87.9
click at [158, 249] on div "PlayerZero a minute ago Thinking Making a plan Yes, you can add an "Assessment"…" at bounding box center [217, 354] width 388 height 1982
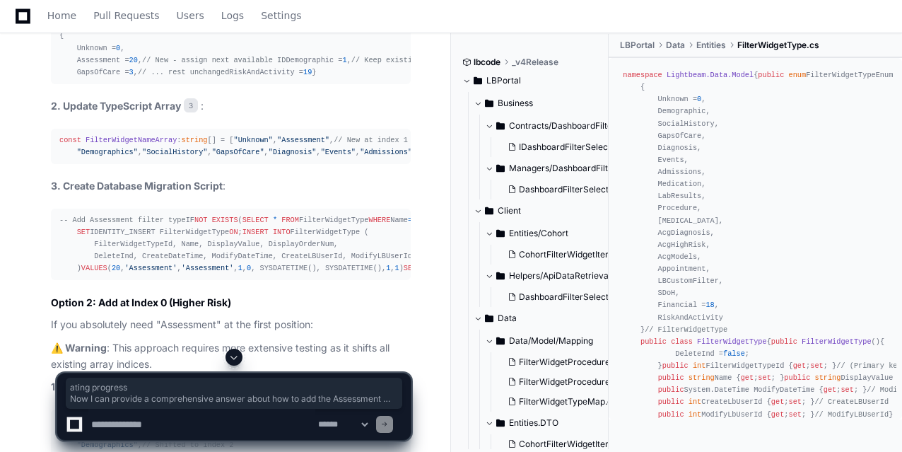
scroll to position [3088, 0]
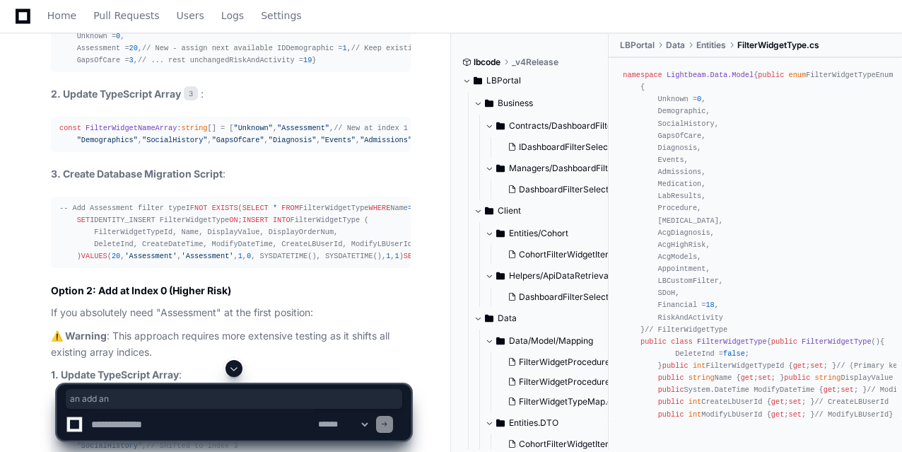
drag, startPoint x: 203, startPoint y: 231, endPoint x: 257, endPoint y: 239, distance: 54.3
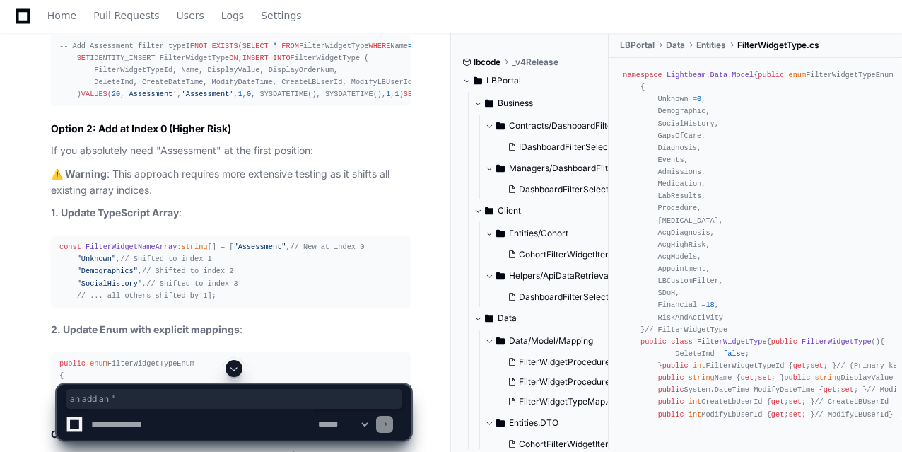
scroll to position [3250, 0]
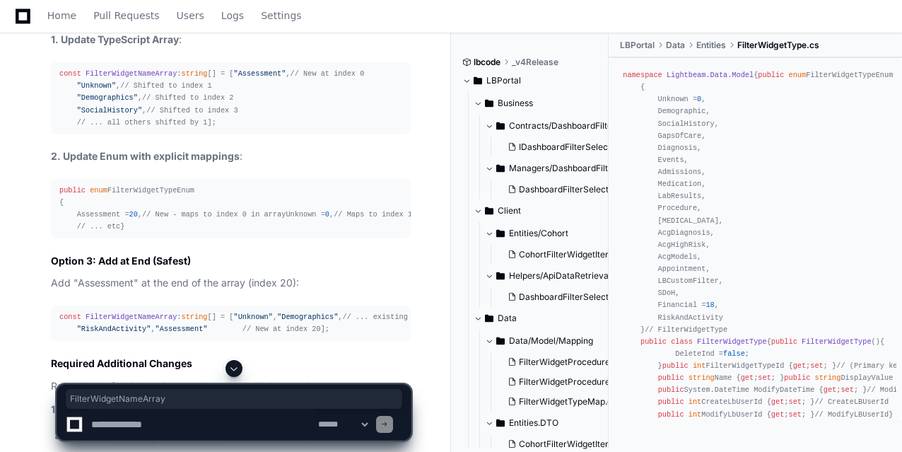
scroll to position [3424, 0]
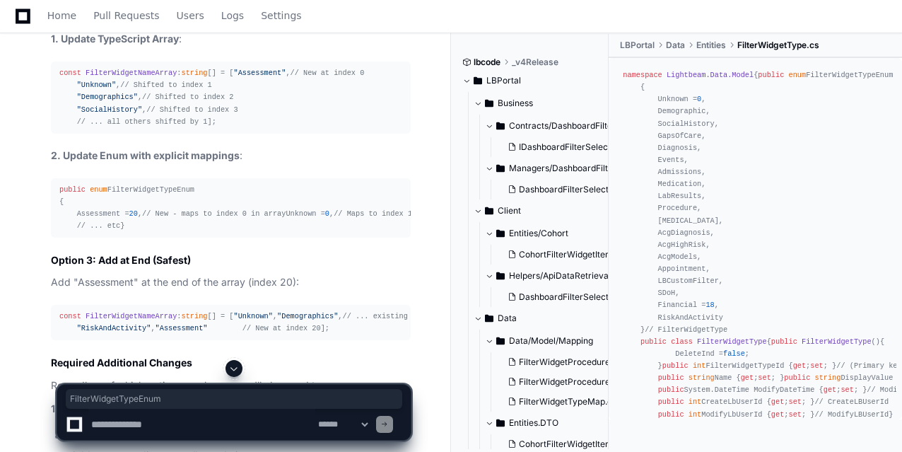
copy div "FilterWidgetTypeEnum"
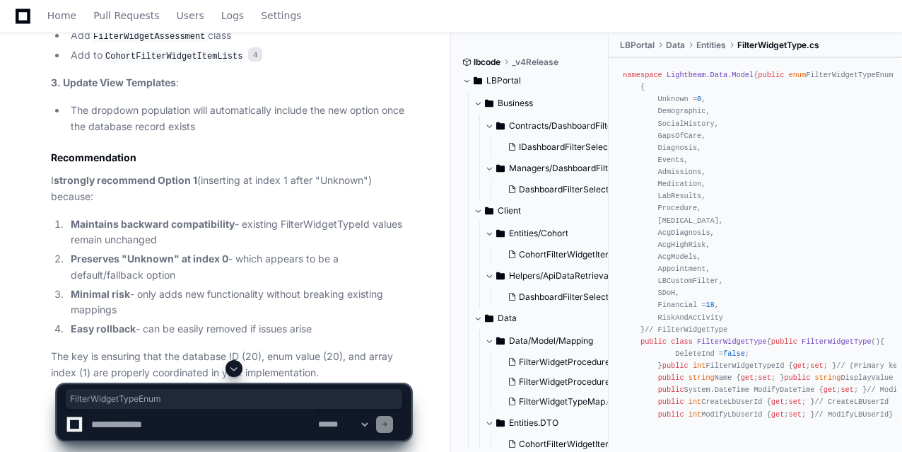
scroll to position [3918, 0]
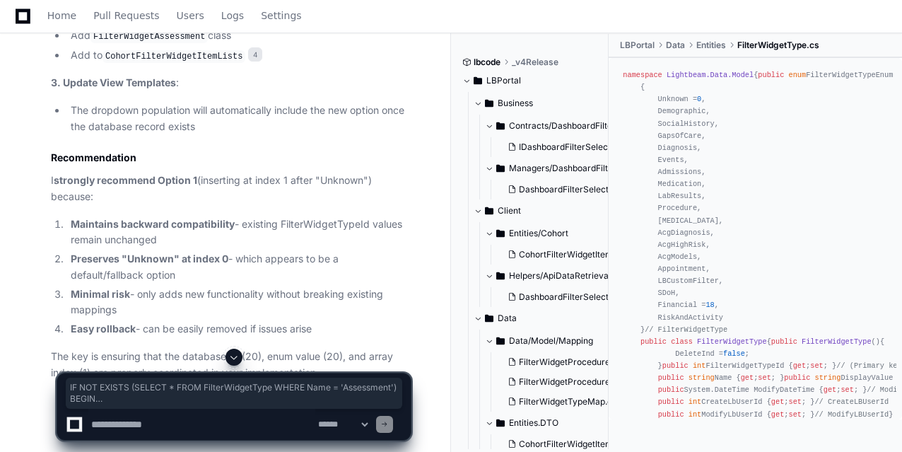
drag, startPoint x: 57, startPoint y: 223, endPoint x: 82, endPoint y: 327, distance: 107.6
copy div "IF NOT EXISTS ( SELECT * FROM FilterWidgetType WHERE Name = 'Assessment' ) BEGI…"
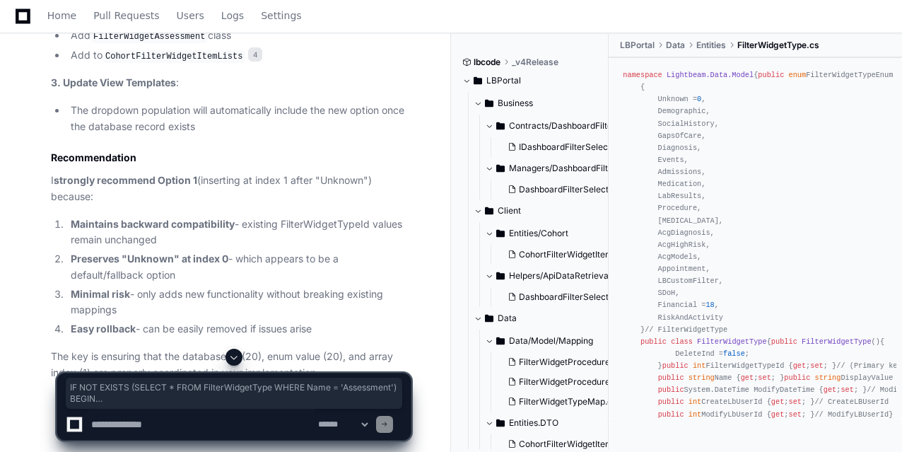
drag, startPoint x: 76, startPoint y: 337, endPoint x: 57, endPoint y: 225, distance: 113.5
copy div "IF NOT EXISTS ( SELECT * FROM FilterWidgetType WHERE Name = 'Assessment' ) BEGI…"
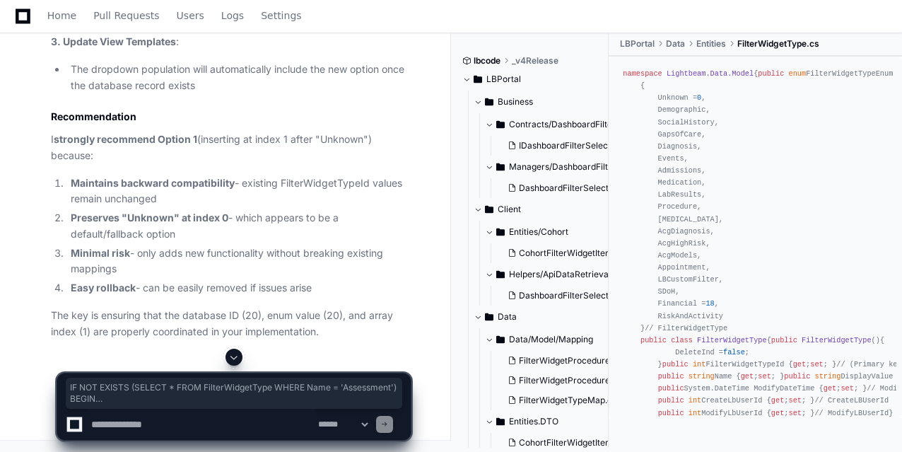
scroll to position [4766, 0]
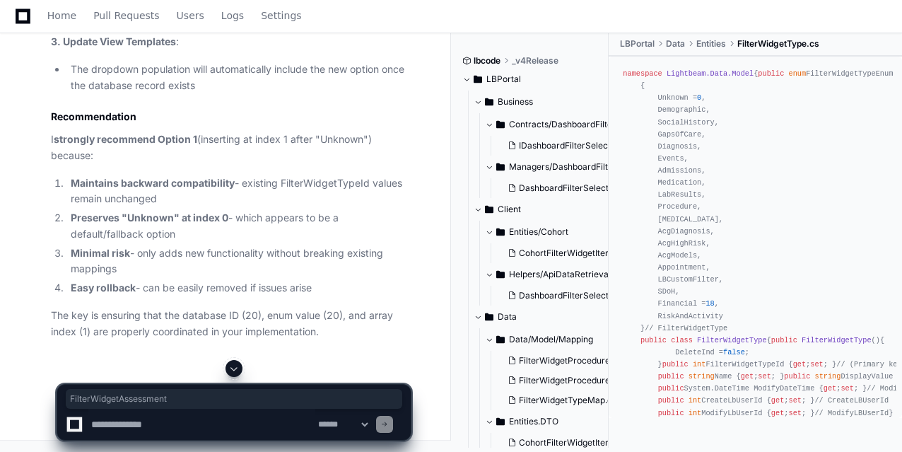
drag, startPoint x: 90, startPoint y: 141, endPoint x: 254, endPoint y: 141, distance: 164.1
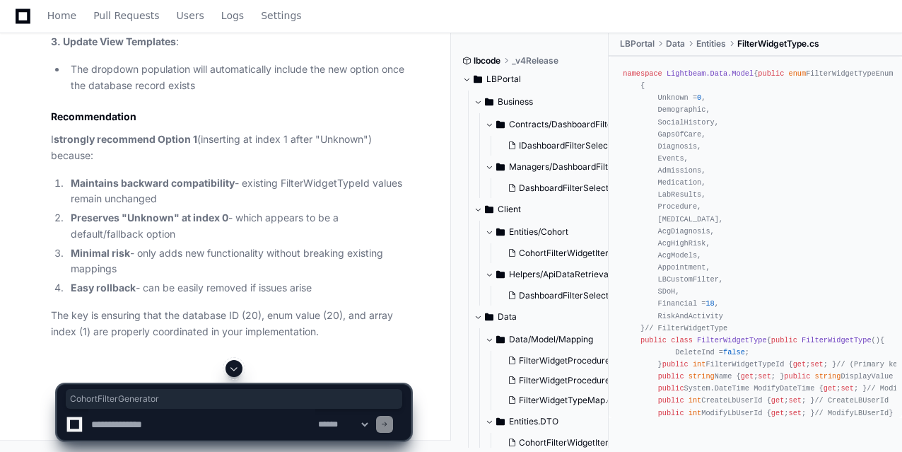
scroll to position [4986, 0]
